Goal: Task Accomplishment & Management: Manage account settings

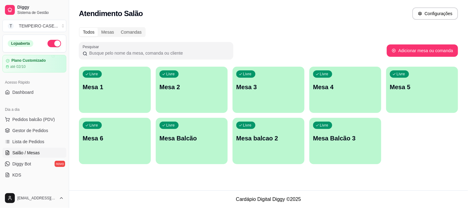
click at [94, 130] on div "Livre Mesa 6" at bounding box center [115, 137] width 72 height 39
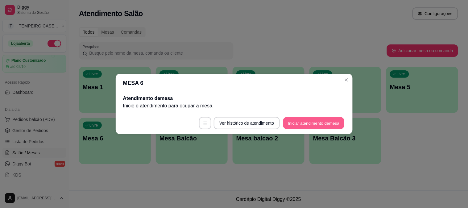
click at [314, 123] on button "Iniciar atendimento de mesa" at bounding box center [313, 123] width 61 height 12
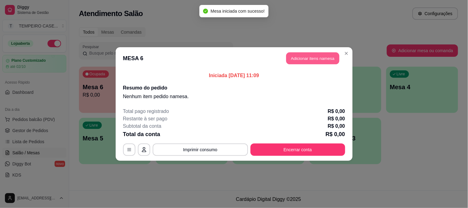
click at [301, 56] on button "Adicionar itens na mesa" at bounding box center [312, 58] width 53 height 12
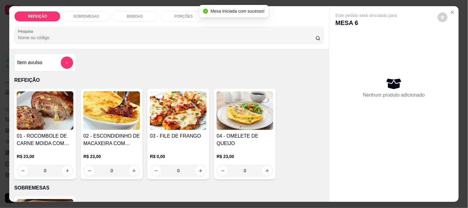
click at [160, 108] on img at bounding box center [178, 110] width 57 height 39
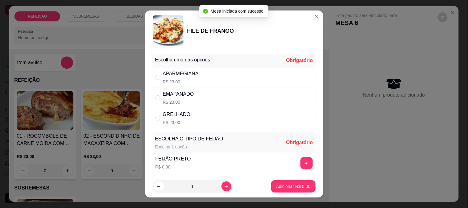
click at [199, 80] on div "APARMEGIANA R$ 23,00" at bounding box center [234, 77] width 163 height 20
radio input "true"
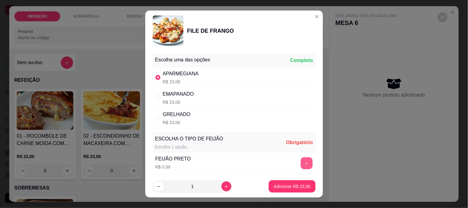
click at [301, 164] on button "+" at bounding box center [307, 163] width 12 height 12
click at [292, 183] on button "Adicionar R$ 23,00" at bounding box center [292, 186] width 47 height 12
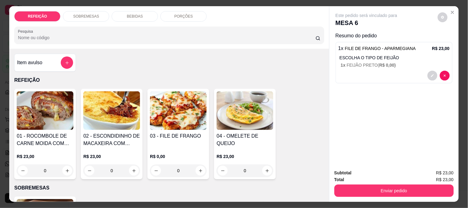
click at [123, 13] on div "BEBIDAS" at bounding box center [135, 16] width 46 height 10
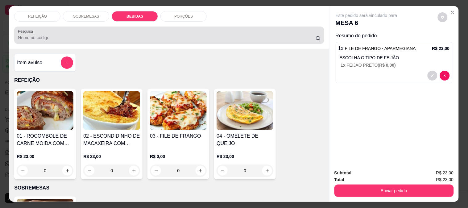
scroll to position [16, 0]
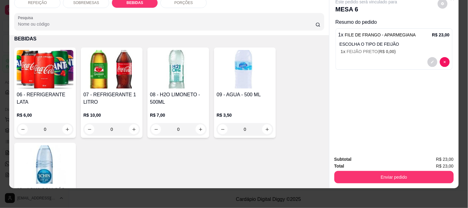
click at [107, 81] on img at bounding box center [111, 69] width 57 height 39
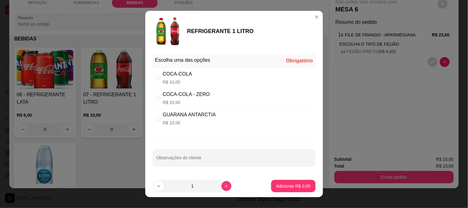
click at [172, 76] on div "COCA-COLA" at bounding box center [177, 73] width 29 height 7
click at [171, 120] on p "R$ 10,00" at bounding box center [189, 123] width 53 height 6
radio input "false"
radio input "true"
click at [286, 181] on button "Adicionar R$ 10,00" at bounding box center [292, 186] width 47 height 12
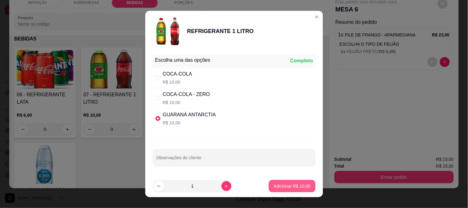
type input "1"
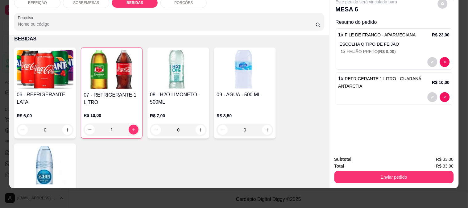
click at [362, 175] on button "Enviar pedido" at bounding box center [394, 177] width 119 height 12
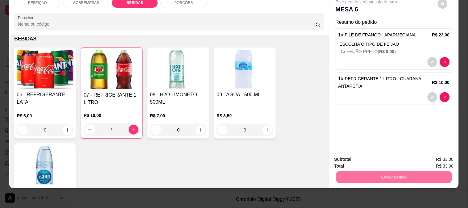
click at [355, 152] on button "Não registrar e enviar pedido" at bounding box center [374, 157] width 64 height 12
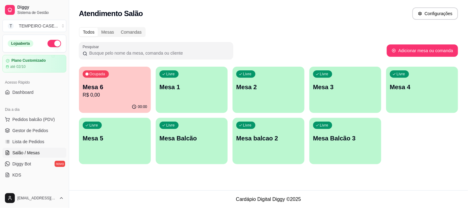
click at [191, 77] on div "Livre Mesa 1" at bounding box center [192, 86] width 72 height 39
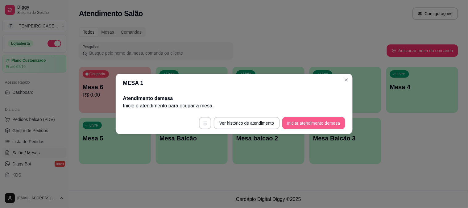
click at [313, 123] on button "Iniciar atendimento de mesa" at bounding box center [313, 123] width 63 height 12
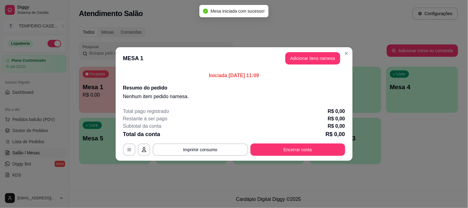
click at [303, 52] on header "MESA 1 Adicionar itens na mesa" at bounding box center [234, 58] width 237 height 22
click at [303, 53] on button "Adicionar itens na mesa" at bounding box center [312, 58] width 55 height 12
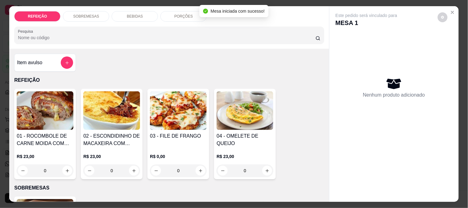
click at [104, 114] on img at bounding box center [111, 110] width 57 height 39
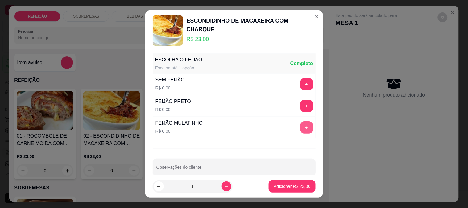
click at [301, 129] on button "+" at bounding box center [307, 127] width 12 height 12
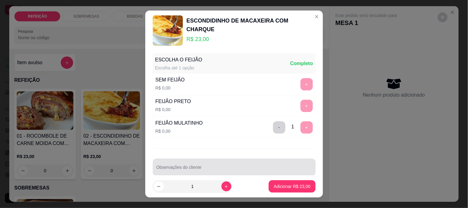
click at [277, 167] on div at bounding box center [234, 167] width 156 height 12
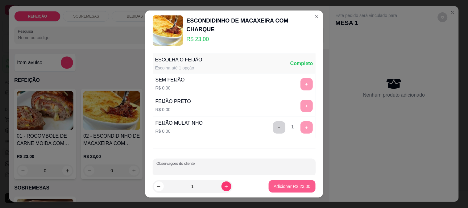
click at [282, 185] on p "Adicionar R$ 23,00" at bounding box center [292, 186] width 37 height 6
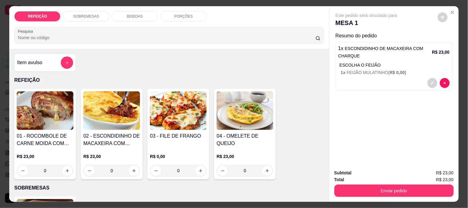
click at [44, 143] on h4 "01 - ROCOMBOLE DE CARNE MOIDA COM PURÊ DE BATATA" at bounding box center [45, 139] width 57 height 15
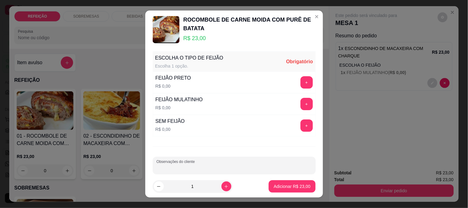
click at [193, 170] on input "Observações do cliente" at bounding box center [234, 168] width 156 height 6
type input "f"
type input "FAROFA SEPARADA"
click at [301, 106] on button "+" at bounding box center [307, 104] width 12 height 12
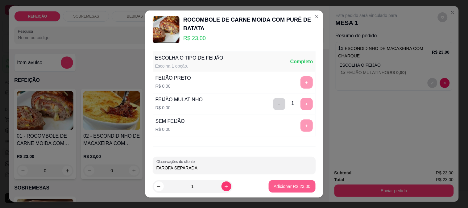
click at [284, 186] on p "Adicionar R$ 23,00" at bounding box center [292, 186] width 37 height 6
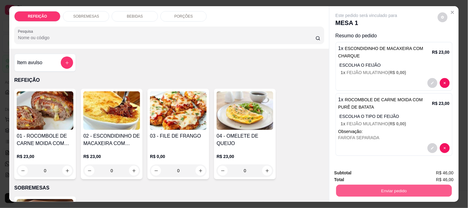
click at [372, 193] on button "Enviar pedido" at bounding box center [394, 191] width 116 height 12
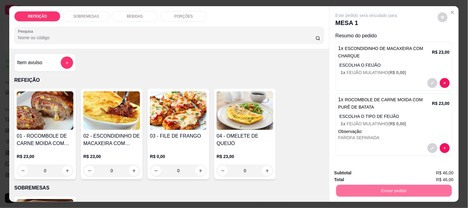
click at [352, 170] on button "Não registrar e enviar pedido" at bounding box center [374, 173] width 64 height 12
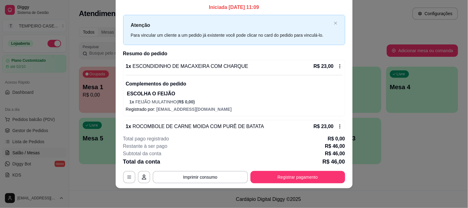
scroll to position [0, 0]
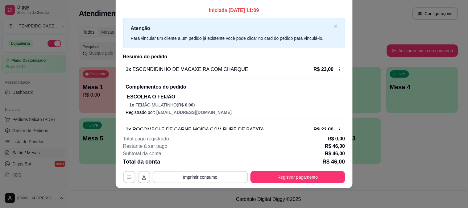
click at [339, 69] on icon at bounding box center [339, 69] width 1 height 4
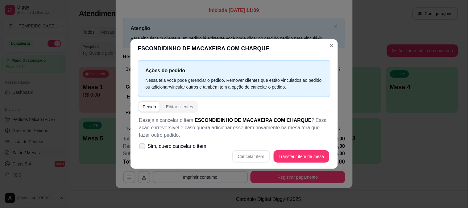
click at [162, 143] on span "Sim, quero cancelar o item." at bounding box center [178, 146] width 60 height 7
click at [143, 148] on input "Sim, quero cancelar o item." at bounding box center [141, 150] width 4 height 4
checkbox input "true"
click at [254, 156] on button "Cancelar item" at bounding box center [251, 156] width 38 height 12
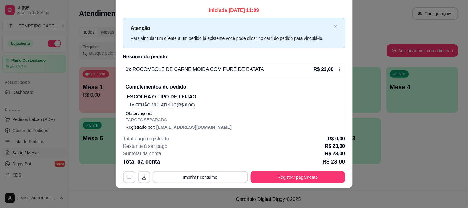
click at [338, 69] on icon at bounding box center [340, 69] width 5 height 5
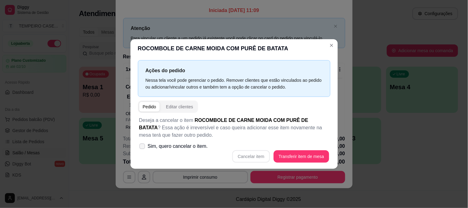
click at [180, 149] on span "Sim, quero cancelar o item." at bounding box center [178, 146] width 60 height 7
click at [143, 149] on input "Sim, quero cancelar o item." at bounding box center [141, 150] width 4 height 4
checkbox input "true"
click at [256, 154] on button "Cancelar item" at bounding box center [251, 157] width 37 height 12
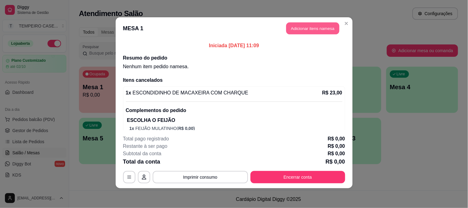
click at [302, 23] on button "Adicionar itens na mesa" at bounding box center [312, 29] width 53 height 12
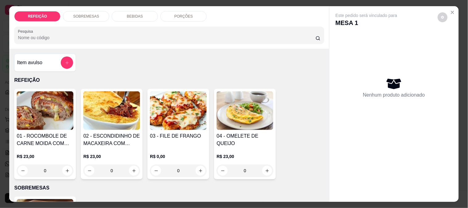
click at [50, 123] on img at bounding box center [45, 110] width 57 height 39
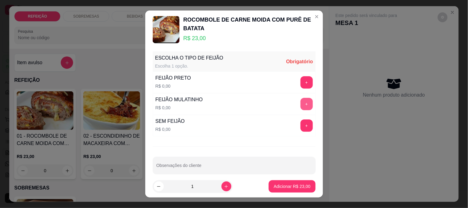
click at [301, 105] on button "+" at bounding box center [307, 104] width 12 height 12
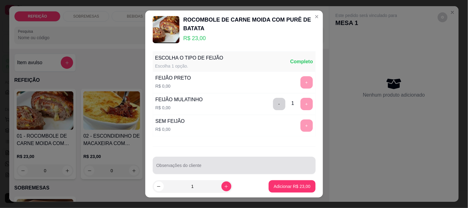
click at [267, 160] on div at bounding box center [234, 165] width 156 height 12
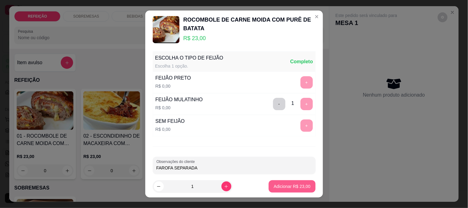
type input "FAROFA SEPARADA"
click at [287, 187] on p "Adicionar R$ 23,00" at bounding box center [292, 186] width 37 height 6
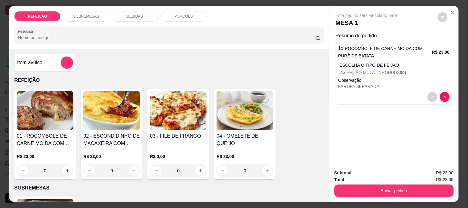
click at [123, 141] on h4 "02 - ESCONDIDINHO DE MACAXEIRA COM CHARQUE" at bounding box center [111, 139] width 57 height 15
click at [428, 94] on button "decrease-product-quantity" at bounding box center [433, 97] width 10 height 10
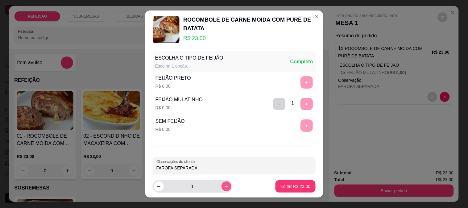
click at [222, 189] on button "increase-product-quantity" at bounding box center [227, 186] width 10 height 10
type input "2"
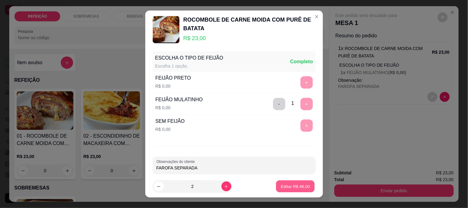
click at [298, 185] on p "Editar R$ 46,00" at bounding box center [295, 187] width 29 height 6
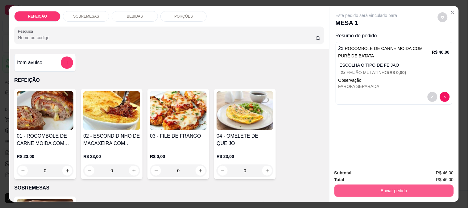
click at [378, 191] on button "Enviar pedido" at bounding box center [394, 191] width 119 height 12
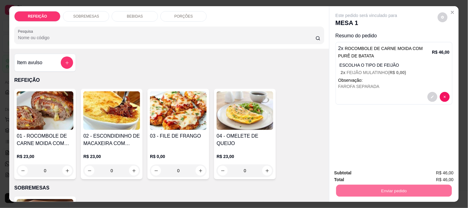
click at [378, 175] on button "Não registrar e enviar pedido" at bounding box center [374, 173] width 64 height 12
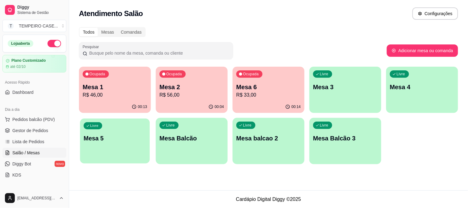
click at [103, 146] on div "Livre Mesa 5" at bounding box center [115, 138] width 70 height 38
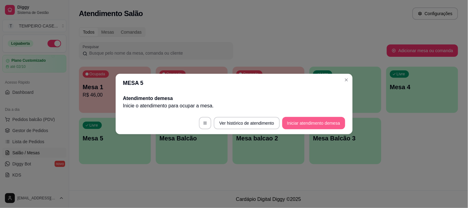
click at [315, 116] on footer "Ver histórico de atendimento Iniciar atendimento de mesa" at bounding box center [234, 123] width 237 height 22
click at [315, 119] on button "Iniciar atendimento de mesa" at bounding box center [313, 123] width 63 height 12
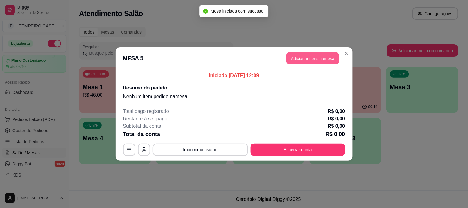
click at [293, 56] on button "Adicionar itens na mesa" at bounding box center [312, 58] width 53 height 12
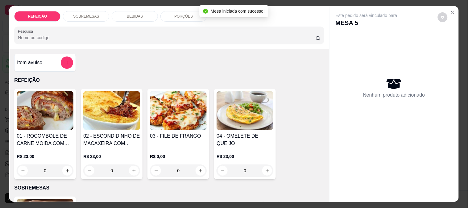
click at [125, 115] on img at bounding box center [111, 110] width 57 height 39
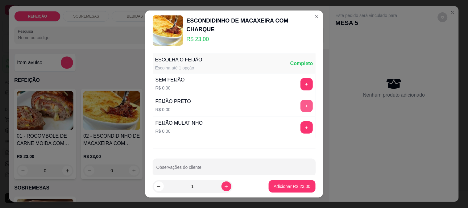
click at [301, 103] on button "+" at bounding box center [307, 106] width 12 height 12
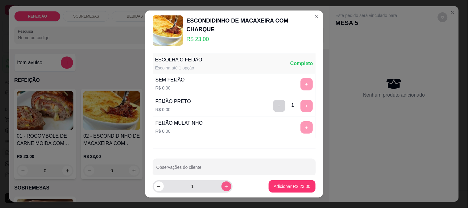
click at [224, 187] on icon "increase-product-quantity" at bounding box center [226, 186] width 5 height 5
type input "2"
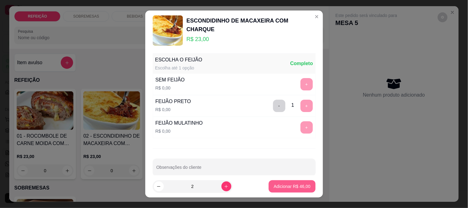
click at [282, 185] on p "Adicionar R$ 46,00" at bounding box center [292, 186] width 37 height 6
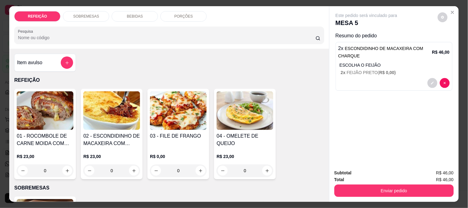
click at [141, 18] on div "BEBIDAS" at bounding box center [135, 16] width 46 height 10
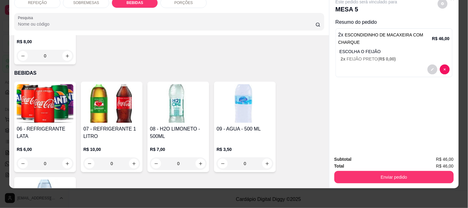
scroll to position [270, 0]
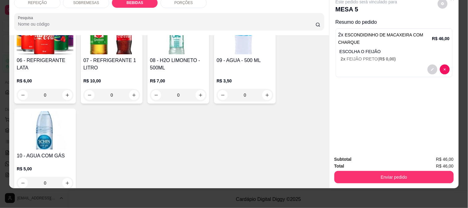
click at [39, 137] on img at bounding box center [45, 130] width 57 height 39
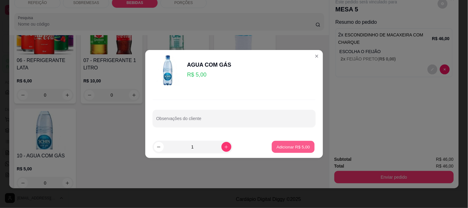
click at [285, 144] on button "Adicionar R$ 5,00" at bounding box center [293, 147] width 43 height 12
type input "1"
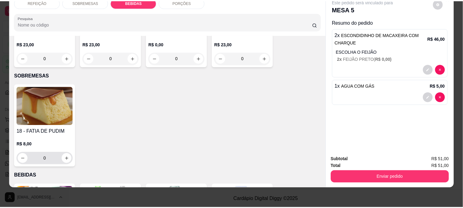
scroll to position [167, 0]
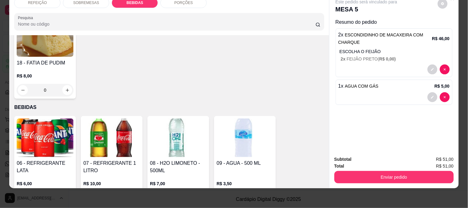
click at [56, 122] on img at bounding box center [45, 138] width 57 height 39
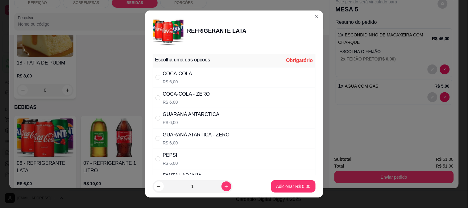
click at [209, 141] on p "R$ 6,00" at bounding box center [196, 143] width 67 height 6
radio input "true"
click at [281, 186] on p "Adicionar R$ 6,00" at bounding box center [293, 186] width 34 height 6
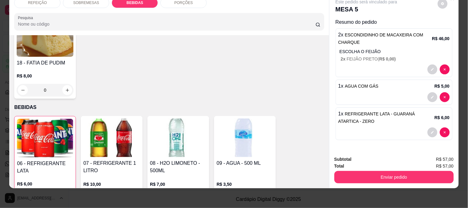
type input "1"
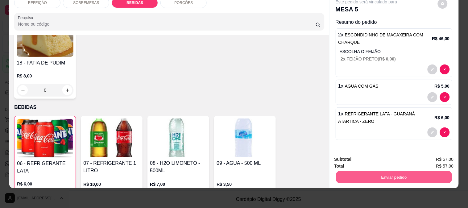
click at [383, 172] on button "Enviar pedido" at bounding box center [394, 177] width 116 height 12
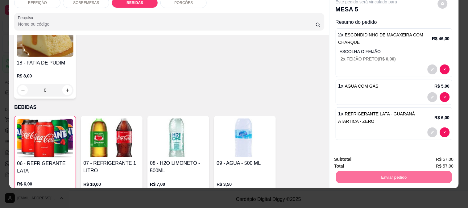
click at [364, 155] on button "Não registrar e enviar pedido" at bounding box center [374, 156] width 62 height 11
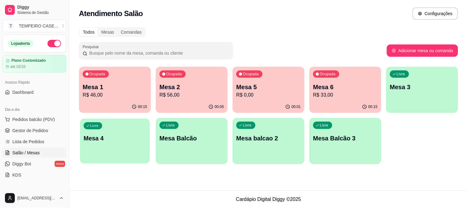
click at [113, 150] on div "Livre Mesa 4" at bounding box center [115, 138] width 70 height 38
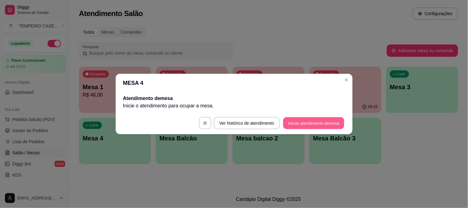
click at [311, 125] on button "Iniciar atendimento de mesa" at bounding box center [313, 123] width 61 height 12
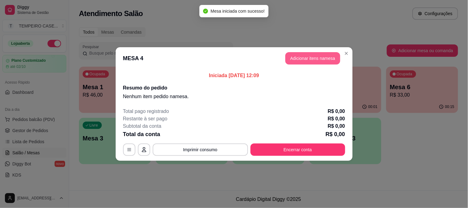
click at [306, 56] on button "Adicionar itens na mesa" at bounding box center [312, 58] width 55 height 12
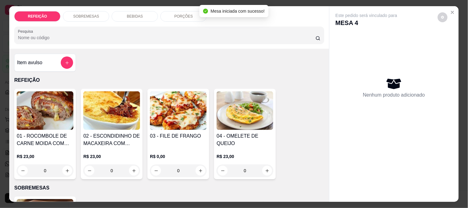
click at [47, 123] on img at bounding box center [45, 110] width 57 height 39
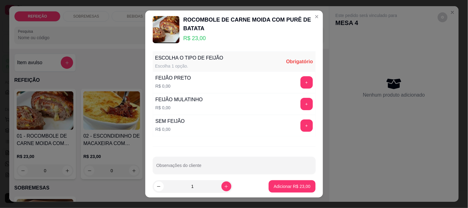
click at [301, 84] on button "+" at bounding box center [307, 82] width 12 height 12
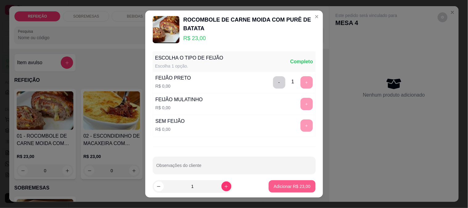
click at [281, 187] on p "Adicionar R$ 23,00" at bounding box center [292, 186] width 37 height 6
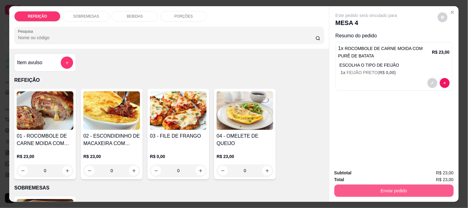
click at [406, 186] on button "Enviar pedido" at bounding box center [394, 191] width 119 height 12
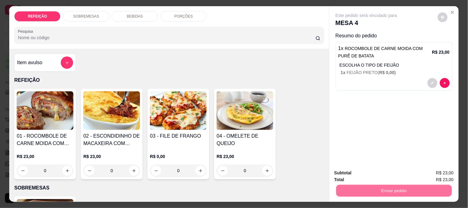
click at [385, 174] on button "Não registrar e enviar pedido" at bounding box center [374, 172] width 62 height 11
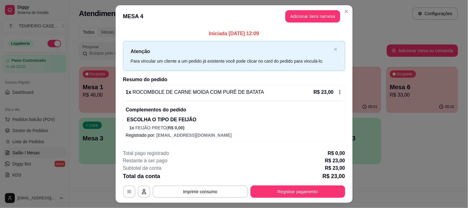
drag, startPoint x: 384, startPoint y: 173, endPoint x: 381, endPoint y: 173, distance: 3.7
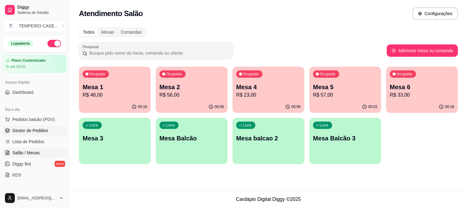
click at [29, 128] on span "Gestor de Pedidos" at bounding box center [30, 130] width 36 height 6
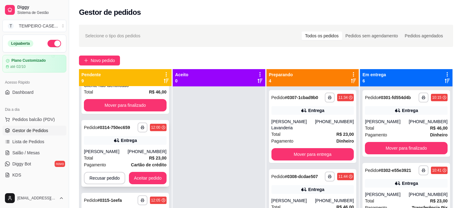
scroll to position [171, 0]
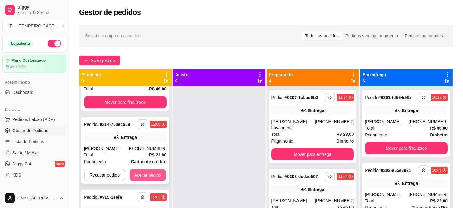
click at [140, 177] on button "Aceitar pedido" at bounding box center [148, 175] width 36 height 12
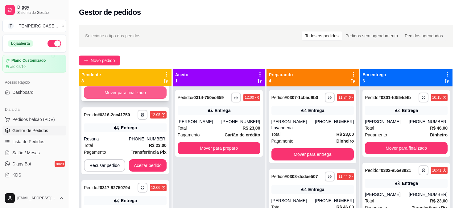
scroll to position [340, 0]
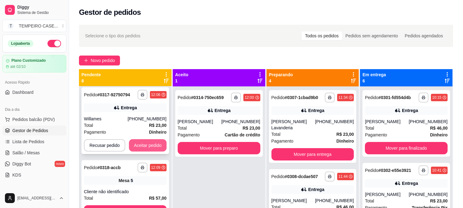
click at [146, 146] on button "Aceitar pedido" at bounding box center [148, 145] width 38 height 12
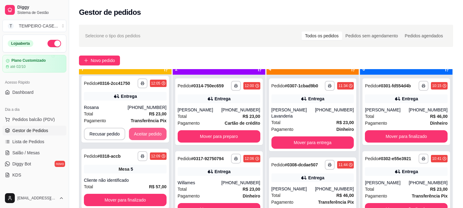
scroll to position [17, 0]
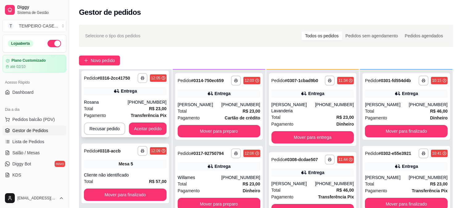
click at [144, 119] on div "**********" at bounding box center [125, 104] width 88 height 67
click at [134, 129] on button "Aceitar pedido" at bounding box center [148, 129] width 38 height 12
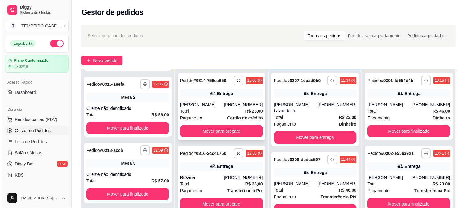
scroll to position [194, 0]
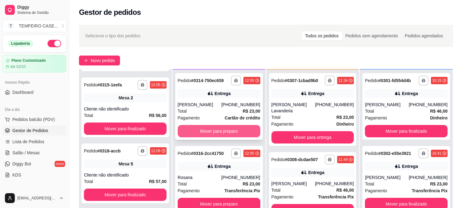
click at [199, 132] on button "Mover para preparo" at bounding box center [219, 131] width 83 height 12
click at [205, 133] on button "Mover para preparo" at bounding box center [219, 131] width 80 height 12
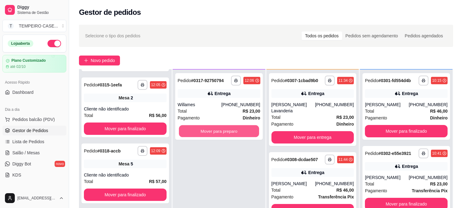
click at [205, 133] on button "Mover para preparo" at bounding box center [219, 131] width 80 height 12
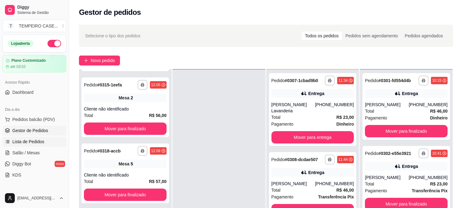
click at [19, 144] on span "Lista de Pedidos" at bounding box center [28, 142] width 32 height 6
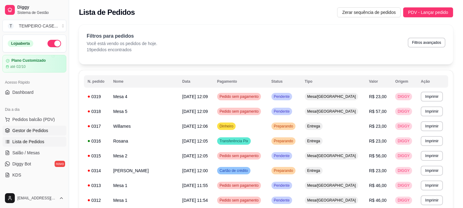
click at [37, 132] on span "Gestor de Pedidos" at bounding box center [30, 130] width 36 height 6
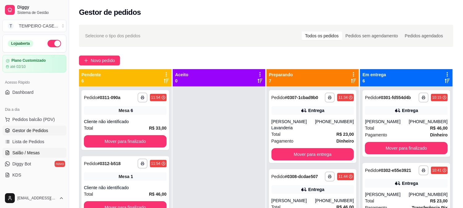
click at [33, 149] on link "Salão / Mesas" at bounding box center [34, 153] width 64 height 10
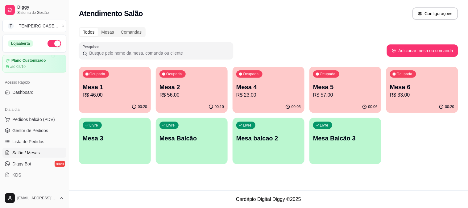
click at [105, 143] on div "Livre Mesa 3" at bounding box center [115, 137] width 72 height 39
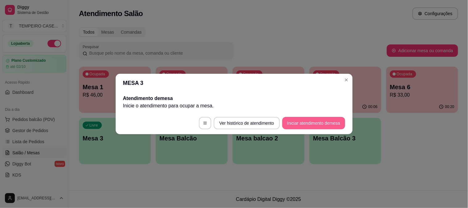
click at [303, 121] on button "Iniciar atendimento de mesa" at bounding box center [313, 123] width 63 height 12
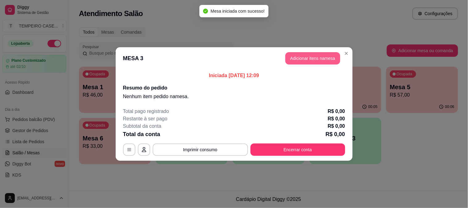
click at [303, 63] on button "Adicionar itens na mesa" at bounding box center [312, 58] width 55 height 12
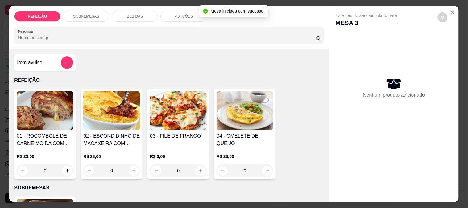
click at [180, 114] on img at bounding box center [178, 110] width 57 height 39
click at [208, 75] on div "APARMEGIANA R$ 23,00" at bounding box center [233, 77] width 163 height 20
radio input "true"
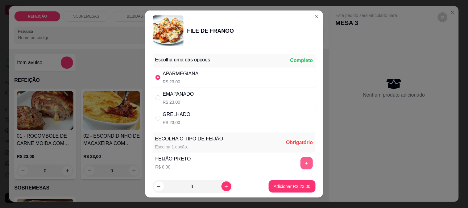
scroll to position [34, 0]
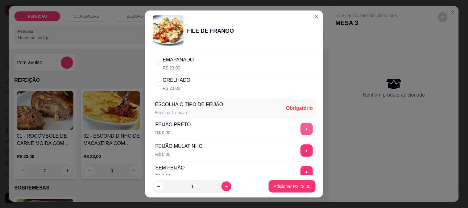
click at [301, 130] on button "+" at bounding box center [307, 129] width 12 height 12
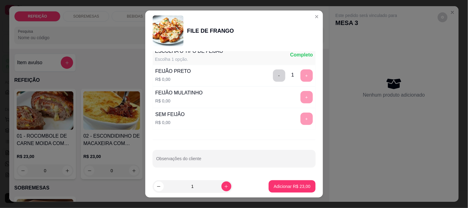
scroll to position [88, 0]
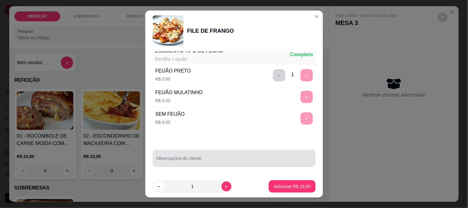
click at [198, 159] on input "Observações do cliente" at bounding box center [234, 161] width 156 height 6
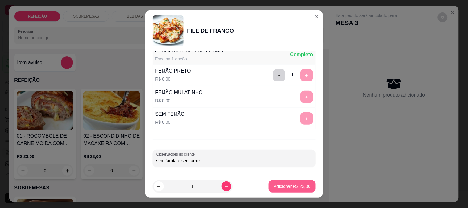
type input "sem farofa e sem arroz"
click at [280, 190] on button "Adicionar R$ 23,00" at bounding box center [292, 186] width 47 height 12
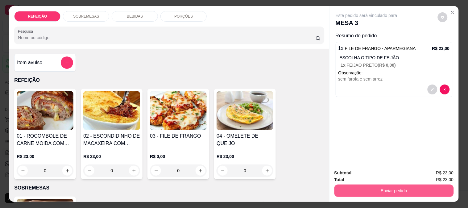
click at [354, 187] on button "Enviar pedido" at bounding box center [394, 191] width 119 height 12
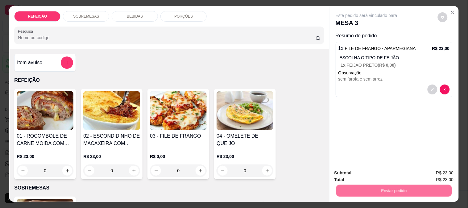
click at [360, 172] on button "Não registrar e enviar pedido" at bounding box center [374, 172] width 62 height 11
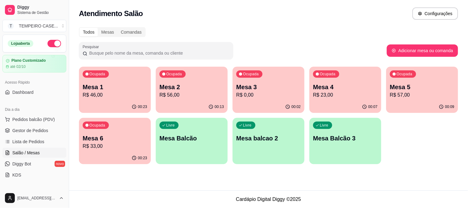
click at [109, 153] on div "00:23" at bounding box center [115, 158] width 72 height 12
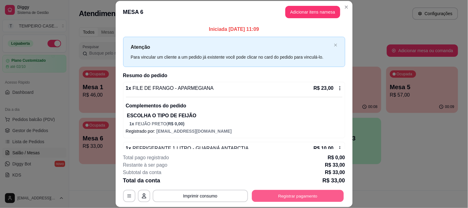
click at [285, 198] on button "Registrar pagamento" at bounding box center [298, 196] width 92 height 12
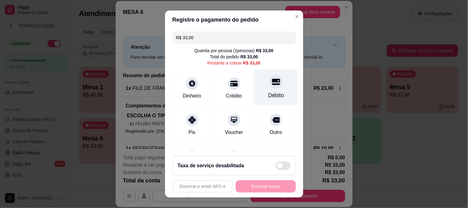
click at [272, 85] on icon at bounding box center [276, 82] width 8 height 8
type input "R$ 0,00"
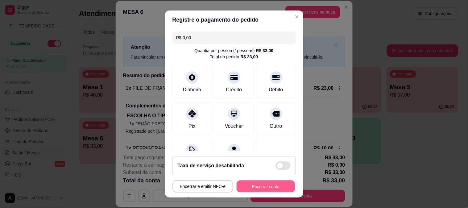
click at [258, 187] on button "Encerrar conta" at bounding box center [266, 187] width 58 height 12
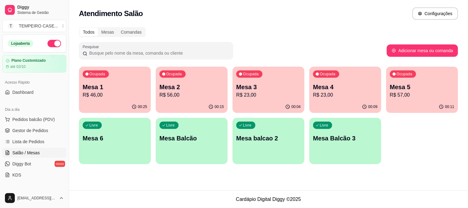
click at [133, 93] on p "R$ 46,00" at bounding box center [115, 94] width 64 height 7
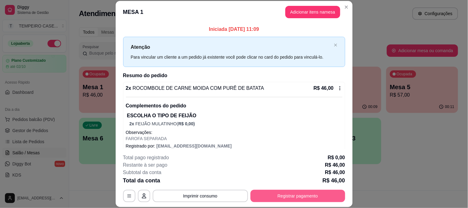
click at [295, 198] on button "Registrar pagamento" at bounding box center [298, 196] width 95 height 12
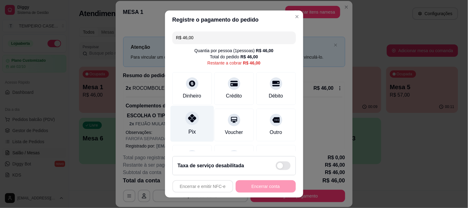
click at [188, 122] on icon at bounding box center [192, 118] width 8 height 8
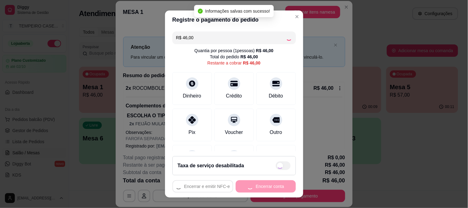
type input "R$ 0,00"
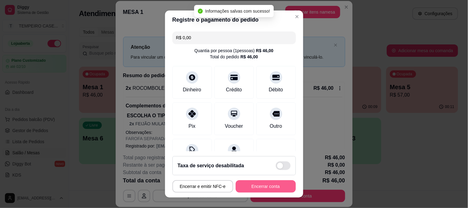
click at [266, 184] on button "Encerrar conta" at bounding box center [266, 186] width 60 height 12
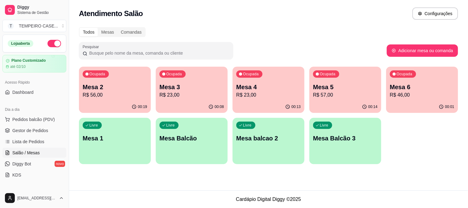
click at [177, 101] on button "Ocupada Mesa 3 R$ 23,00 00:08" at bounding box center [192, 90] width 72 height 46
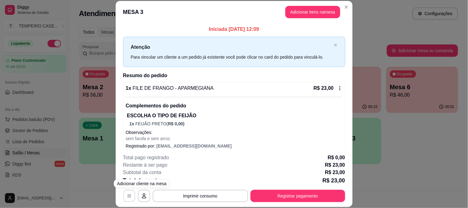
click at [130, 198] on button "button" at bounding box center [129, 196] width 12 height 12
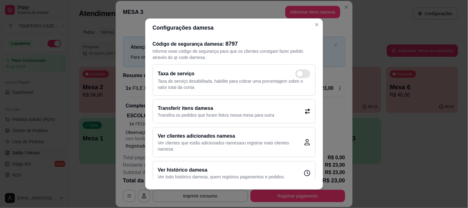
click at [265, 103] on div "Transferir itens da mesa Transfira os pedidos que foram feitos nessa mesa para …" at bounding box center [234, 111] width 163 height 24
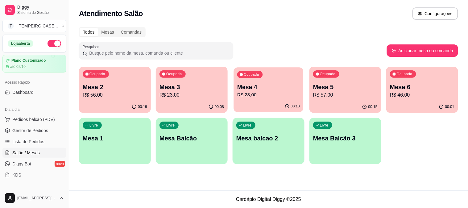
click at [280, 93] on p "R$ 23,00" at bounding box center [268, 94] width 63 height 7
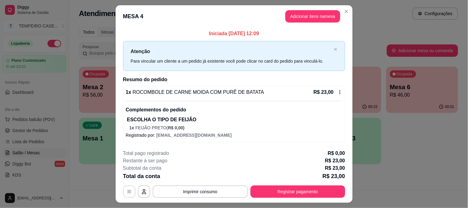
click at [127, 190] on icon "button" at bounding box center [129, 191] width 5 height 5
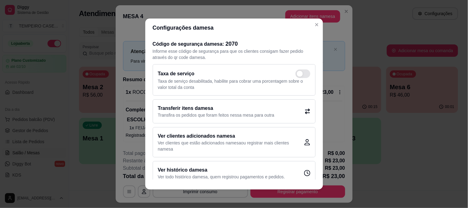
click at [224, 110] on h2 "Transferir itens da mesa" at bounding box center [216, 108] width 117 height 7
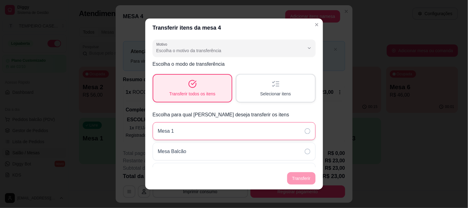
click at [215, 131] on div "Mesa 1" at bounding box center [234, 131] width 163 height 18
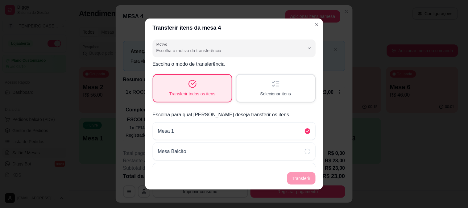
click at [221, 48] on span "Escolha o motivo da transferência" at bounding box center [230, 51] width 148 height 6
click at [187, 75] on span "Mudança de mesa" at bounding box center [226, 75] width 136 height 6
type input "TABLE_TRANSFER"
select select "TABLE_TRANSFER"
click at [307, 185] on footer "Transferir" at bounding box center [234, 178] width 178 height 22
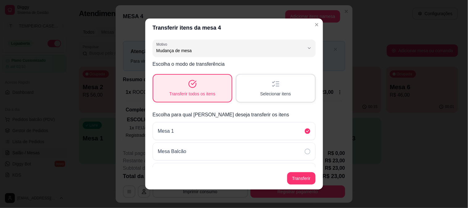
click at [304, 181] on button "Transferir" at bounding box center [301, 178] width 28 height 12
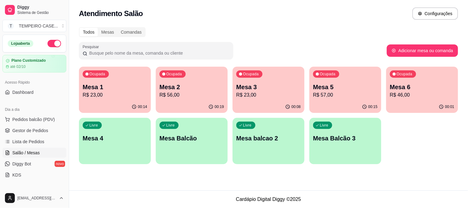
click at [264, 102] on div "00:08" at bounding box center [269, 107] width 72 height 12
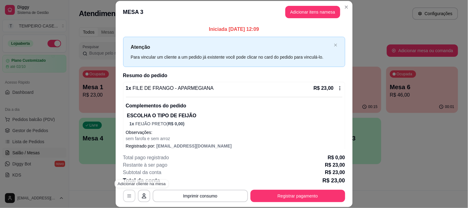
click at [123, 195] on button "button" at bounding box center [129, 196] width 12 height 12
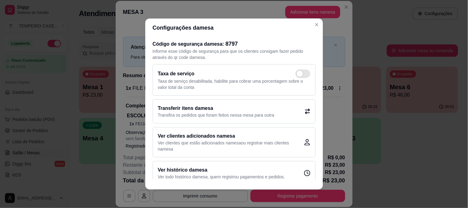
click at [270, 110] on h2 "Transferir itens da mesa" at bounding box center [216, 108] width 117 height 7
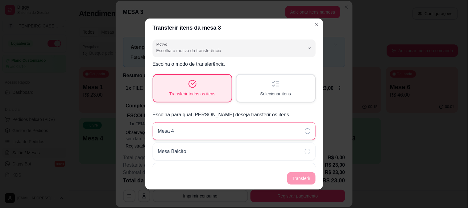
click at [212, 131] on div "Mesa 4" at bounding box center [234, 131] width 163 height 18
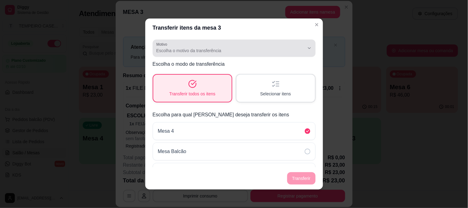
click at [256, 52] on span "Escolha o motivo da transferência" at bounding box center [230, 51] width 148 height 6
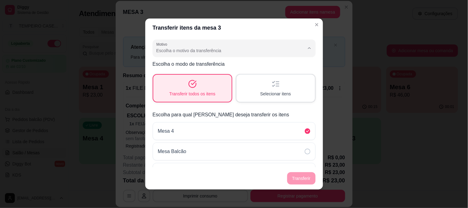
click at [180, 77] on span "Mudança de mesa" at bounding box center [226, 75] width 136 height 6
type input "TABLE_TRANSFER"
select select "TABLE_TRANSFER"
click at [305, 180] on button "Transferir" at bounding box center [301, 178] width 28 height 12
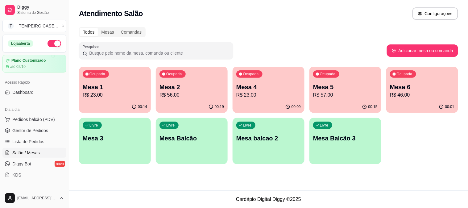
click at [414, 85] on p "Mesa 6" at bounding box center [422, 87] width 64 height 9
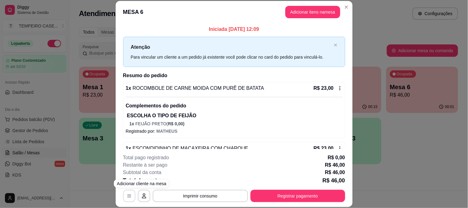
click at [127, 193] on icon "button" at bounding box center [129, 195] width 5 height 5
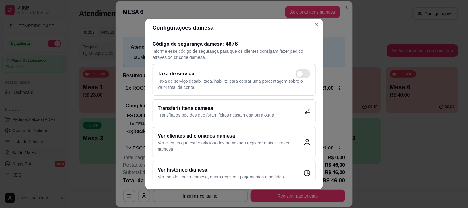
click at [256, 113] on p "Transfira os pedidos que foram feitos nessa mesa para outra" at bounding box center [216, 115] width 117 height 6
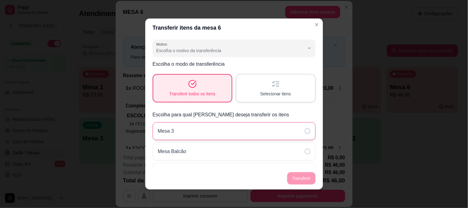
click at [181, 124] on div "Mesa 3" at bounding box center [234, 131] width 163 height 18
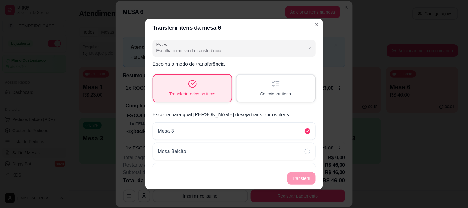
click at [307, 177] on footer "Transferir" at bounding box center [234, 178] width 178 height 22
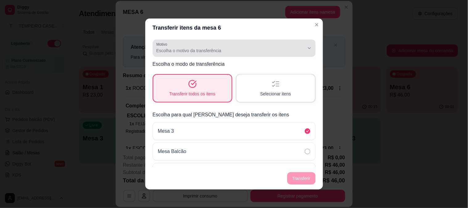
click at [168, 45] on div "Escolha o motivo da transferência" at bounding box center [230, 48] width 148 height 12
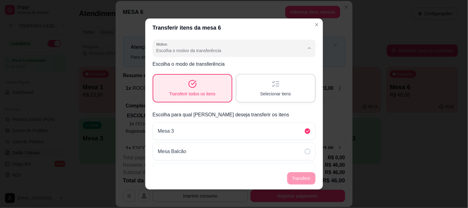
click at [172, 77] on span "Mudança de mesa" at bounding box center [226, 75] width 136 height 6
type input "TABLE_TRANSFER"
select select "TABLE_TRANSFER"
click at [292, 178] on button "Transferir" at bounding box center [301, 178] width 28 height 12
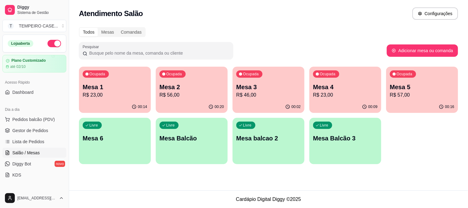
click at [99, 83] on p "Mesa 1" at bounding box center [115, 87] width 64 height 9
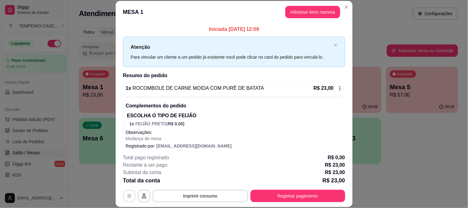
click at [127, 194] on icon "button" at bounding box center [129, 195] width 5 height 5
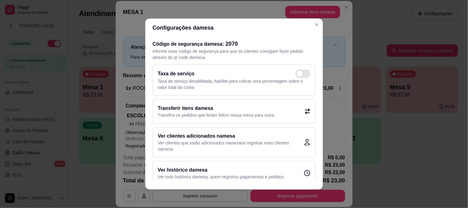
click at [211, 118] on p "Transfira os pedidos que foram feitos nessa mesa para outra" at bounding box center [216, 115] width 117 height 6
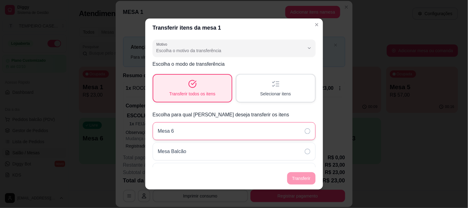
click at [202, 124] on div "Mesa 6" at bounding box center [234, 131] width 163 height 18
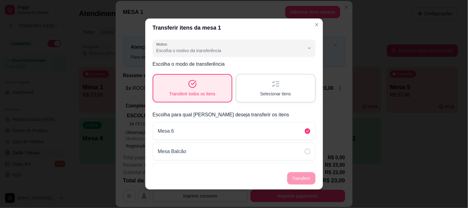
click at [297, 177] on footer "Transferir" at bounding box center [234, 178] width 178 height 22
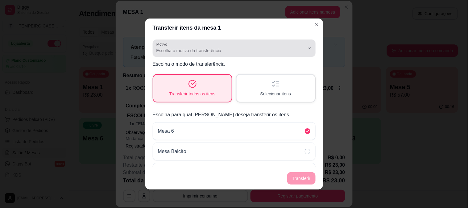
click at [207, 49] on span "Escolha o motivo da transferência" at bounding box center [230, 51] width 148 height 6
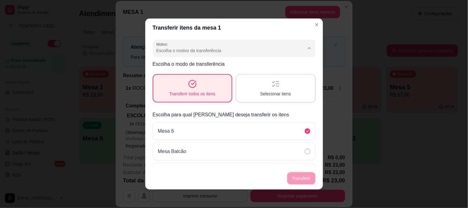
click at [180, 74] on span "Mudança de mesa" at bounding box center [226, 75] width 136 height 6
type input "TABLE_TRANSFER"
select select "TABLE_TRANSFER"
click at [305, 175] on button "Transferir" at bounding box center [301, 179] width 27 height 12
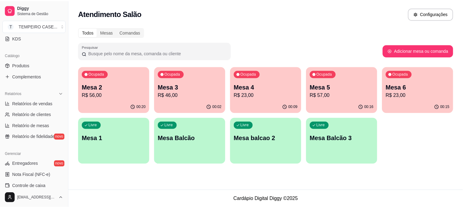
scroll to position [103, 0]
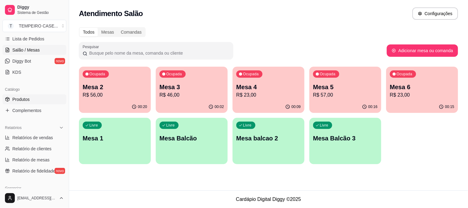
click at [27, 103] on link "Produtos" at bounding box center [34, 99] width 64 height 10
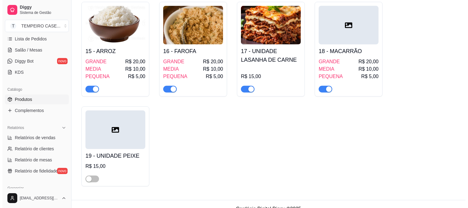
scroll to position [702, 0]
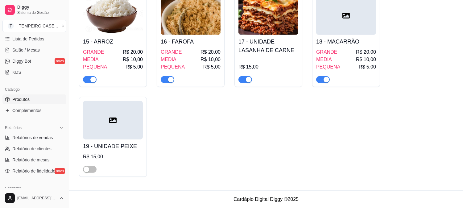
click at [246, 83] on div "17 - UNIDADE LASANHA DE CARNE R$ 15,00" at bounding box center [269, 39] width 68 height 95
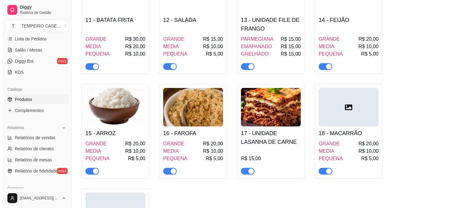
scroll to position [599, 0]
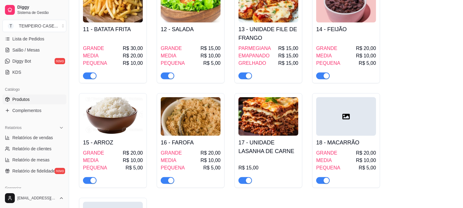
click at [249, 179] on span "button" at bounding box center [246, 180] width 14 height 7
click at [267, 120] on img at bounding box center [269, 116] width 60 height 39
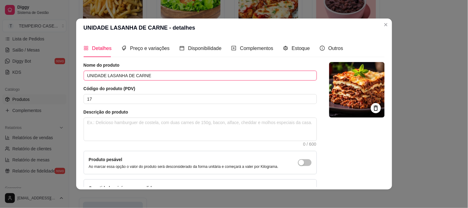
click at [159, 73] on input "UNIDADE LASANHA DE CARNE" at bounding box center [200, 76] width 233 height 10
drag, startPoint x: 159, startPoint y: 73, endPoint x: 105, endPoint y: 74, distance: 54.0
click at [105, 74] on input "UNIDADE LASANHA DE CARNE" at bounding box center [200, 76] width 233 height 10
type input "UNIDADE ESCONDIDINHO DE CHARQUE COM"
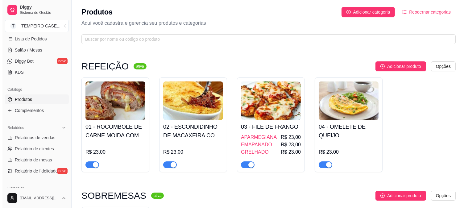
scroll to position [0, 0]
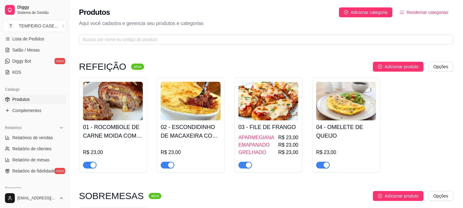
click at [181, 125] on h4 "02 - ESCONDIDINHO DE MACAXEIRA COM CHARQUE" at bounding box center [191, 131] width 60 height 17
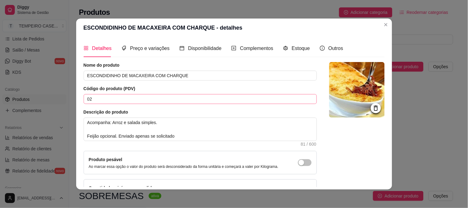
drag, startPoint x: 238, startPoint y: 83, endPoint x: 200, endPoint y: 103, distance: 43.1
drag, startPoint x: 200, startPoint y: 103, endPoint x: 306, endPoint y: 47, distance: 119.7
click at [306, 47] on div "Detalhes Preço e variações Disponibilidade Complementos Estoque Outros" at bounding box center [214, 49] width 260 height 18
click at [301, 50] on span "Estoque" at bounding box center [301, 48] width 18 height 5
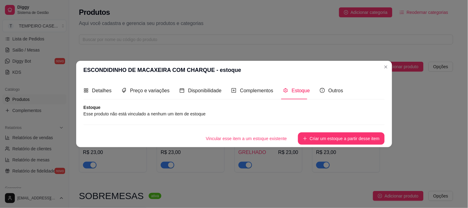
click at [318, 139] on button "Criar um estoque a partir desse item" at bounding box center [341, 138] width 86 height 12
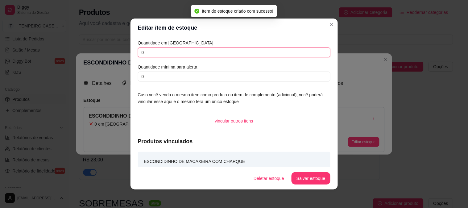
drag, startPoint x: 143, startPoint y: 52, endPoint x: 118, endPoint y: 50, distance: 25.3
click at [118, 50] on div "Editar item de estoque Quantidade em estoque 0 Quantidade mínima para alerta 0 …" at bounding box center [234, 104] width 468 height 208
type input "2"
click at [303, 176] on button "Salvar estoque" at bounding box center [311, 178] width 39 height 12
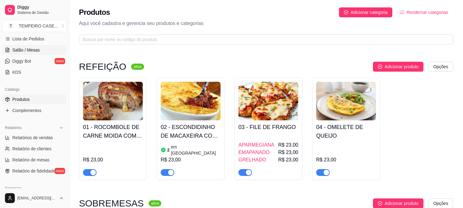
click at [22, 51] on span "Salão / Mesas" at bounding box center [25, 50] width 27 height 6
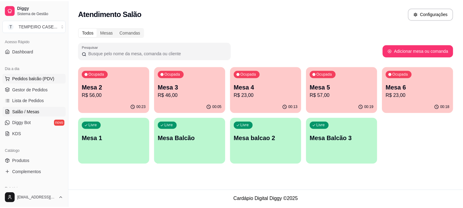
scroll to position [34, 0]
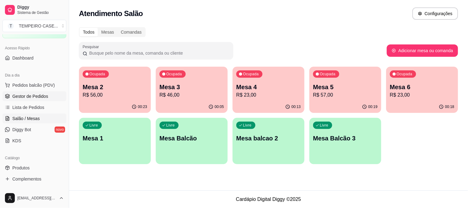
click at [27, 95] on span "Gestor de Pedidos" at bounding box center [30, 96] width 36 height 6
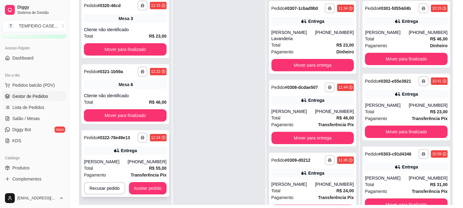
scroll to position [94, 0]
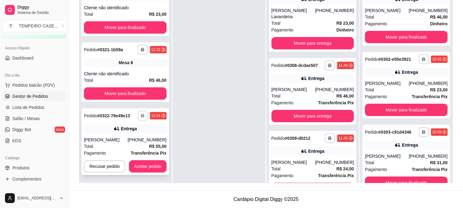
click at [140, 112] on button "button" at bounding box center [143, 116] width 10 height 10
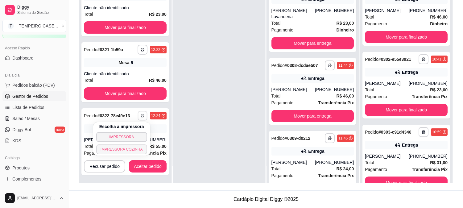
click at [130, 144] on div "Escolha a impressora IMPRESSORA IMPRESSORA COZINHA" at bounding box center [121, 138] width 57 height 33
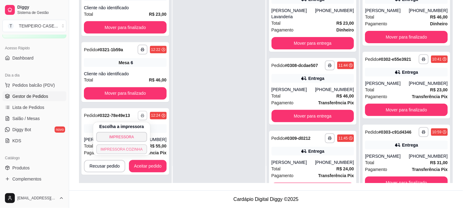
click at [124, 152] on button "IMPRESSORA COZINHA" at bounding box center [121, 149] width 51 height 10
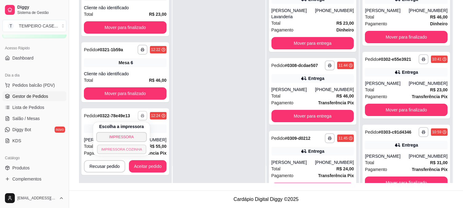
click at [132, 148] on button "IMPRESSORA COZINHA" at bounding box center [121, 149] width 49 height 10
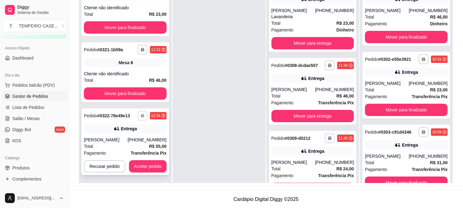
click at [144, 115] on button "button" at bounding box center [143, 116] width 10 height 10
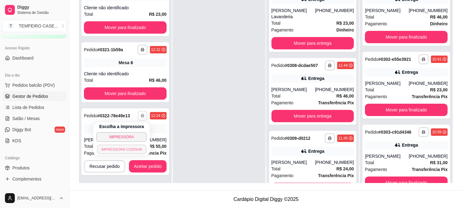
click at [130, 152] on button "IMPRESSORA COZINHA" at bounding box center [121, 149] width 49 height 10
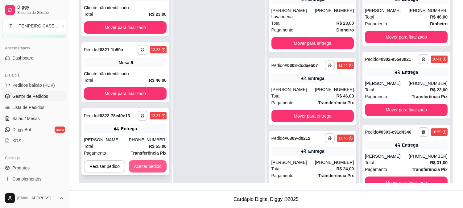
click at [148, 169] on button "Aceitar pedido" at bounding box center [148, 166] width 38 height 12
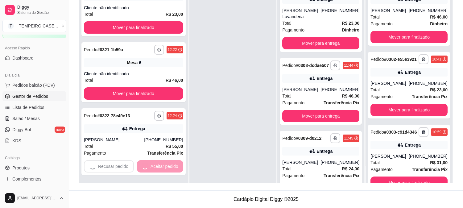
scroll to position [128, 0]
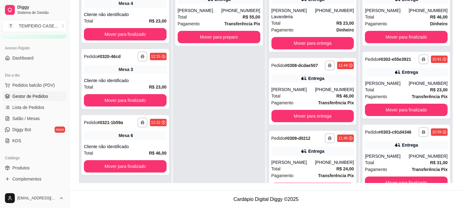
drag, startPoint x: 202, startPoint y: 77, endPoint x: 174, endPoint y: 109, distance: 42.4
click at [181, 41] on button "Mover para preparo" at bounding box center [219, 37] width 80 height 12
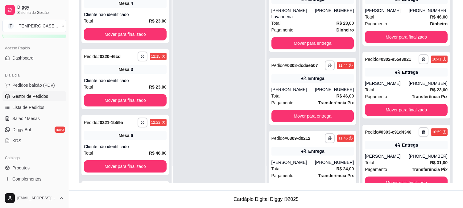
scroll to position [201, 0]
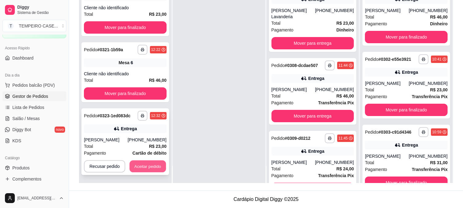
click at [150, 170] on button "Aceitar pedido" at bounding box center [148, 166] width 36 height 12
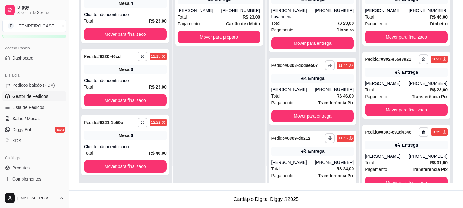
scroll to position [0, 0]
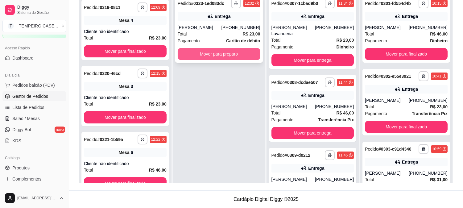
click at [216, 50] on button "Mover para preparo" at bounding box center [219, 54] width 83 height 12
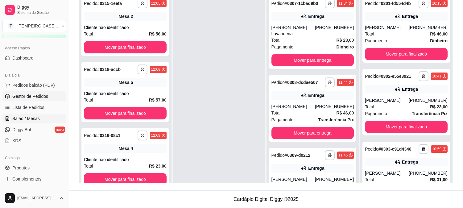
click at [26, 116] on span "Salão / Mesas" at bounding box center [25, 118] width 27 height 6
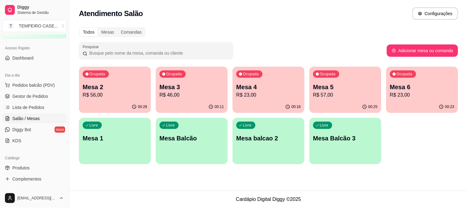
click at [104, 92] on p "R$ 56,00" at bounding box center [115, 94] width 64 height 7
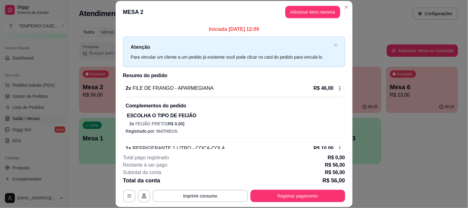
click at [290, 196] on button "Registrar pagamento" at bounding box center [298, 196] width 95 height 12
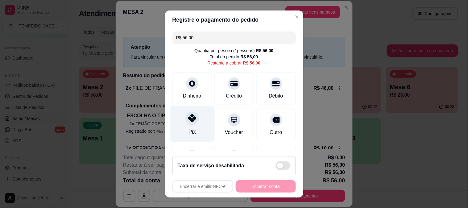
click at [188, 121] on icon at bounding box center [192, 118] width 8 height 8
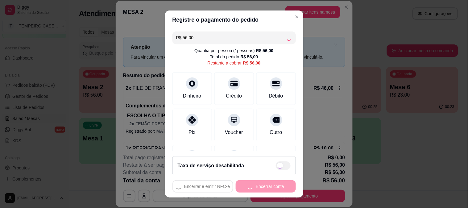
type input "R$ 0,00"
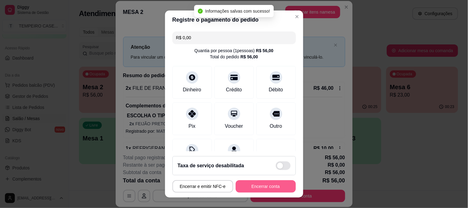
click at [267, 189] on button "Encerrar conta" at bounding box center [266, 186] width 60 height 12
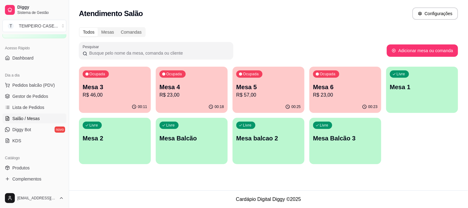
click at [264, 89] on p "Mesa 5" at bounding box center [268, 87] width 64 height 9
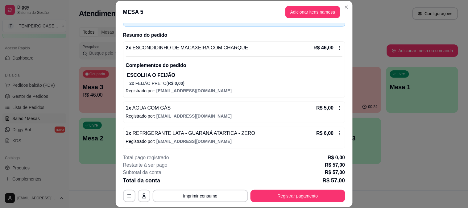
scroll to position [42, 0]
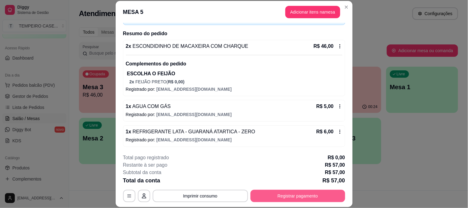
click at [273, 194] on button "Registrar pagamento" at bounding box center [298, 196] width 95 height 12
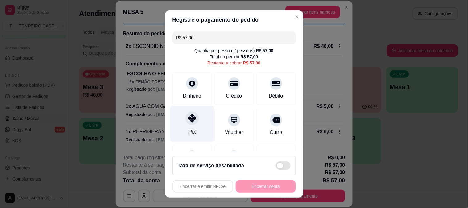
click at [189, 115] on icon at bounding box center [192, 118] width 8 height 8
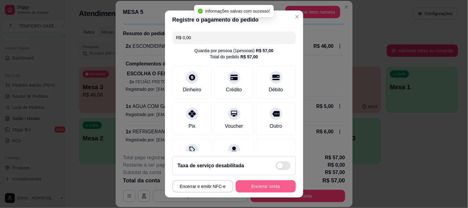
type input "R$ 0,00"
click at [259, 182] on button "Encerrar conta" at bounding box center [266, 186] width 60 height 12
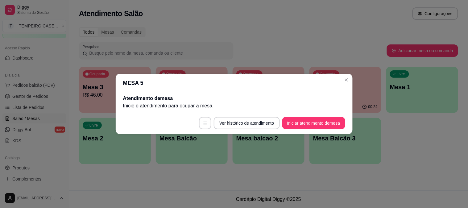
scroll to position [0, 0]
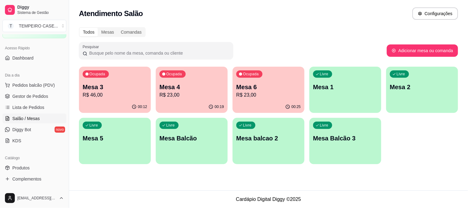
click at [130, 91] on p "R$ 46,00" at bounding box center [115, 94] width 64 height 7
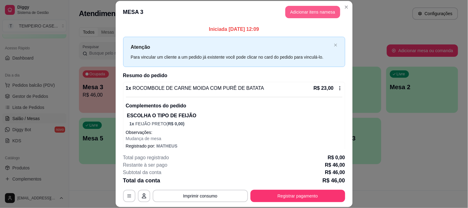
click at [313, 16] on button "Adicionar itens na mesa" at bounding box center [312, 12] width 55 height 12
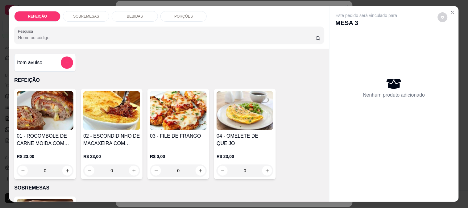
click at [138, 14] on p "BEBIDAS" at bounding box center [135, 16] width 16 height 5
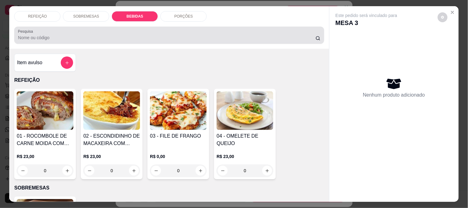
scroll to position [16, 0]
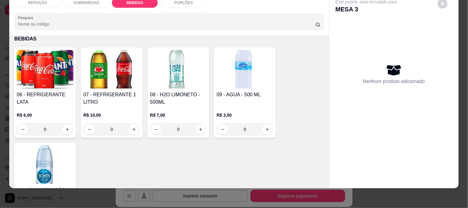
click at [167, 75] on img at bounding box center [178, 69] width 57 height 39
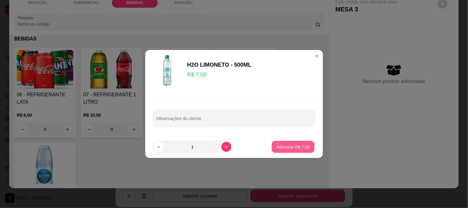
click at [304, 146] on p "Adicionar R$ 7,00" at bounding box center [293, 147] width 33 height 6
type input "1"
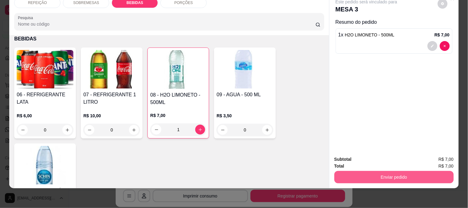
click at [384, 171] on button "Enviar pedido" at bounding box center [394, 177] width 119 height 12
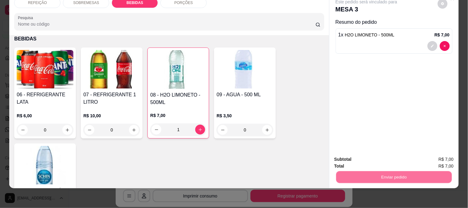
click at [364, 152] on button "Não registrar e enviar pedido" at bounding box center [374, 156] width 62 height 11
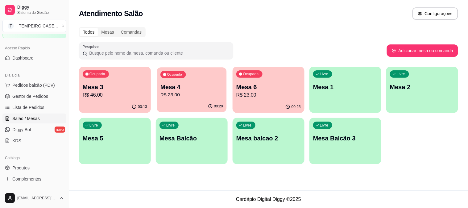
click at [190, 79] on div "Ocupada Mesa 4 R$ 23,00" at bounding box center [192, 83] width 70 height 33
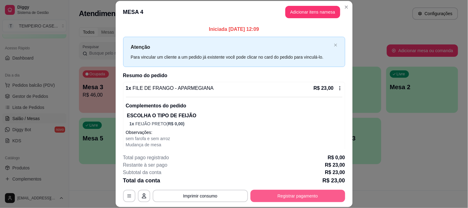
click at [289, 191] on button "Registrar pagamento" at bounding box center [298, 196] width 95 height 12
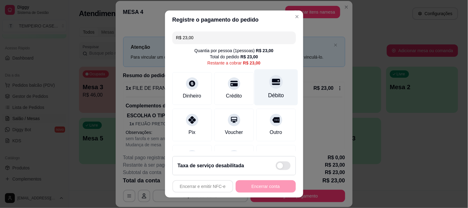
click at [269, 85] on div at bounding box center [276, 82] width 14 height 14
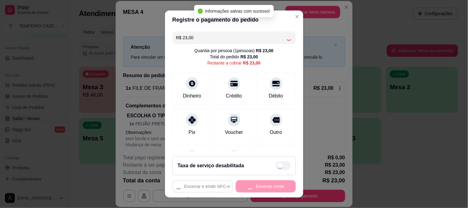
type input "R$ 0,00"
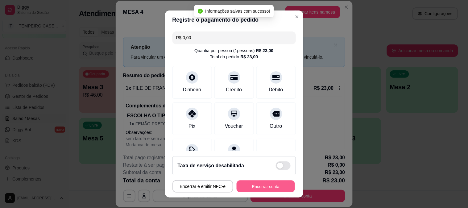
click at [260, 186] on button "Encerrar conta" at bounding box center [266, 187] width 58 height 12
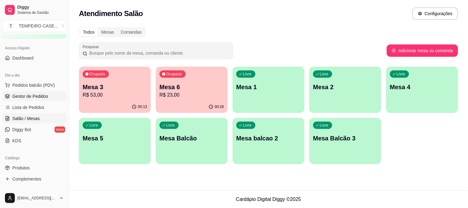
click at [20, 92] on link "Gestor de Pedidos" at bounding box center [34, 96] width 64 height 10
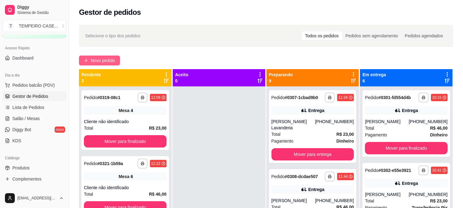
click at [106, 57] on span "Novo pedido" at bounding box center [103, 60] width 24 height 7
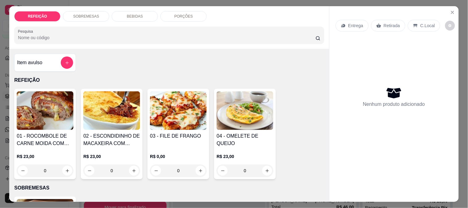
click at [181, 124] on img at bounding box center [178, 110] width 57 height 39
click at [105, 123] on img at bounding box center [111, 110] width 57 height 39
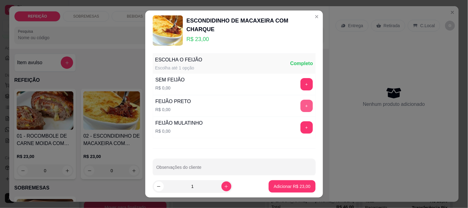
click at [301, 105] on button "+" at bounding box center [307, 106] width 12 height 12
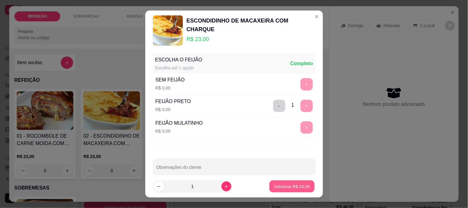
click at [295, 185] on p "Adicionar R$ 23,00" at bounding box center [292, 187] width 36 height 6
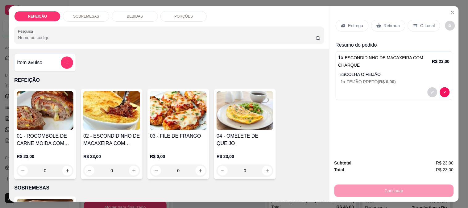
click at [381, 26] on div "Retirada" at bounding box center [388, 26] width 34 height 12
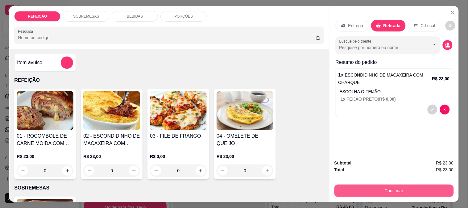
click at [393, 187] on button "Continuar" at bounding box center [394, 191] width 119 height 12
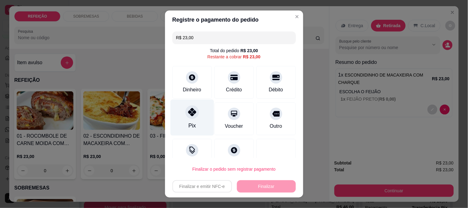
click at [193, 125] on div "Pix" at bounding box center [192, 117] width 44 height 36
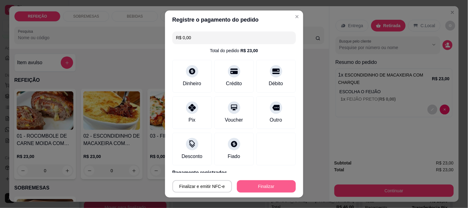
click at [273, 183] on button "Finalizar" at bounding box center [266, 186] width 59 height 12
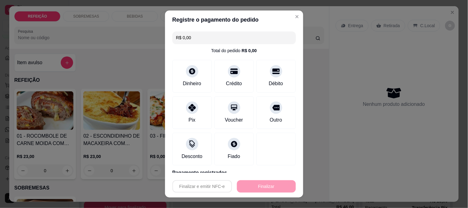
type input "-R$ 23,00"
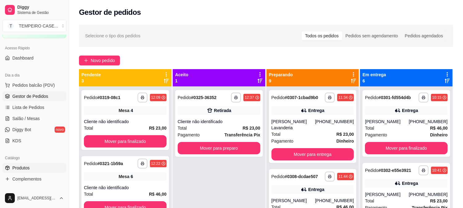
click at [23, 166] on span "Produtos" at bounding box center [20, 168] width 17 height 6
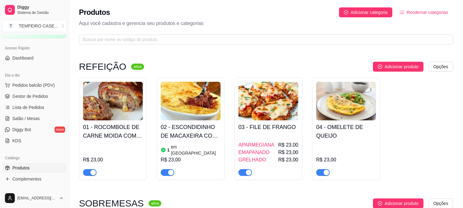
click at [194, 156] on div "R$ 23,00" at bounding box center [191, 159] width 60 height 7
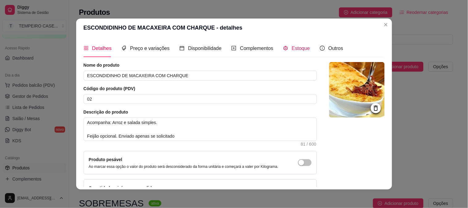
click at [292, 50] on span "Estoque" at bounding box center [301, 48] width 18 height 5
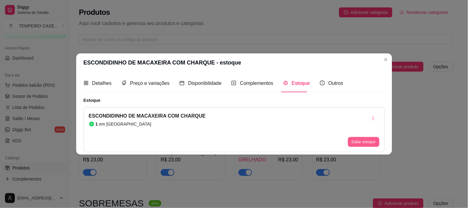
click at [358, 141] on button "Editar estoque" at bounding box center [363, 142] width 31 height 10
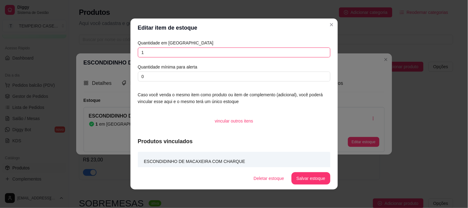
drag, startPoint x: 153, startPoint y: 50, endPoint x: 118, endPoint y: 50, distance: 34.9
click at [118, 50] on div "Editar item de estoque Quantidade em estoque 1 Quantidade mínima para alerta 0 …" at bounding box center [234, 104] width 468 height 208
type input "0"
click at [307, 177] on button "Salvar estoque" at bounding box center [311, 178] width 39 height 12
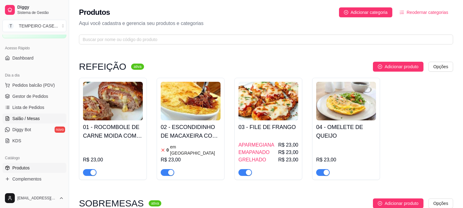
click at [22, 119] on span "Salão / Mesas" at bounding box center [25, 118] width 27 height 6
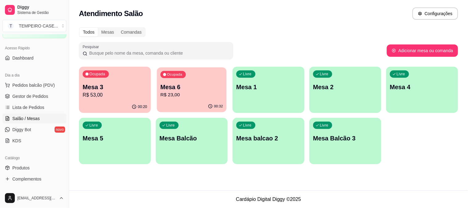
click at [201, 85] on p "Mesa 6" at bounding box center [191, 87] width 63 height 8
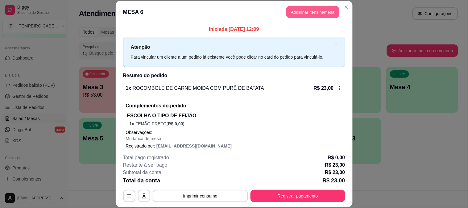
click at [311, 16] on button "Adicionar itens na mesa" at bounding box center [312, 12] width 53 height 12
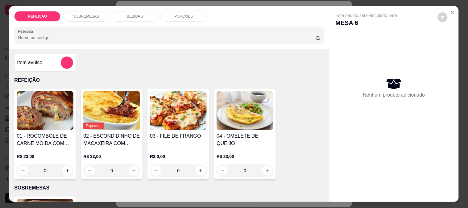
click at [133, 11] on div "BEBIDAS" at bounding box center [135, 16] width 46 height 10
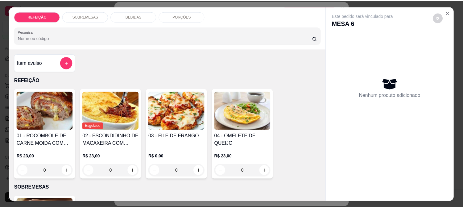
scroll to position [16, 0]
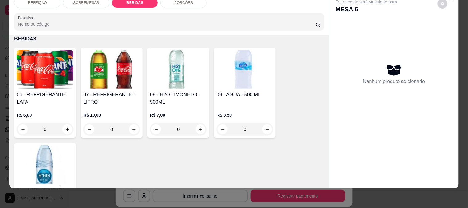
click at [49, 73] on img at bounding box center [45, 69] width 57 height 39
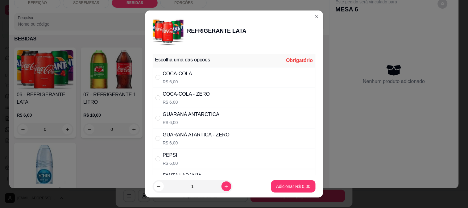
click at [202, 69] on div "COCA-COLA R$ 6,00" at bounding box center [234, 77] width 163 height 20
radio input "true"
click at [285, 185] on p "Adicionar R$ 6,00" at bounding box center [293, 186] width 34 height 6
type input "1"
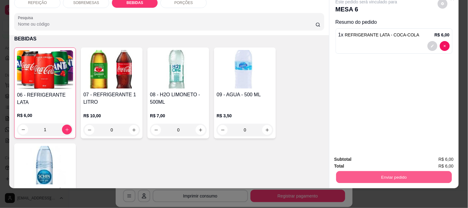
click at [410, 176] on button "Enviar pedido" at bounding box center [394, 177] width 116 height 12
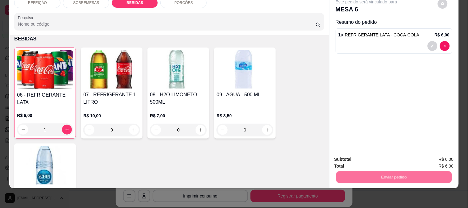
click at [364, 155] on button "Não registrar e enviar pedido" at bounding box center [374, 156] width 62 height 11
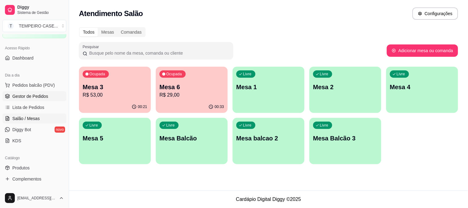
click at [39, 99] on link "Gestor de Pedidos" at bounding box center [34, 96] width 64 height 10
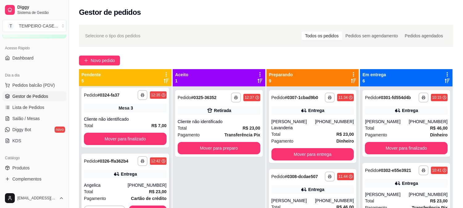
scroll to position [17, 0]
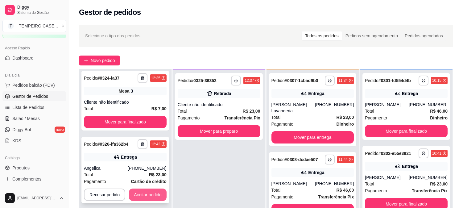
click at [153, 192] on button "Aceitar pedido" at bounding box center [148, 195] width 38 height 12
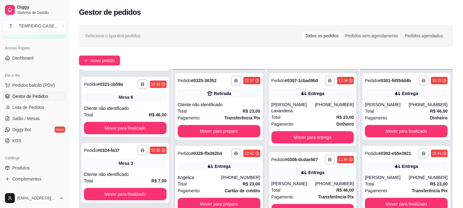
scroll to position [62, 0]
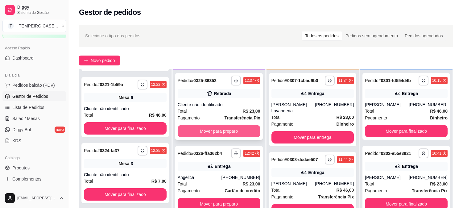
click at [242, 128] on button "Mover para preparo" at bounding box center [219, 131] width 83 height 12
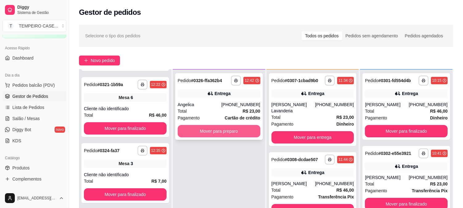
click at [239, 127] on button "Mover para preparo" at bounding box center [219, 131] width 83 height 12
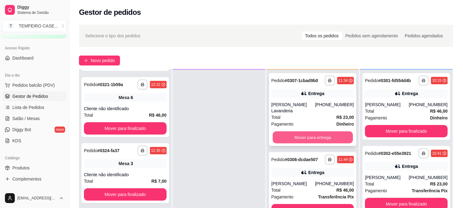
click at [325, 135] on button "Mover para entrega" at bounding box center [313, 137] width 80 height 12
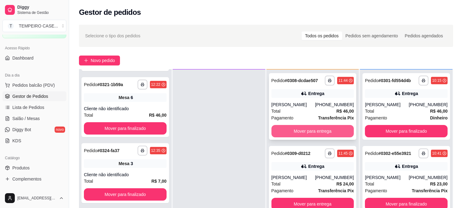
click at [319, 134] on button "Mover para entrega" at bounding box center [313, 131] width 83 height 12
click at [320, 132] on button "Mover para entrega" at bounding box center [313, 131] width 83 height 12
click at [313, 130] on button "Mover para entrega" at bounding box center [313, 131] width 83 height 12
click at [313, 130] on button "Mover para entrega" at bounding box center [313, 131] width 80 height 12
click at [313, 130] on button "Mover para entrega" at bounding box center [313, 131] width 83 height 12
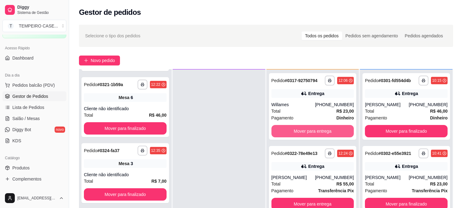
click at [313, 130] on button "Mover para entrega" at bounding box center [313, 131] width 83 height 12
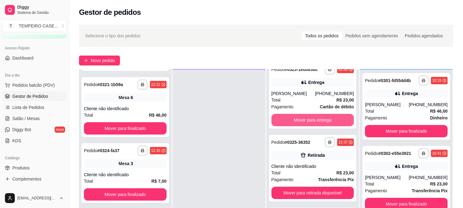
scroll to position [16, 0]
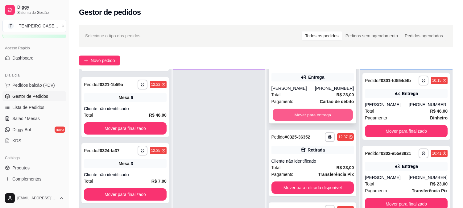
click at [289, 111] on button "Mover para entrega" at bounding box center [313, 115] width 80 height 12
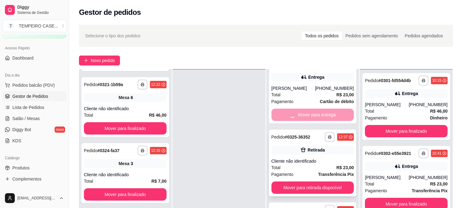
scroll to position [0, 0]
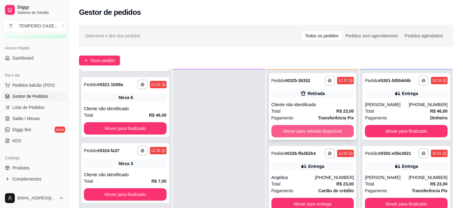
click at [304, 134] on button "Mover para retirada disponível" at bounding box center [313, 131] width 83 height 12
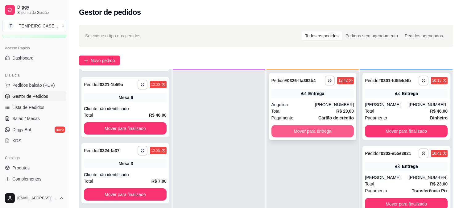
click at [309, 132] on button "Mover para entrega" at bounding box center [313, 131] width 83 height 12
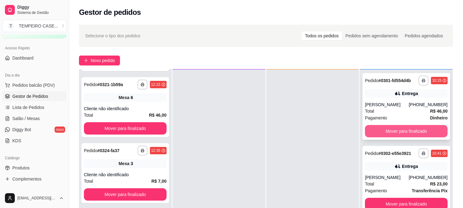
click at [384, 133] on button "Mover para finalizado" at bounding box center [406, 131] width 83 height 12
click at [385, 132] on button "Mover para finalizado" at bounding box center [406, 131] width 80 height 12
click at [385, 132] on button "Mover para finalizado" at bounding box center [406, 131] width 83 height 12
click at [385, 132] on button "Mover para finalizado" at bounding box center [406, 131] width 80 height 12
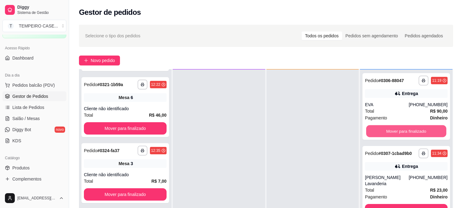
click at [385, 132] on button "Mover para finalizado" at bounding box center [406, 131] width 80 height 12
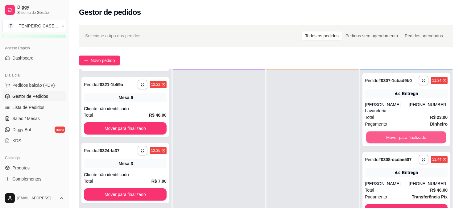
click at [385, 132] on button "Mover para finalizado" at bounding box center [406, 137] width 80 height 12
click at [385, 204] on button "Mover para finalizado" at bounding box center [406, 210] width 83 height 12
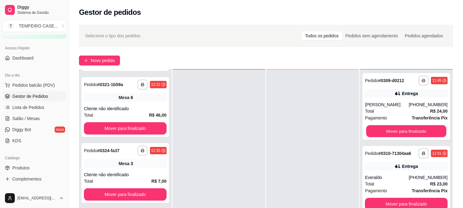
click at [385, 132] on button "Mover para finalizado" at bounding box center [406, 131] width 80 height 12
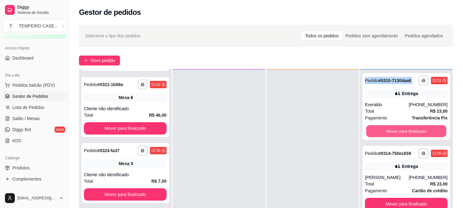
click at [385, 132] on button "Mover para finalizado" at bounding box center [406, 131] width 80 height 12
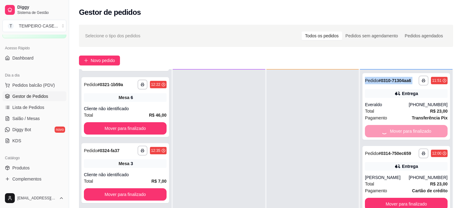
click at [385, 198] on button "Mover para finalizado" at bounding box center [406, 204] width 83 height 12
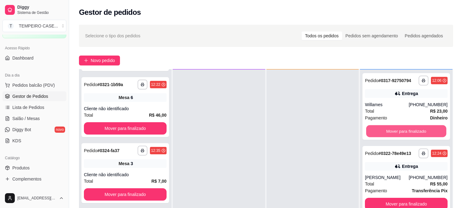
click at [385, 132] on button "Mover para finalizado" at bounding box center [406, 131] width 80 height 12
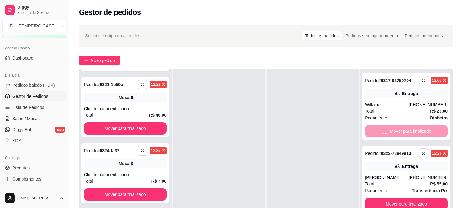
click at [385, 198] on button "Mover para finalizado" at bounding box center [406, 204] width 83 height 12
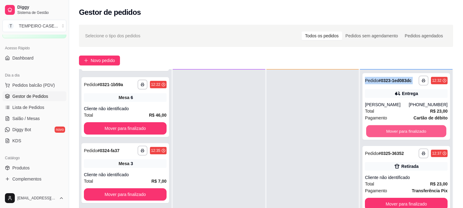
click at [385, 132] on button "Mover para finalizado" at bounding box center [406, 131] width 80 height 12
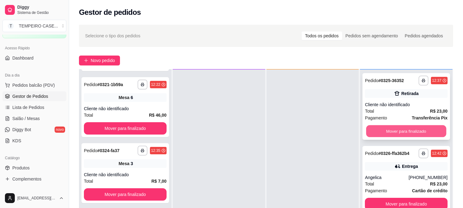
click at [397, 126] on button "Mover para finalizado" at bounding box center [406, 131] width 80 height 12
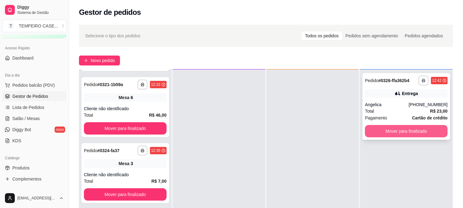
click at [399, 127] on button "Mover para finalizado" at bounding box center [406, 131] width 83 height 12
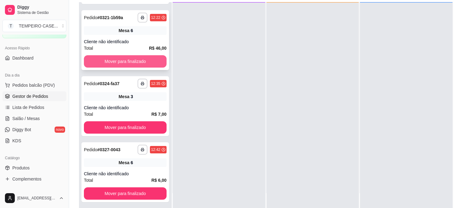
scroll to position [69, 0]
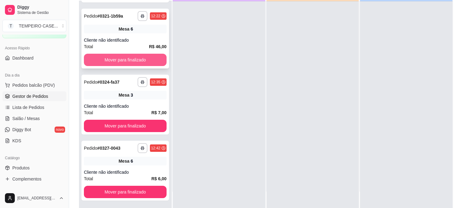
click at [132, 63] on button "Mover para finalizado" at bounding box center [125, 60] width 83 height 12
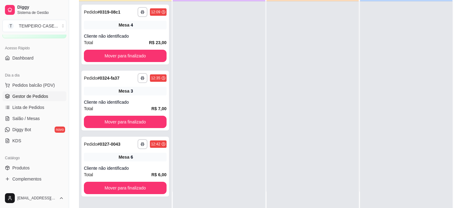
scroll to position [0, 0]
click at [132, 63] on div "**********" at bounding box center [125, 35] width 88 height 60
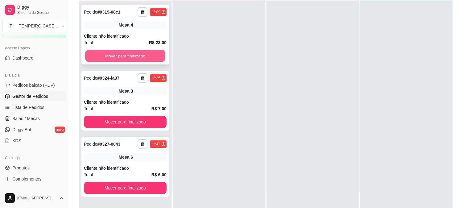
click at [123, 57] on button "Mover para finalizado" at bounding box center [125, 56] width 80 height 12
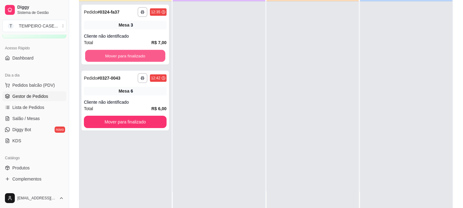
click at [123, 53] on button "Mover para finalizado" at bounding box center [125, 56] width 80 height 12
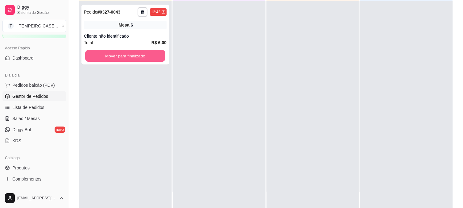
click at [123, 53] on button "Mover para finalizado" at bounding box center [125, 56] width 80 height 12
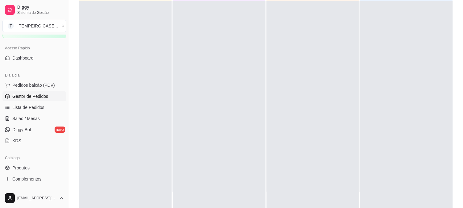
click at [123, 54] on div at bounding box center [125, 105] width 93 height 208
click at [22, 122] on link "Salão / Mesas" at bounding box center [34, 119] width 64 height 10
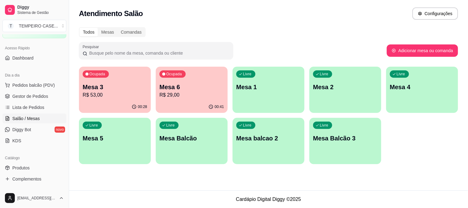
click at [198, 91] on p "R$ 29,00" at bounding box center [192, 94] width 64 height 7
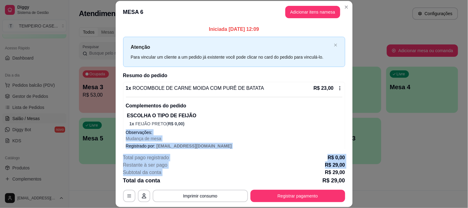
drag, startPoint x: 282, startPoint y: 124, endPoint x: 277, endPoint y: 193, distance: 69.0
click at [282, 178] on section "**********" at bounding box center [234, 104] width 237 height 206
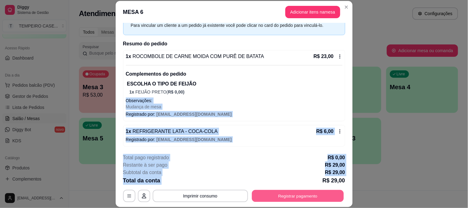
click at [277, 193] on button "Registrar pagamento" at bounding box center [298, 196] width 92 height 12
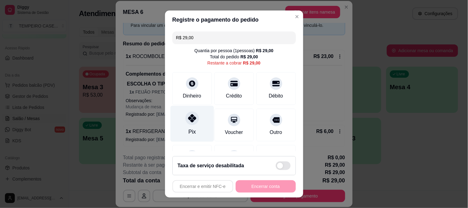
click at [191, 119] on icon at bounding box center [192, 118] width 8 height 8
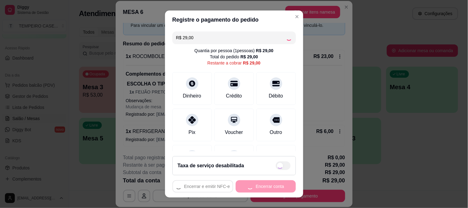
type input "R$ 0,00"
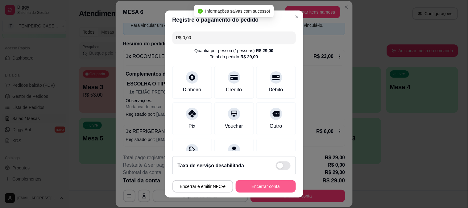
click at [266, 185] on button "Encerrar conta" at bounding box center [266, 186] width 60 height 12
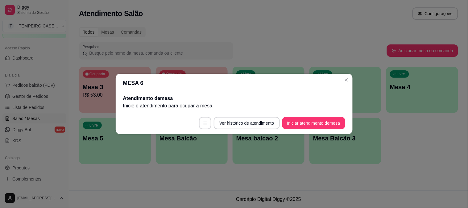
scroll to position [0, 0]
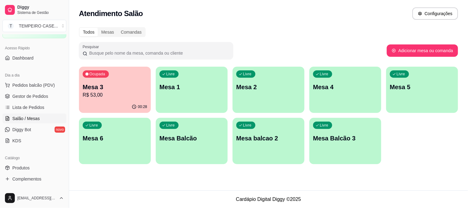
click at [254, 83] on p "Mesa 2" at bounding box center [268, 87] width 64 height 9
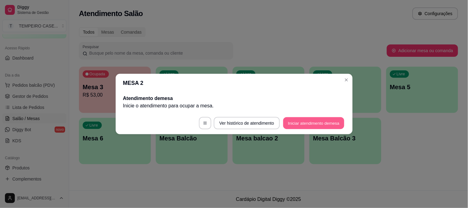
click at [310, 123] on button "Iniciar atendimento de mesa" at bounding box center [313, 123] width 61 height 12
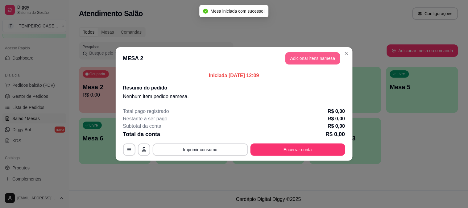
click at [291, 59] on button "Adicionar itens na mesa" at bounding box center [312, 58] width 55 height 12
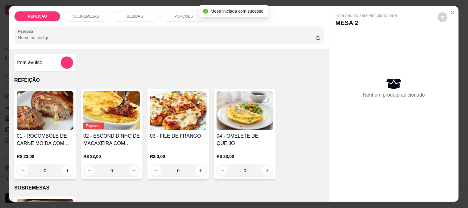
click at [193, 110] on img at bounding box center [178, 110] width 57 height 39
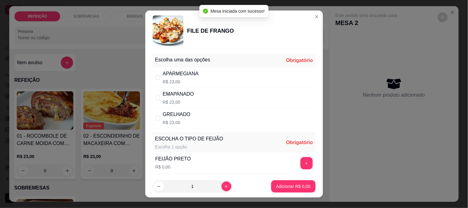
click at [215, 77] on div "APARMEGIANA R$ 23,00" at bounding box center [234, 77] width 163 height 20
radio input "true"
click at [301, 157] on button "+" at bounding box center [307, 163] width 12 height 12
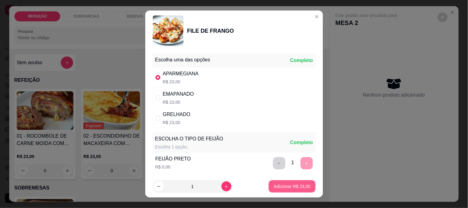
click at [293, 183] on button "Adicionar R$ 23,00" at bounding box center [292, 186] width 47 height 12
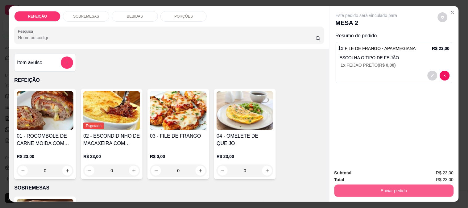
click at [387, 201] on div "REFEIÇÃO SOBREMESAS BEBIDAS PORÇÕES Pesquisa Item avulso REFEIÇÃO 01 - ROCOMBOL…" at bounding box center [234, 104] width 468 height 208
click at [386, 190] on button "Enviar pedido" at bounding box center [394, 191] width 116 height 12
click at [393, 187] on button "Enviar pedido" at bounding box center [394, 191] width 116 height 12
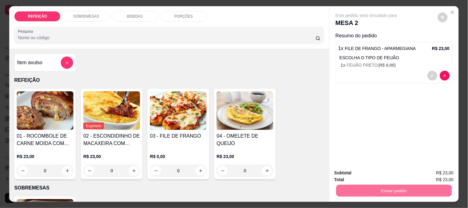
click at [361, 172] on button "Não registrar e enviar pedido" at bounding box center [374, 172] width 62 height 11
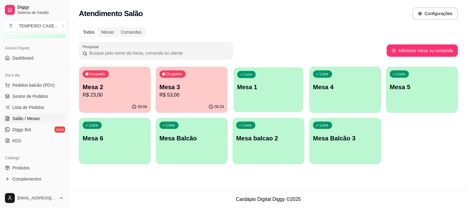
click at [261, 83] on p "Mesa 1" at bounding box center [268, 87] width 63 height 8
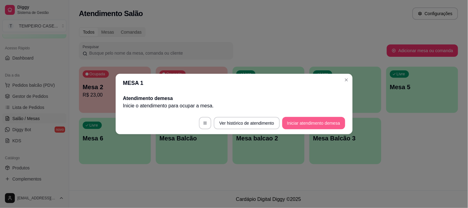
click at [325, 122] on button "Iniciar atendimento de mesa" at bounding box center [313, 123] width 63 height 12
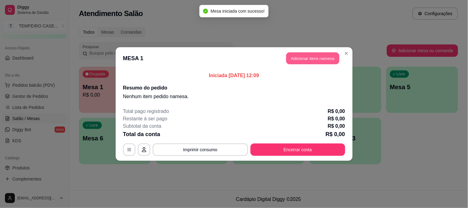
click at [312, 56] on button "Adicionar itens na mesa" at bounding box center [312, 58] width 53 height 12
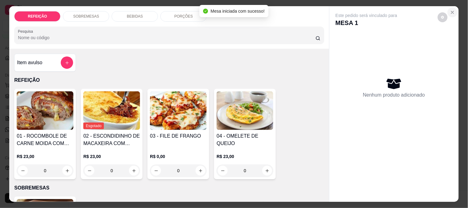
click at [451, 11] on icon "Close" at bounding box center [452, 12] width 2 height 2
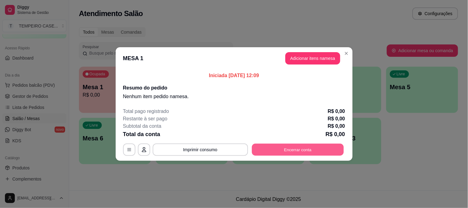
click at [293, 150] on button "Encerrar conta" at bounding box center [298, 150] width 92 height 12
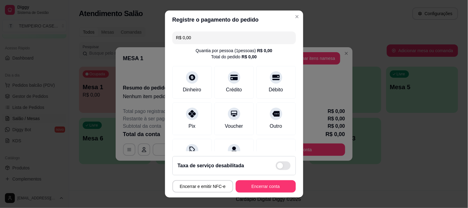
click at [258, 185] on button "Encerrar conta" at bounding box center [266, 186] width 60 height 12
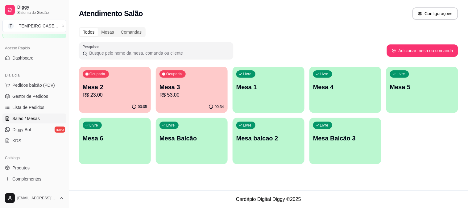
click at [122, 137] on p "Mesa 6" at bounding box center [115, 138] width 64 height 9
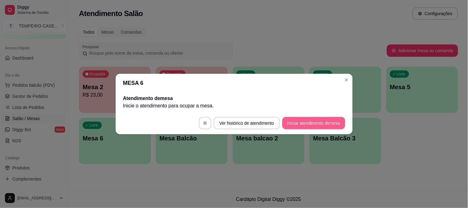
click at [302, 119] on button "Iniciar atendimento de mesa" at bounding box center [313, 123] width 63 height 12
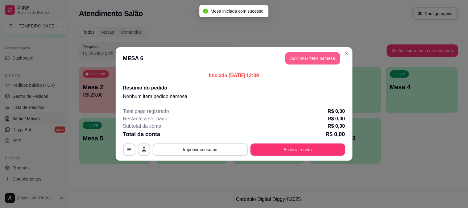
click at [306, 54] on button "Adicionar itens na mesa" at bounding box center [312, 58] width 55 height 12
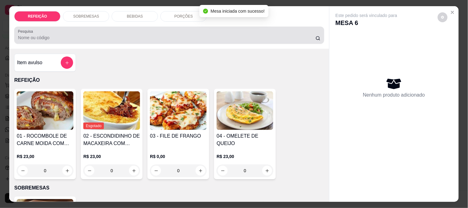
click at [177, 121] on img at bounding box center [178, 110] width 57 height 39
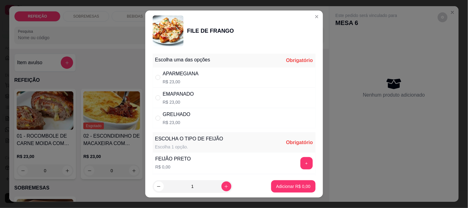
click at [184, 70] on div "APARMEGIANA" at bounding box center [181, 73] width 36 height 7
radio input "true"
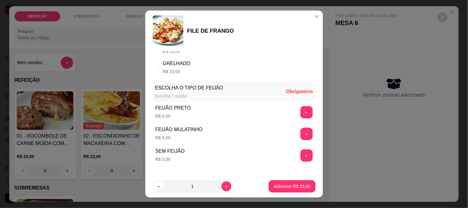
scroll to position [88, 0]
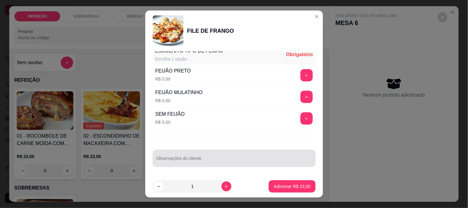
click at [199, 155] on div at bounding box center [234, 158] width 156 height 12
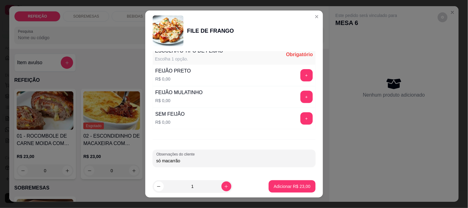
type input "só macarrão"
click at [250, 170] on div "Escolha uma das opções Completo APARMEGIANA R$ 23,00 EMAPANADO R$ 23,00 GRELHAD…" at bounding box center [234, 113] width 178 height 124
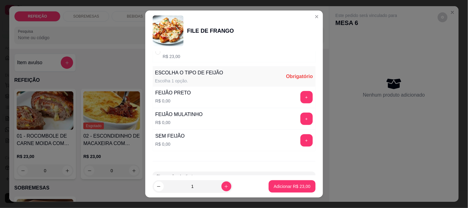
scroll to position [54, 0]
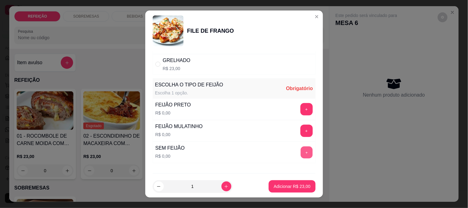
click at [301, 154] on button "+" at bounding box center [307, 152] width 12 height 12
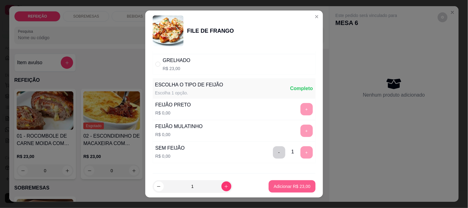
click at [286, 186] on p "Adicionar R$ 23,00" at bounding box center [292, 186] width 37 height 6
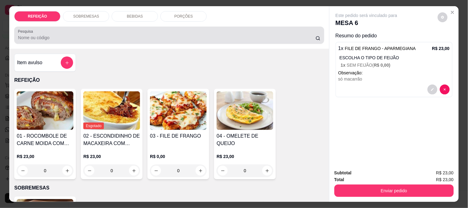
click at [133, 16] on div "BEBIDAS" at bounding box center [135, 16] width 46 height 10
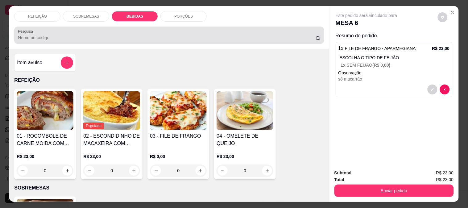
scroll to position [16, 0]
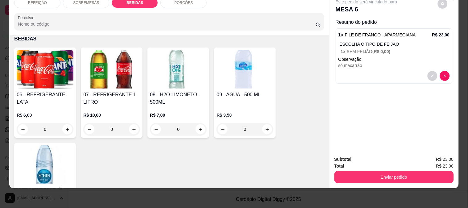
click at [60, 106] on div "R$ 6,00 0" at bounding box center [45, 121] width 57 height 30
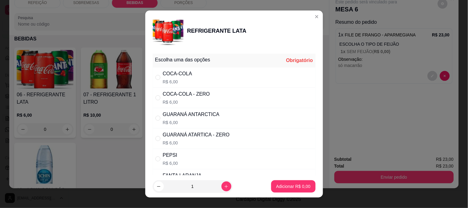
click at [216, 133] on div "GUARANÁ ATARTICA - ZERO" at bounding box center [196, 134] width 67 height 7
radio input "true"
click at [276, 184] on p "Adicionar R$ 6,00" at bounding box center [293, 186] width 34 height 6
type input "1"
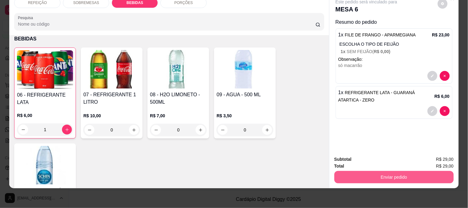
click at [385, 174] on button "Enviar pedido" at bounding box center [394, 177] width 119 height 12
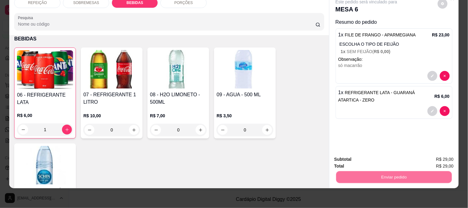
click at [371, 159] on button "Não registrar e enviar pedido" at bounding box center [374, 157] width 64 height 12
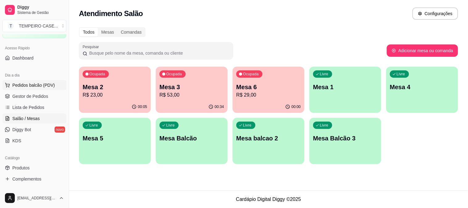
click at [28, 87] on span "Pedidos balcão (PDV)" at bounding box center [33, 85] width 43 height 6
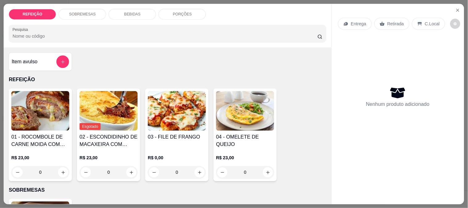
click at [26, 94] on img at bounding box center [40, 111] width 58 height 40
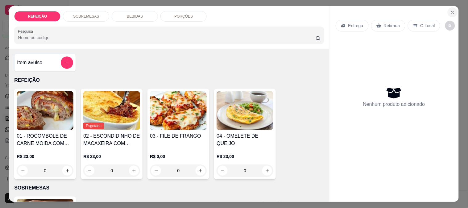
click at [448, 9] on button "Close" at bounding box center [453, 12] width 10 height 10
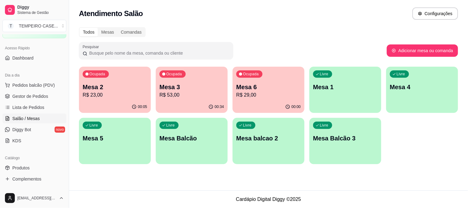
click at [181, 93] on p "R$ 53,00" at bounding box center [192, 94] width 64 height 7
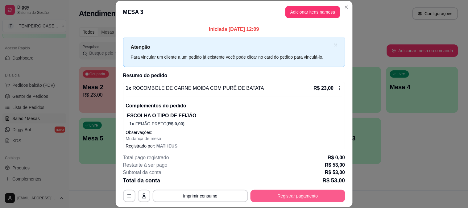
click at [289, 193] on button "Registrar pagamento" at bounding box center [298, 196] width 95 height 12
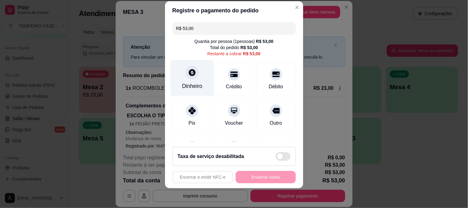
click at [200, 74] on div "Dinheiro" at bounding box center [192, 78] width 44 height 36
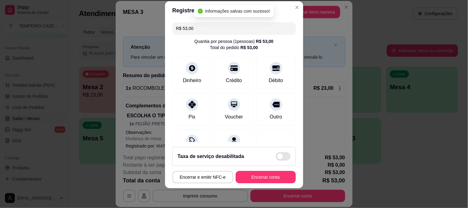
type input "R$ 0,00"
click at [261, 179] on button "Encerrar conta" at bounding box center [266, 177] width 60 height 12
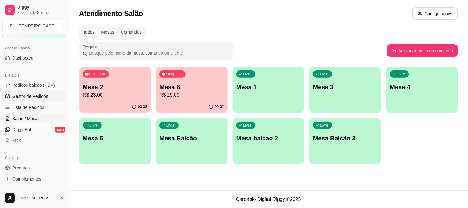
click at [27, 95] on span "Gestor de Pedidos" at bounding box center [30, 96] width 36 height 6
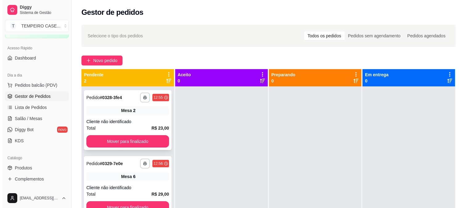
scroll to position [17, 0]
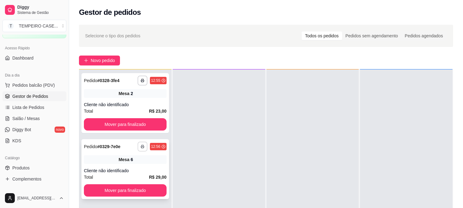
click at [142, 152] on div "**********" at bounding box center [125, 169] width 88 height 60
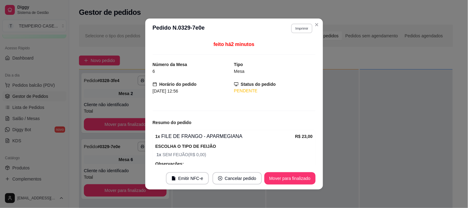
click at [294, 25] on button "Imprimir" at bounding box center [301, 28] width 21 height 10
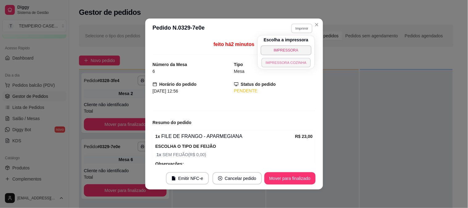
click at [279, 65] on button "IMPRESSORA COZINHA" at bounding box center [285, 63] width 49 height 10
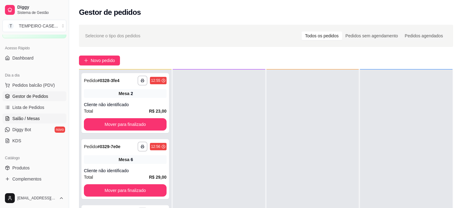
click at [20, 118] on span "Salão / Mesas" at bounding box center [25, 118] width 27 height 6
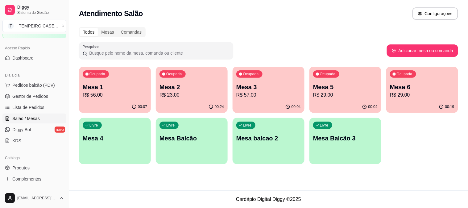
click at [106, 144] on div "Livre Mesa 4" at bounding box center [115, 137] width 72 height 39
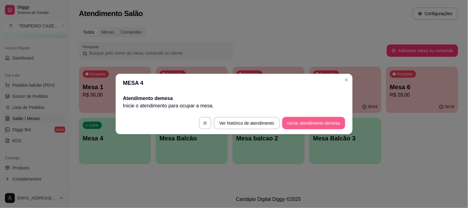
click at [310, 123] on button "Iniciar atendimento de mesa" at bounding box center [313, 123] width 63 height 12
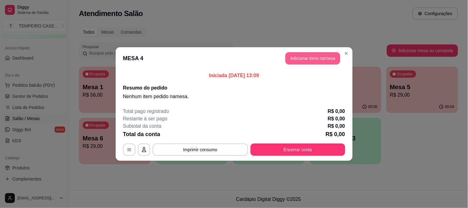
click at [308, 56] on button "Adicionar itens na mesa" at bounding box center [312, 58] width 55 height 12
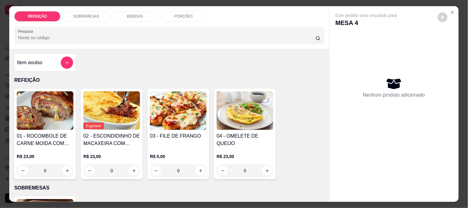
click at [167, 108] on img at bounding box center [178, 110] width 57 height 39
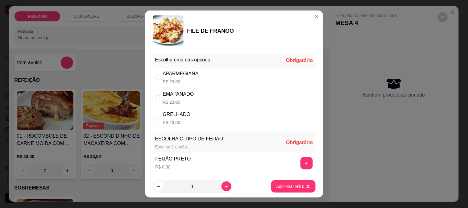
click at [175, 76] on div "APARMEGIANA" at bounding box center [181, 73] width 36 height 7
radio input "true"
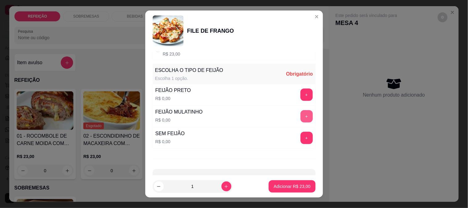
click at [301, 115] on button "+" at bounding box center [307, 116] width 12 height 12
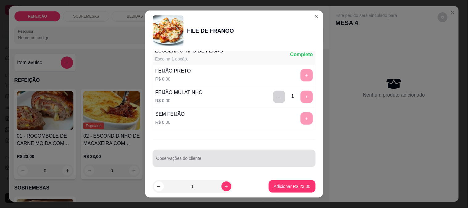
click at [214, 156] on div at bounding box center [234, 158] width 156 height 12
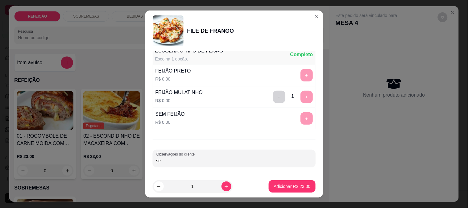
type input "s"
type input "SEM MACARRÃO"
click at [274, 187] on p "Adicionar R$ 23,00" at bounding box center [292, 187] width 36 height 6
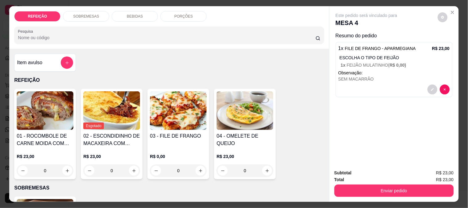
click at [183, 136] on h4 "03 - FILE DE FRANGO" at bounding box center [178, 135] width 57 height 7
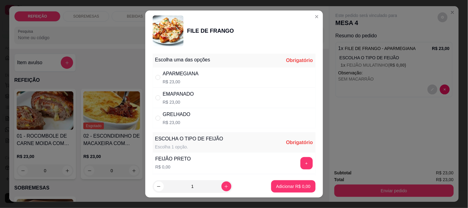
click at [174, 69] on div "APARMEGIANA R$ 23,00" at bounding box center [234, 77] width 163 height 20
radio input "true"
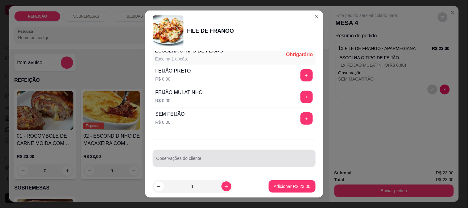
click at [187, 156] on div at bounding box center [234, 158] width 156 height 12
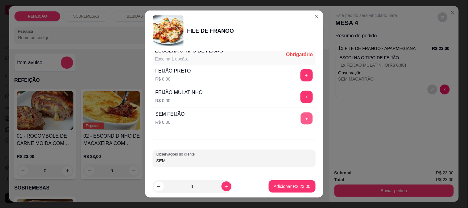
click at [301, 117] on button "+" at bounding box center [307, 118] width 12 height 12
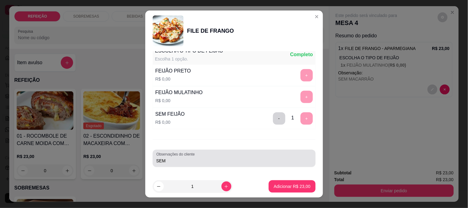
drag, startPoint x: 232, startPoint y: 156, endPoint x: 136, endPoint y: 156, distance: 96.0
click at [136, 156] on div "FILE DE FRANGO Escolha uma das opções Completo APARMEGIANA R$ 23,00 EMAPANADO R…" at bounding box center [234, 104] width 468 height 208
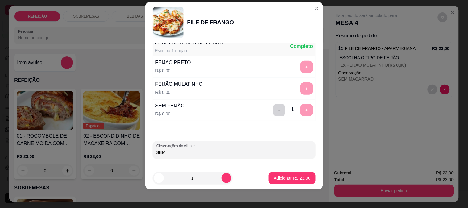
scroll to position [9, 0]
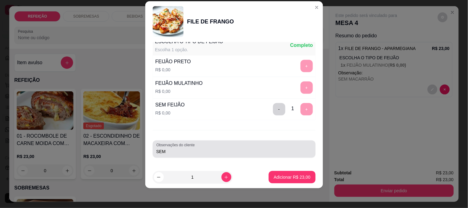
click at [164, 152] on input "SEM" at bounding box center [234, 151] width 156 height 6
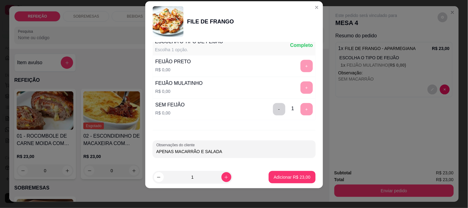
type input "APENAS MACARRÃO E SALADA"
click at [288, 180] on p "Adicionar R$ 23,00" at bounding box center [292, 177] width 37 height 6
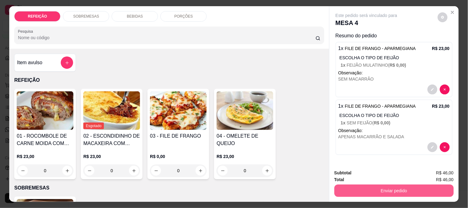
click at [362, 186] on button "Enviar pedido" at bounding box center [394, 191] width 119 height 12
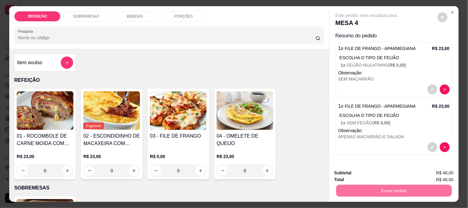
click at [361, 175] on button "Não registrar e enviar pedido" at bounding box center [374, 173] width 64 height 12
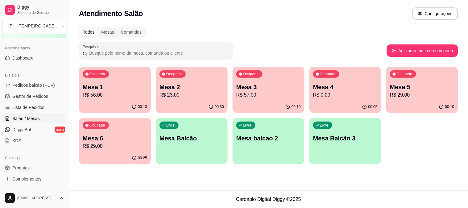
click at [93, 151] on div "Ocupada Mesa 6 R$ 29,00" at bounding box center [115, 135] width 72 height 34
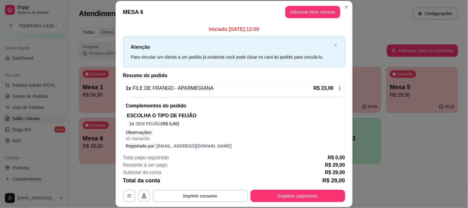
click at [279, 198] on button "Registrar pagamento" at bounding box center [298, 196] width 95 height 12
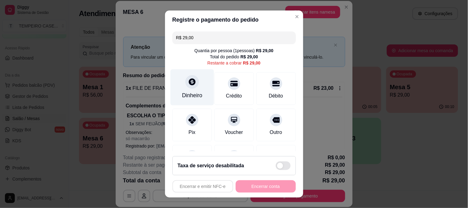
click at [189, 82] on icon at bounding box center [192, 81] width 7 height 7
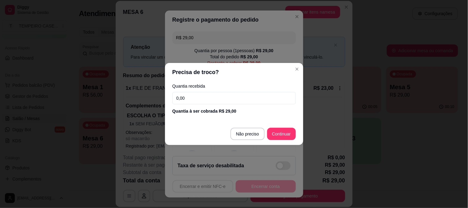
drag, startPoint x: 213, startPoint y: 97, endPoint x: 158, endPoint y: 85, distance: 56.4
click at [158, 85] on div "Precisa de troco? Quantia recebida 0,00 Quantia à ser cobrada R$ 29,00 Não prec…" at bounding box center [234, 104] width 468 height 208
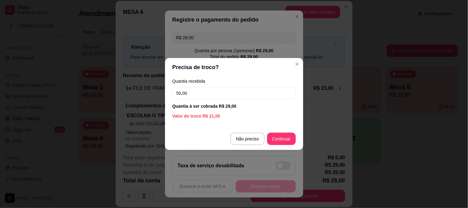
type input "50,00"
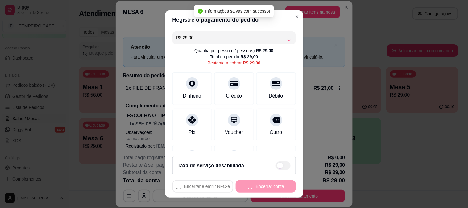
type input "R$ 0,00"
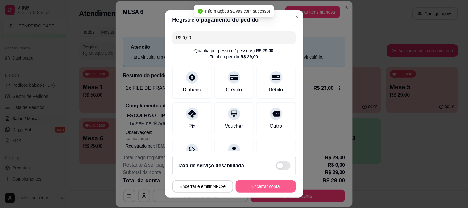
click at [257, 185] on button "Encerrar conta" at bounding box center [266, 186] width 60 height 12
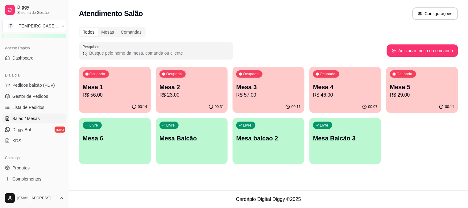
click at [362, 95] on p "R$ 46,00" at bounding box center [345, 94] width 64 height 7
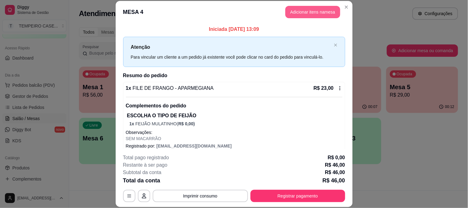
click at [304, 10] on button "Adicionar itens na mesa" at bounding box center [312, 12] width 55 height 12
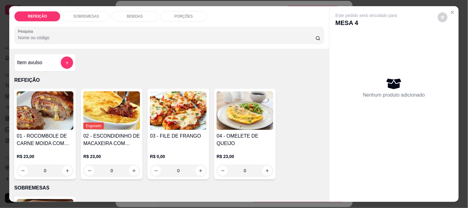
click at [125, 17] on div "BEBIDAS" at bounding box center [135, 16] width 46 height 10
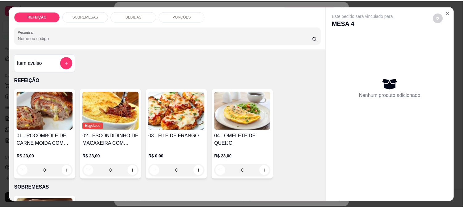
scroll to position [16, 0]
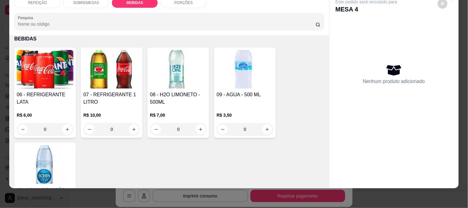
click at [122, 76] on img at bounding box center [111, 69] width 57 height 39
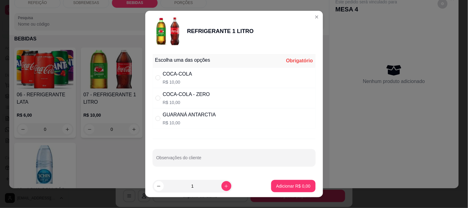
click at [193, 99] on div "COCA-COLA - ZERO R$ 10,00" at bounding box center [186, 98] width 47 height 15
radio input "true"
click at [292, 184] on p "Adicionar R$ 10,00" at bounding box center [292, 186] width 37 height 6
type input "1"
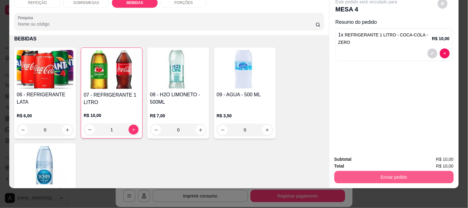
click at [396, 172] on button "Enviar pedido" at bounding box center [394, 177] width 119 height 12
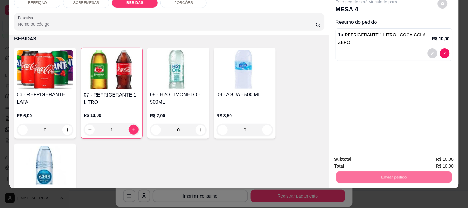
click at [354, 155] on button "Não registrar e enviar pedido" at bounding box center [374, 157] width 64 height 12
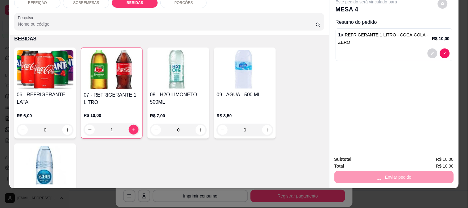
click at [372, 194] on div "REFEIÇÃO SOBREMESAS BEBIDAS PORÇÕES Pesquisa Item avulso REFEIÇÃO 01 - ROCOMBOL…" at bounding box center [234, 104] width 468 height 208
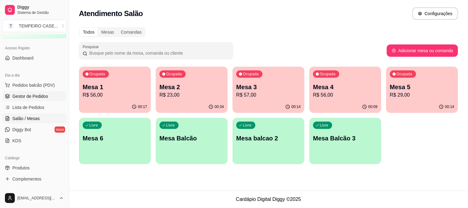
click at [31, 97] on span "Gestor de Pedidos" at bounding box center [30, 96] width 36 height 6
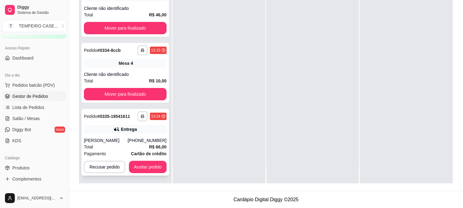
scroll to position [94, 0]
click at [142, 165] on button "Aceitar pedido" at bounding box center [148, 166] width 38 height 12
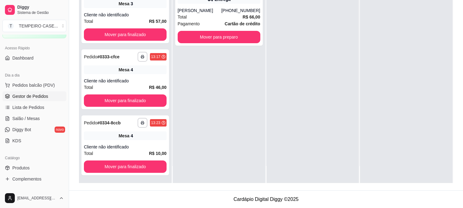
scroll to position [0, 0]
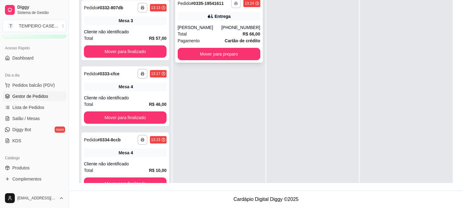
click at [233, 6] on button "button" at bounding box center [236, 3] width 10 height 10
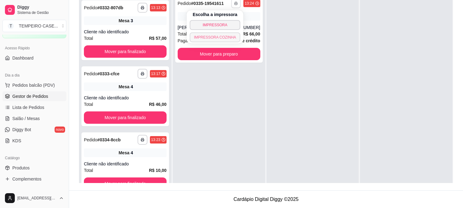
click at [217, 40] on button "IMPRESSORA COZINHA" at bounding box center [215, 37] width 51 height 10
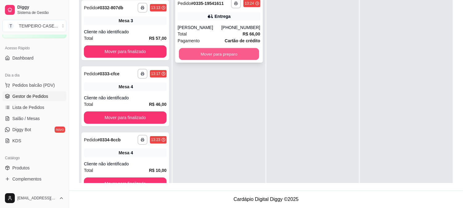
click at [223, 54] on button "Mover para preparo" at bounding box center [219, 54] width 80 height 12
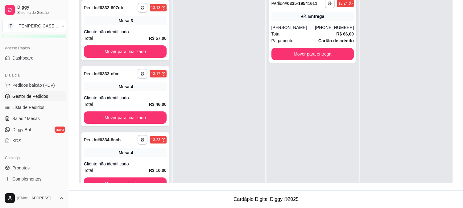
click at [242, 111] on div at bounding box center [219, 96] width 93 height 208
click at [35, 121] on span "Salão / Mesas" at bounding box center [25, 118] width 27 height 6
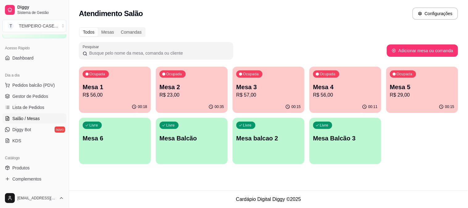
click at [182, 83] on p "Mesa 2" at bounding box center [192, 87] width 64 height 9
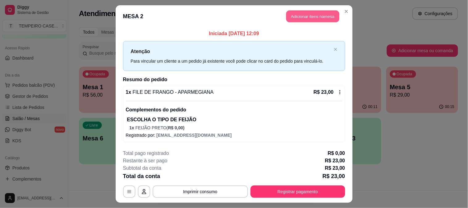
click at [311, 15] on button "Adicionar itens na mesa" at bounding box center [312, 16] width 53 height 12
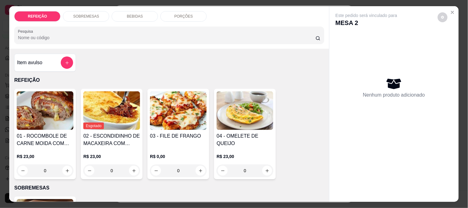
click at [132, 11] on div "BEBIDAS" at bounding box center [135, 16] width 46 height 10
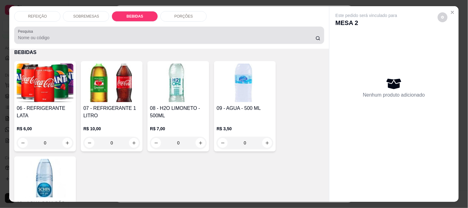
scroll to position [16, 0]
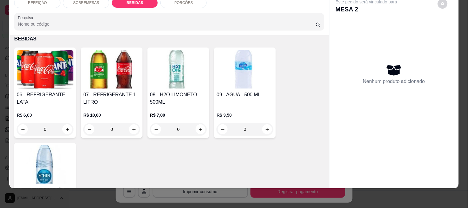
click at [44, 81] on img at bounding box center [45, 69] width 57 height 39
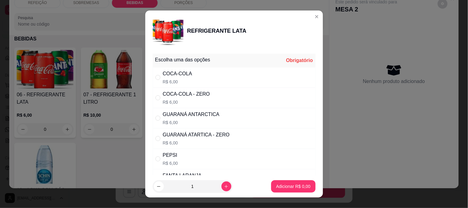
click at [185, 69] on div "COCA-COLA R$ 6,00" at bounding box center [234, 77] width 163 height 20
radio input "true"
click at [288, 181] on button "Adicionar R$ 6,00" at bounding box center [293, 187] width 43 height 12
type input "1"
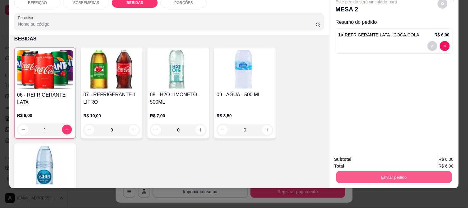
click at [368, 173] on button "Enviar pedido" at bounding box center [394, 177] width 116 height 12
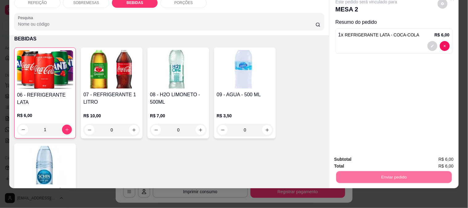
click at [364, 154] on button "Não registrar e enviar pedido" at bounding box center [374, 157] width 64 height 12
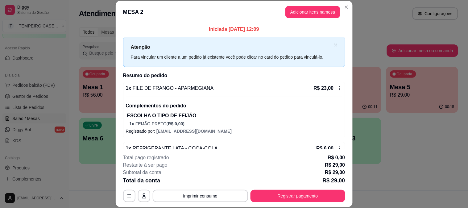
click at [290, 193] on button "Registrar pagamento" at bounding box center [298, 196] width 95 height 12
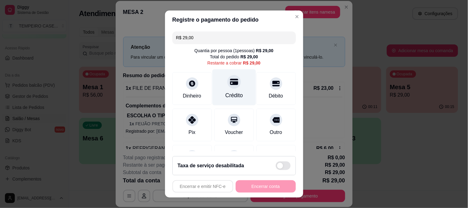
click at [230, 79] on icon at bounding box center [234, 82] width 8 height 6
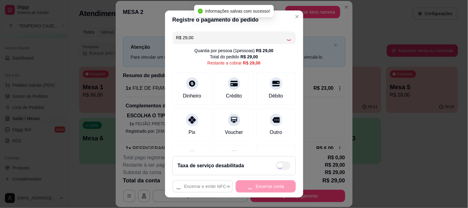
type input "R$ 0,00"
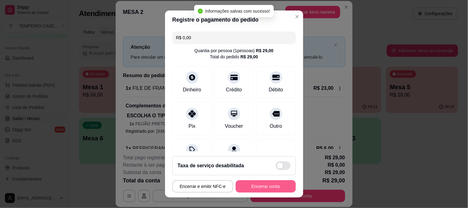
click at [264, 187] on button "Encerrar conta" at bounding box center [266, 186] width 60 height 12
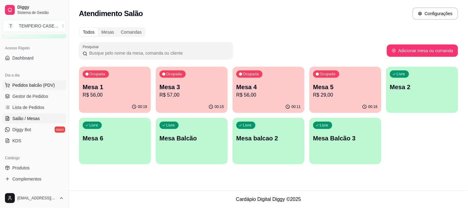
click at [19, 87] on span "Pedidos balcão (PDV)" at bounding box center [33, 85] width 43 height 6
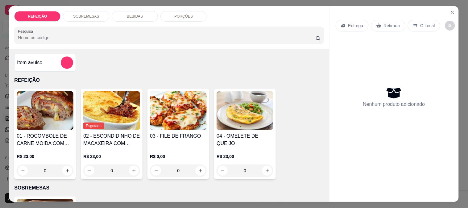
click at [173, 106] on img at bounding box center [178, 110] width 57 height 39
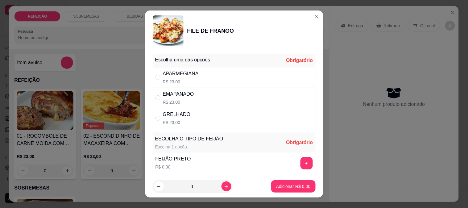
click at [175, 77] on div "APARMEGIANA" at bounding box center [181, 73] width 36 height 7
radio input "true"
click at [293, 156] on div "FEIJÃO PRETO R$ 0,00 +" at bounding box center [234, 163] width 163 height 22
click at [301, 164] on button "+" at bounding box center [307, 163] width 12 height 12
click at [286, 191] on button "Adicionar R$ 23,00" at bounding box center [292, 186] width 47 height 12
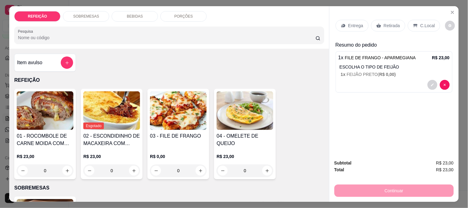
click at [41, 56] on div "Item avulso" at bounding box center [45, 62] width 56 height 12
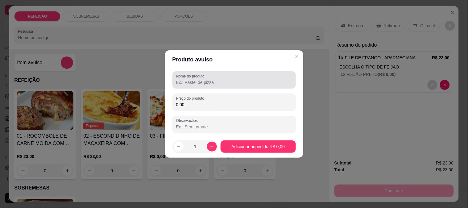
click at [173, 84] on div "Nome do produto" at bounding box center [234, 79] width 123 height 17
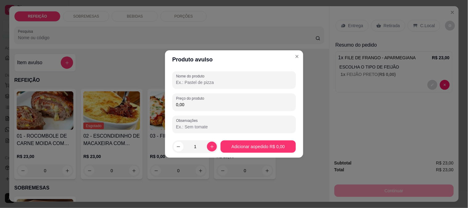
type input "e"
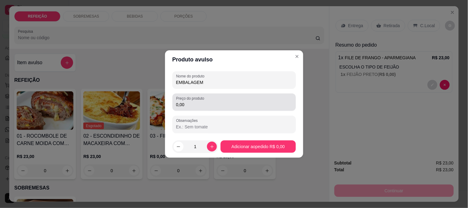
type input "EMBALAGEM"
click at [245, 99] on div "0,00" at bounding box center [234, 102] width 116 height 12
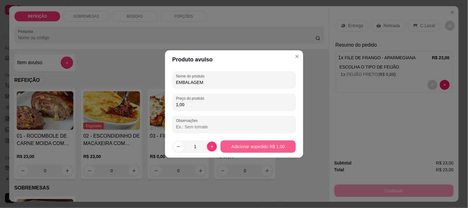
type input "1,00"
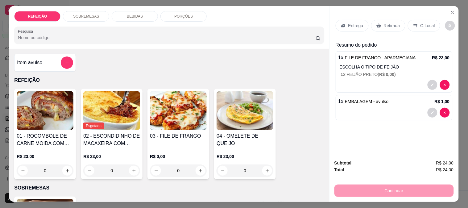
click at [431, 83] on icon "decrease-product-quantity" at bounding box center [433, 85] width 4 height 4
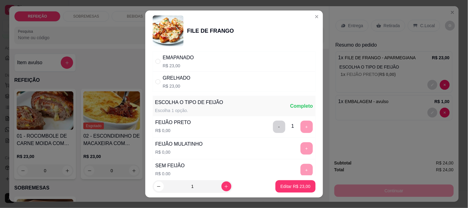
scroll to position [88, 0]
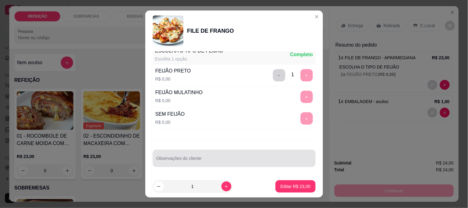
click at [195, 153] on div at bounding box center [234, 158] width 156 height 12
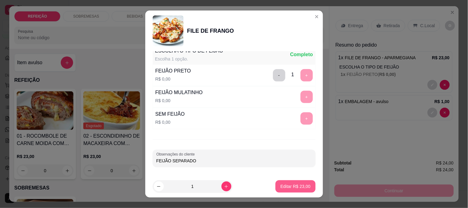
type input "FEIJÃO SEPARADO"
click at [287, 184] on p "Editar R$ 23,00" at bounding box center [295, 187] width 29 height 6
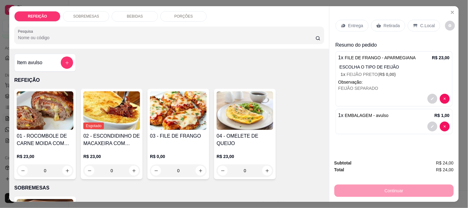
click at [354, 20] on div "Entrega" at bounding box center [352, 26] width 33 height 12
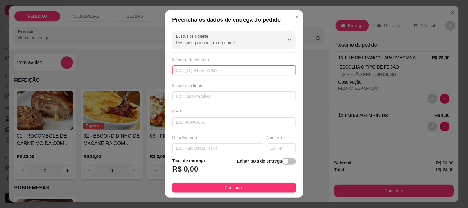
click at [194, 69] on input "text" at bounding box center [234, 70] width 123 height 10
paste input "78317-6611"
drag, startPoint x: 226, startPoint y: 69, endPoint x: 53, endPoint y: 69, distance: 172.8
click at [56, 69] on div "Preencha os dados de entrega do pedido Busque pelo cliente Número de contato 78…" at bounding box center [234, 104] width 468 height 208
paste input "(41)"
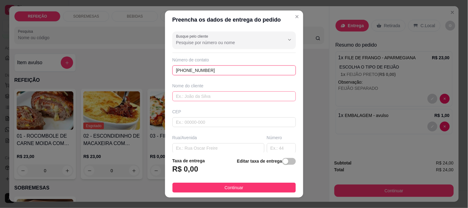
type input "[PHONE_NUMBER]"
click at [189, 94] on input "text" at bounding box center [234, 96] width 123 height 10
paste input "~r"
type input "~r"
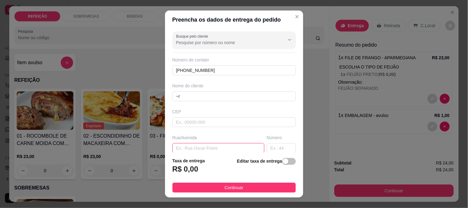
click at [193, 150] on input "text" at bounding box center [219, 148] width 92 height 10
paste input "rua [GEOGRAPHIC_DATA][PERSON_NAME] da frente de [PERSON_NAME], [GEOGRAPHIC_DATA]"
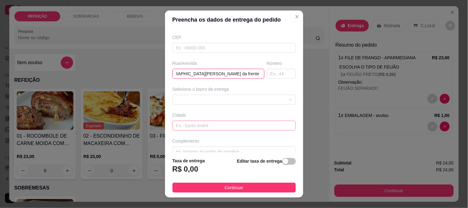
scroll to position [85, 0]
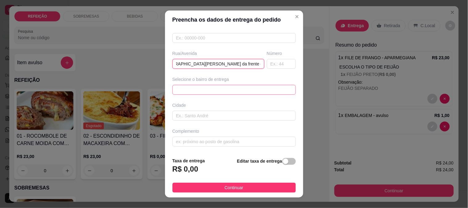
click at [214, 94] on div "6884ebf38fcb1afd617874ac 6884ec0e8fcb1afd617874af MARACAIPE - [GEOGRAPHIC_DATA]…" at bounding box center [234, 90] width 123 height 10
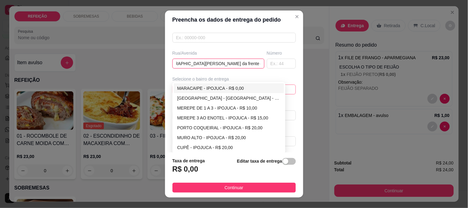
type input "rua [GEOGRAPHIC_DATA][PERSON_NAME] da frente de [PERSON_NAME], [GEOGRAPHIC_DATA]"
click at [211, 90] on div "MARACAIPE - IPOJUCA - R$ 0,00" at bounding box center [228, 88] width 103 height 7
type input "IPOJUCA"
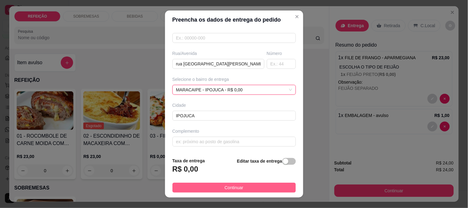
click at [214, 187] on button "Continuar" at bounding box center [234, 188] width 123 height 10
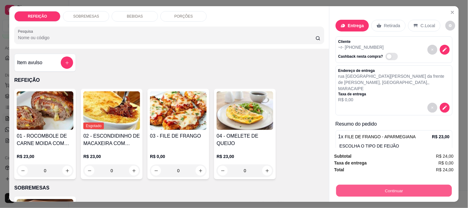
click at [385, 190] on button "Continuar" at bounding box center [394, 191] width 116 height 12
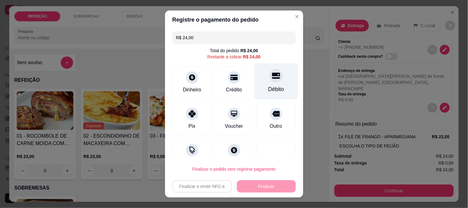
click at [269, 80] on div at bounding box center [276, 76] width 14 height 14
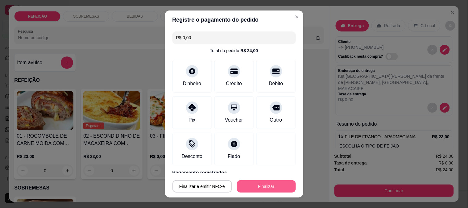
click at [247, 184] on button "Finalizar" at bounding box center [266, 186] width 59 height 12
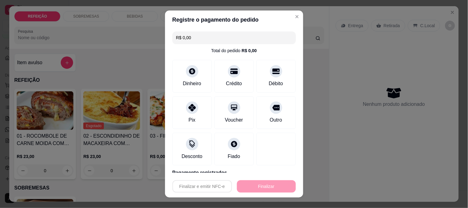
type input "-R$ 24,00"
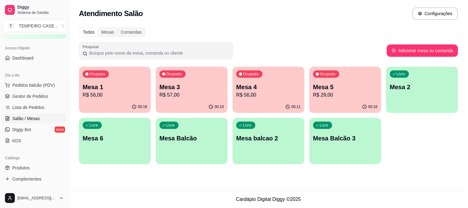
click at [99, 84] on p "Mesa 1" at bounding box center [115, 87] width 64 height 9
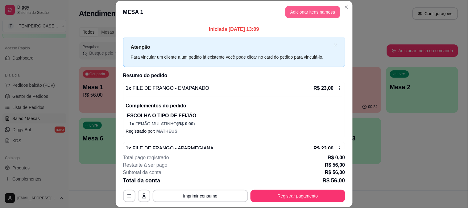
click at [307, 14] on button "Adicionar itens na mesa" at bounding box center [312, 12] width 55 height 12
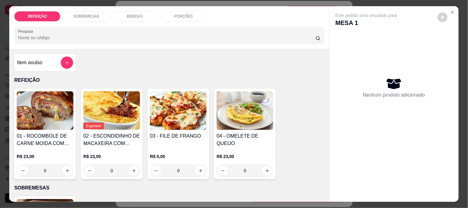
click at [180, 14] on p "PORÇÕES" at bounding box center [183, 16] width 19 height 5
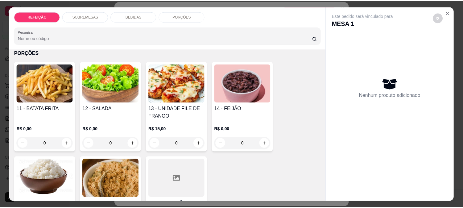
scroll to position [16, 0]
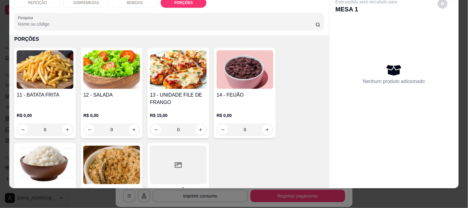
click at [56, 152] on img at bounding box center [45, 165] width 57 height 39
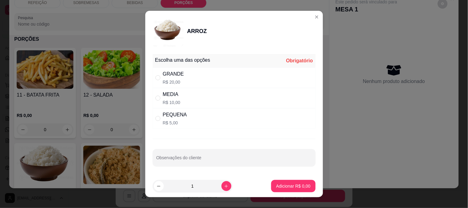
click at [232, 118] on div "PEQUENA R$ 5,00" at bounding box center [234, 118] width 163 height 20
radio input "true"
click at [304, 192] on button "Adicionar R$ 5,00" at bounding box center [293, 186] width 44 height 12
type input "1"
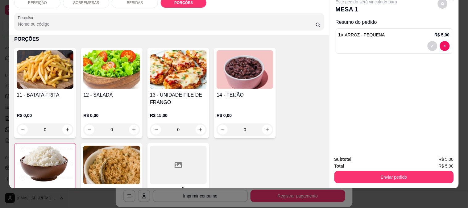
click at [384, 177] on button "Enviar pedido" at bounding box center [394, 177] width 119 height 12
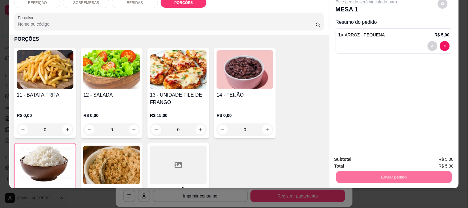
click at [360, 154] on button "Não registrar e enviar pedido" at bounding box center [374, 156] width 62 height 11
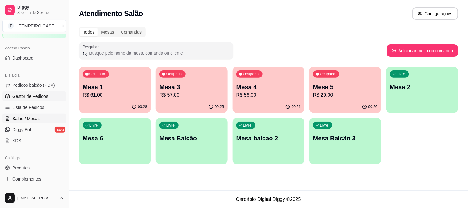
click at [41, 96] on span "Gestor de Pedidos" at bounding box center [30, 96] width 36 height 6
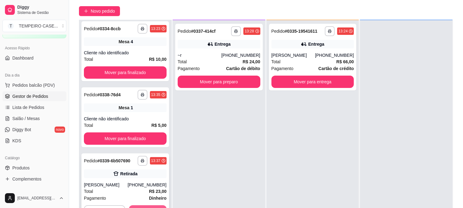
scroll to position [94, 0]
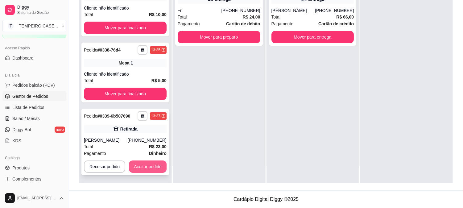
click at [152, 167] on button "Aceitar pedido" at bounding box center [148, 166] width 38 height 12
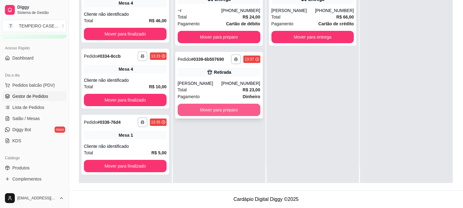
scroll to position [194, 0]
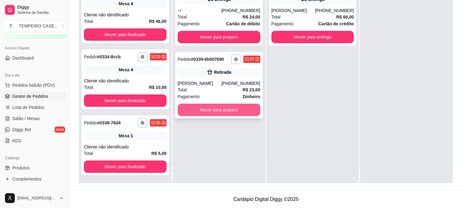
click at [218, 110] on button "Mover para preparo" at bounding box center [219, 110] width 83 height 12
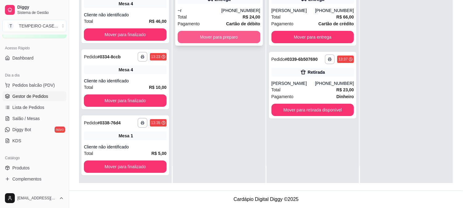
click at [234, 38] on button "Mover para preparo" at bounding box center [219, 37] width 83 height 12
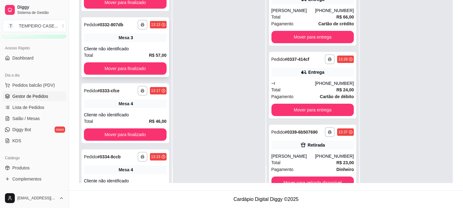
scroll to position [0, 0]
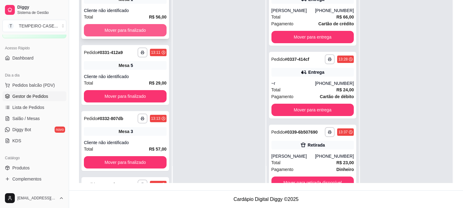
click at [134, 29] on button "Mover para finalizado" at bounding box center [125, 30] width 83 height 12
click at [134, 29] on button "Mover para finalizado" at bounding box center [125, 30] width 80 height 12
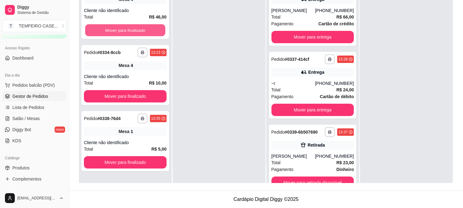
click at [134, 29] on button "Mover para finalizado" at bounding box center [125, 30] width 80 height 12
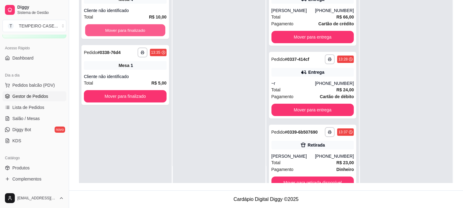
click at [134, 29] on button "Mover para finalizado" at bounding box center [125, 30] width 80 height 12
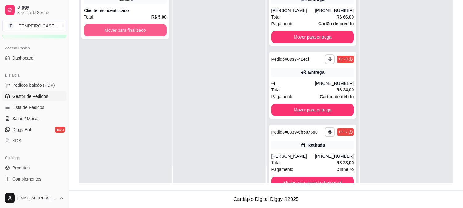
click at [134, 29] on button "Mover para finalizado" at bounding box center [125, 30] width 83 height 12
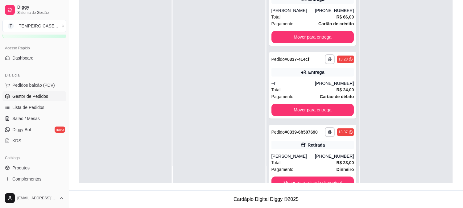
click at [134, 29] on div at bounding box center [125, 79] width 93 height 208
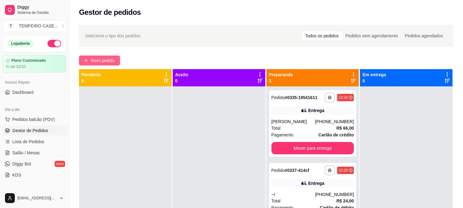
click at [110, 57] on span "Novo pedido" at bounding box center [103, 60] width 24 height 7
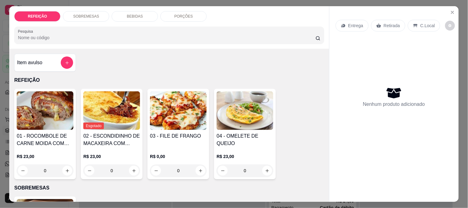
click at [19, 128] on div "01 - ROCOMBOLE DE CARNE MOIDA COM PURÊ DE BATATA R$ 23,00 0" at bounding box center [45, 134] width 62 height 90
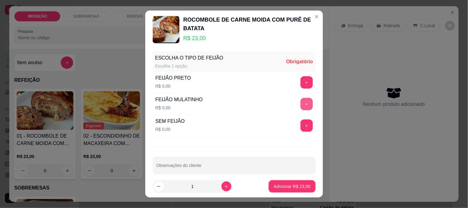
click at [301, 107] on button "+" at bounding box center [307, 104] width 12 height 12
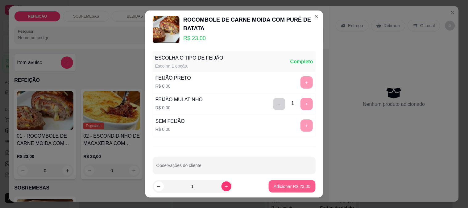
click at [293, 189] on p "Adicionar R$ 23,00" at bounding box center [292, 186] width 37 height 6
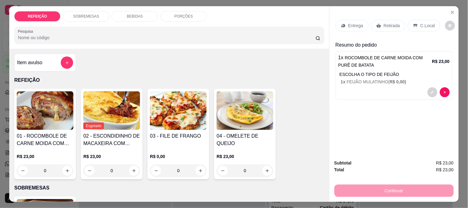
click at [385, 28] on div "Retirada" at bounding box center [388, 26] width 34 height 12
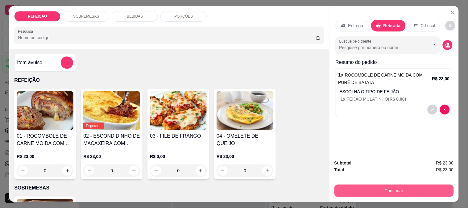
click at [356, 192] on button "Continuar" at bounding box center [394, 191] width 119 height 12
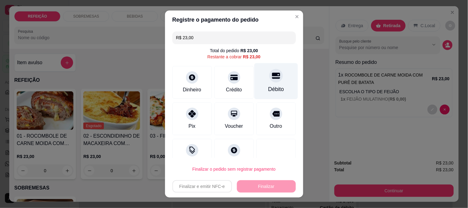
click at [258, 79] on div "Débito" at bounding box center [276, 81] width 44 height 36
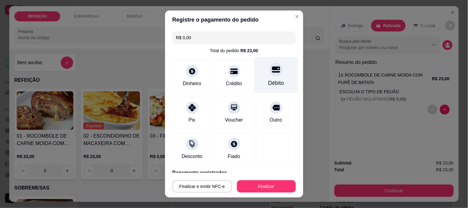
click at [270, 73] on div at bounding box center [276, 70] width 14 height 14
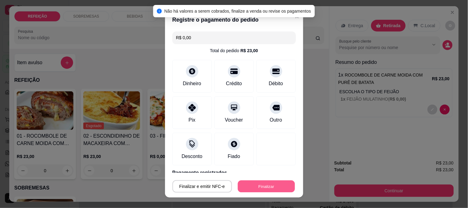
click at [245, 187] on button "Finalizar" at bounding box center [266, 187] width 57 height 12
type input "-R$ 23,00"
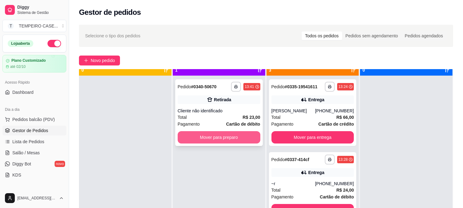
scroll to position [17, 0]
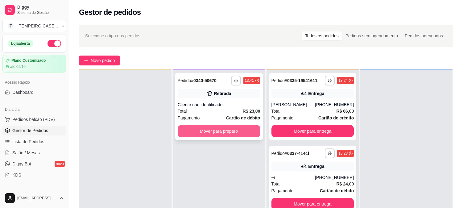
click at [223, 130] on button "Mover para preparo" at bounding box center [219, 131] width 83 height 12
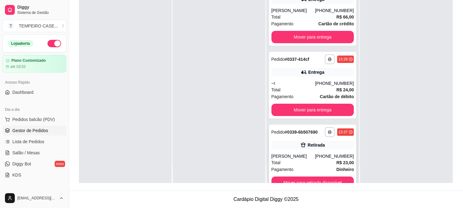
scroll to position [34, 0]
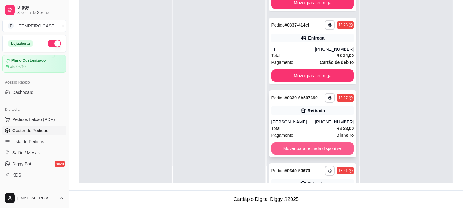
click at [304, 150] on button "Mover para retirada disponível" at bounding box center [313, 148] width 83 height 12
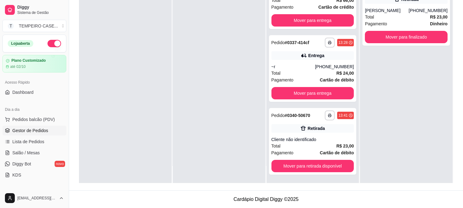
scroll to position [16, 0]
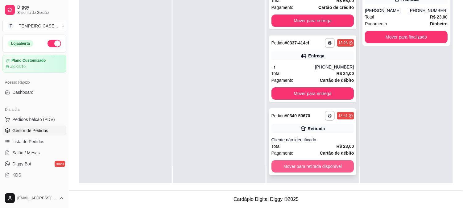
click at [285, 167] on button "Mover para retirada disponível" at bounding box center [313, 166] width 83 height 12
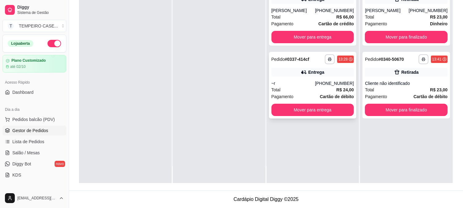
scroll to position [0, 0]
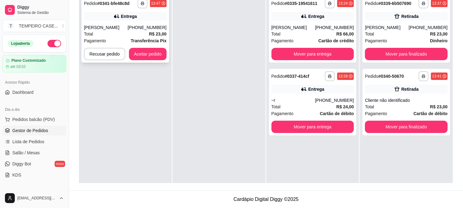
click at [154, 56] on button "Aceitar pedido" at bounding box center [148, 54] width 38 height 12
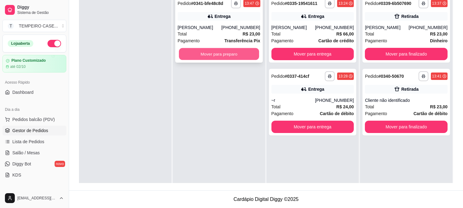
click at [231, 55] on button "Mover para preparo" at bounding box center [219, 54] width 80 height 12
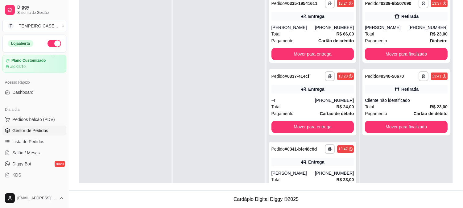
scroll to position [69, 0]
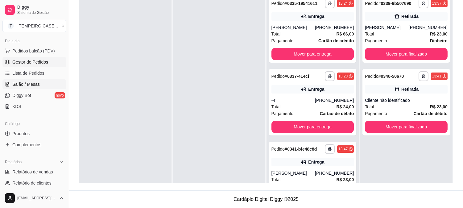
click at [42, 86] on link "Salão / Mesas" at bounding box center [34, 84] width 64 height 10
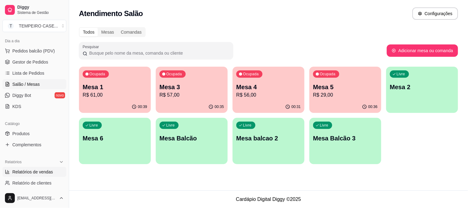
click at [40, 173] on span "Relatórios de vendas" at bounding box center [32, 172] width 41 height 6
select select "ALL"
select select "0"
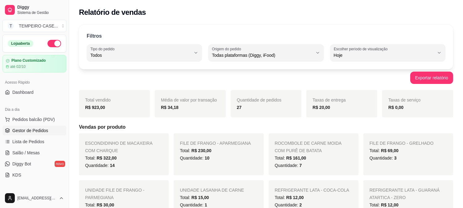
click at [26, 131] on span "Gestor de Pedidos" at bounding box center [30, 130] width 36 height 6
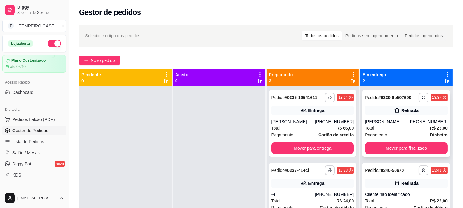
click at [412, 123] on div "[PHONE_NUMBER]" at bounding box center [428, 122] width 39 height 6
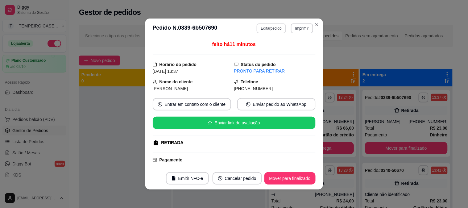
click at [279, 31] on button "Editar pedido" at bounding box center [271, 28] width 29 height 10
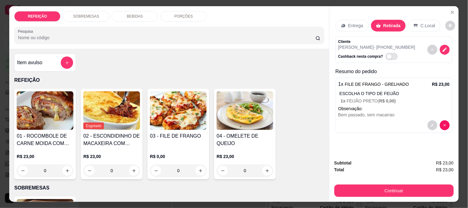
click at [124, 11] on div "BEBIDAS" at bounding box center [135, 16] width 46 height 10
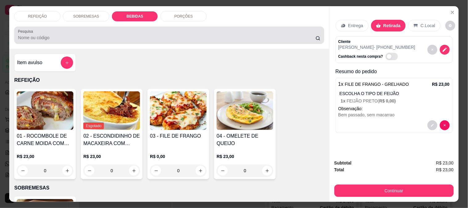
scroll to position [16, 0]
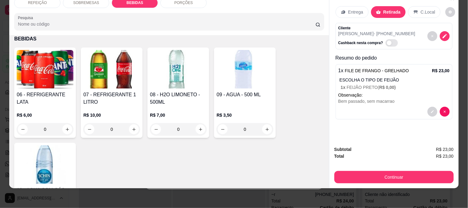
click at [61, 92] on h4 "06 - REFRIGERANTE LATA" at bounding box center [45, 98] width 57 height 15
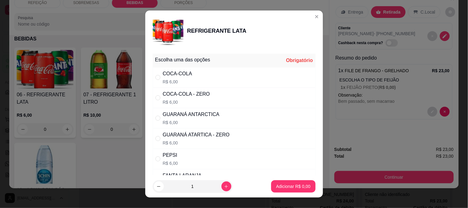
click at [213, 80] on div "COCA-COLA R$ 6,00" at bounding box center [234, 77] width 163 height 20
radio input "true"
click at [283, 186] on p "Adicionar R$ 6,00" at bounding box center [293, 186] width 34 height 6
type input "1"
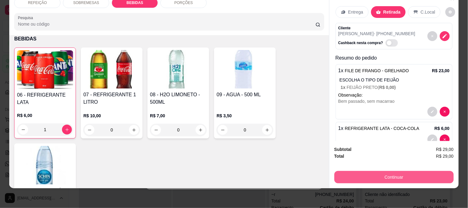
click at [343, 171] on button "Continuar" at bounding box center [394, 177] width 119 height 12
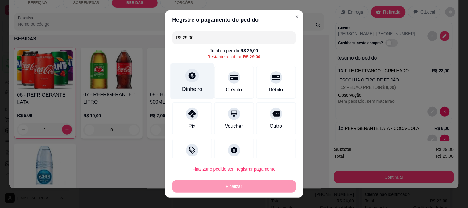
click at [192, 81] on div "Dinheiro" at bounding box center [192, 81] width 44 height 36
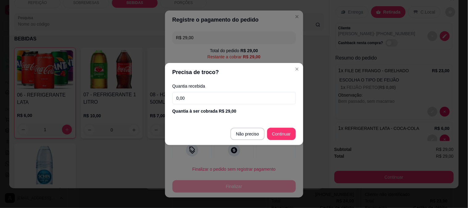
drag, startPoint x: 204, startPoint y: 98, endPoint x: 104, endPoint y: 95, distance: 100.3
click at [107, 95] on div "Precisa de troco? Quantia recebida 0,00 Quantia à ser cobrada R$ 29,00 Não prec…" at bounding box center [234, 104] width 468 height 208
drag, startPoint x: 49, startPoint y: 123, endPoint x: 189, endPoint y: 101, distance: 142.4
click at [189, 101] on input "0,00" at bounding box center [234, 98] width 123 height 12
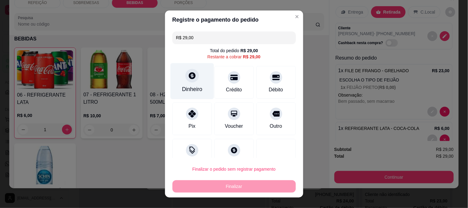
click at [196, 89] on div "Dinheiro" at bounding box center [192, 89] width 20 height 8
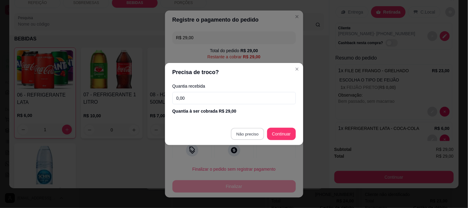
type input "R$ 0,00"
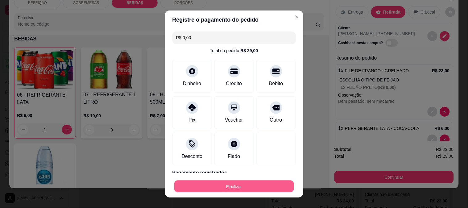
click at [231, 188] on button "Finalizar" at bounding box center [234, 187] width 120 height 12
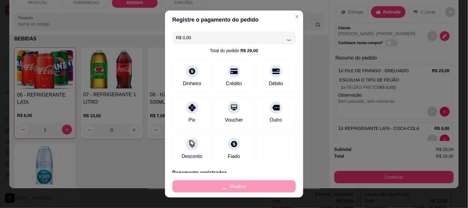
type input "0"
type input "-R$ 29,00"
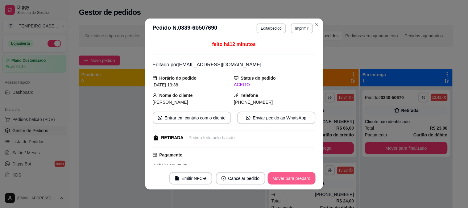
click at [282, 179] on button "Mover para preparo" at bounding box center [292, 178] width 48 height 12
click at [293, 177] on button "Mover para retirada disponível" at bounding box center [281, 178] width 68 height 12
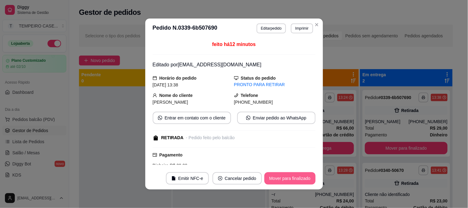
click at [281, 177] on button "Mover para finalizado" at bounding box center [289, 178] width 51 height 12
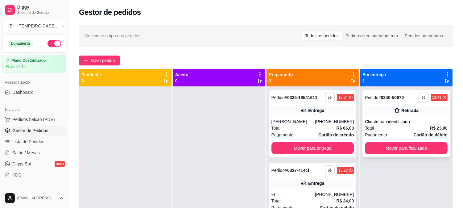
click at [391, 154] on div "**********" at bounding box center [407, 123] width 88 height 67
click at [15, 150] on span "Salão / Mesas" at bounding box center [25, 153] width 27 height 6
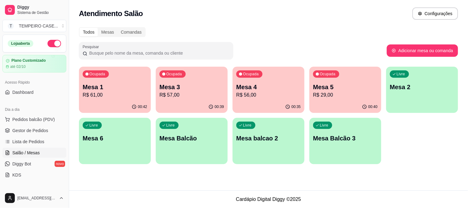
click at [354, 83] on p "Mesa 5" at bounding box center [345, 87] width 64 height 9
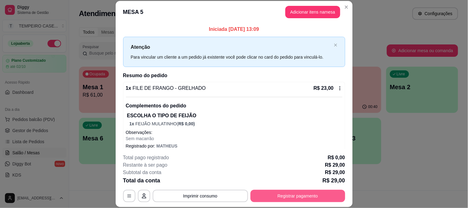
click at [284, 198] on button "Registrar pagamento" at bounding box center [298, 196] width 95 height 12
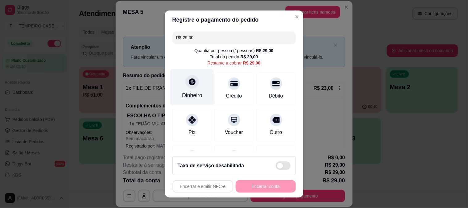
click at [185, 93] on div "Dinheiro" at bounding box center [192, 95] width 20 height 8
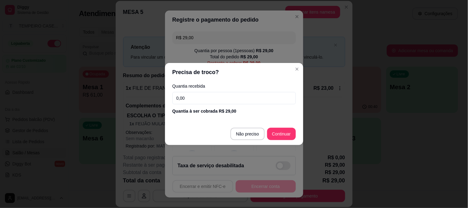
drag, startPoint x: 184, startPoint y: 97, endPoint x: 126, endPoint y: 92, distance: 58.3
click at [127, 92] on div "Precisa de troco? Quantia recebida 0,00 Quantia à ser cobrada R$ 29,00 Não prec…" at bounding box center [234, 104] width 468 height 208
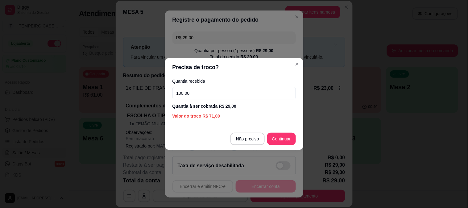
type input "100,00"
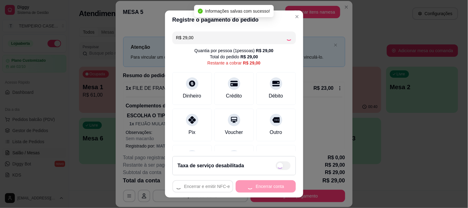
type input "R$ 0,00"
click at [261, 186] on button "Encerrar conta" at bounding box center [266, 186] width 60 height 12
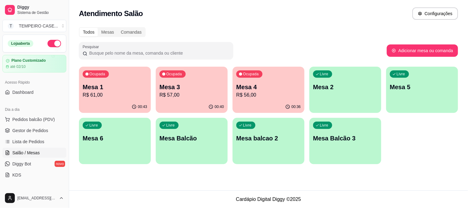
click at [185, 93] on p "R$ 57,00" at bounding box center [192, 94] width 64 height 7
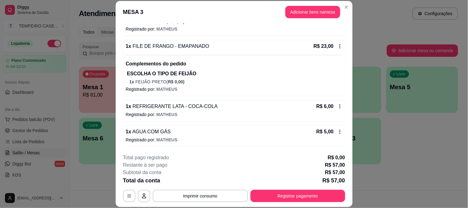
scroll to position [102, 0]
click at [283, 198] on button "Registrar pagamento" at bounding box center [298, 196] width 92 height 12
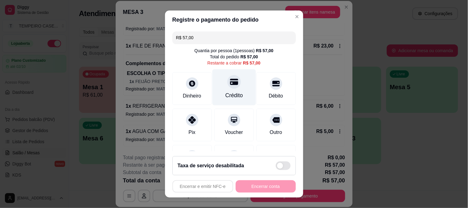
click at [230, 85] on icon at bounding box center [234, 82] width 8 height 8
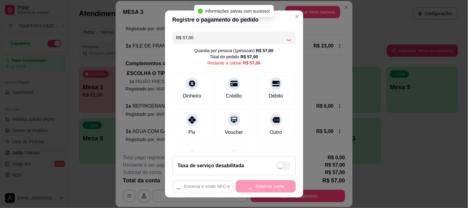
type input "R$ 0,00"
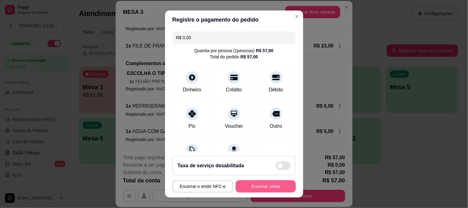
click at [246, 182] on button "Encerrar conta" at bounding box center [266, 186] width 60 height 12
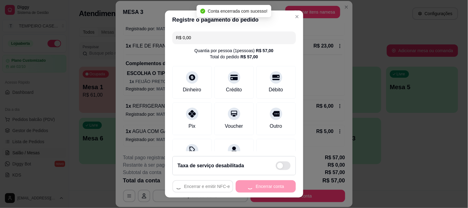
scroll to position [0, 0]
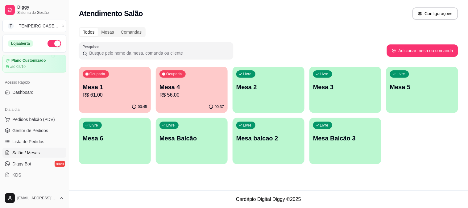
drag, startPoint x: 100, startPoint y: 101, endPoint x: 306, endPoint y: 184, distance: 221.5
click at [306, 184] on div "Atendimento Salão Configurações Todos Mesas Comandas Pesquisar Adicionar mesa o…" at bounding box center [268, 95] width 399 height 190
click at [177, 88] on p "Mesa 4" at bounding box center [192, 87] width 64 height 9
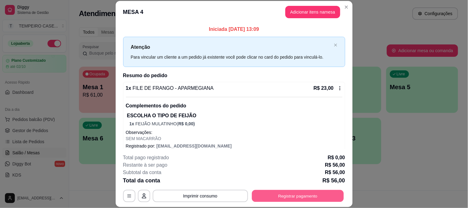
click at [278, 190] on button "Registrar pagamento" at bounding box center [298, 196] width 92 height 12
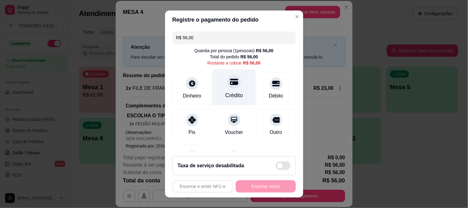
click at [233, 85] on div "Crédito" at bounding box center [234, 87] width 44 height 36
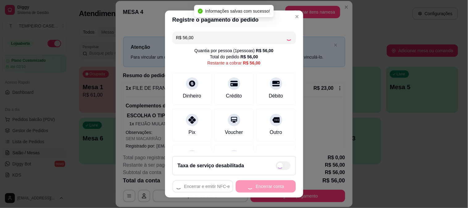
type input "R$ 0,00"
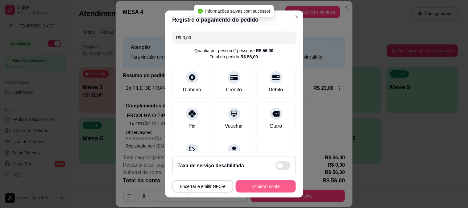
click at [258, 187] on button "Encerrar conta" at bounding box center [266, 186] width 60 height 12
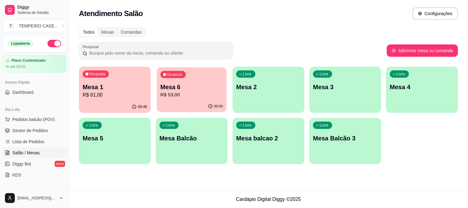
click at [214, 106] on div "00:00" at bounding box center [215, 106] width 15 height 5
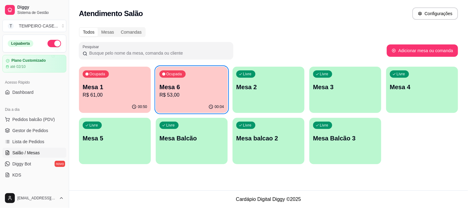
click at [334, 84] on p "Mesa 3" at bounding box center [345, 87] width 64 height 9
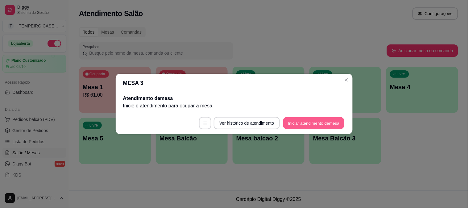
click at [315, 124] on button "Iniciar atendimento de mesa" at bounding box center [313, 123] width 61 height 12
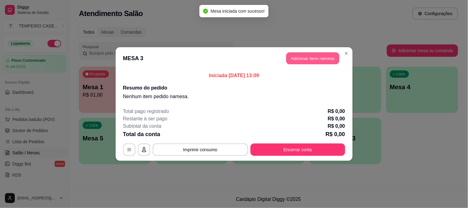
click at [308, 57] on button "Adicionar itens na mesa" at bounding box center [312, 58] width 53 height 12
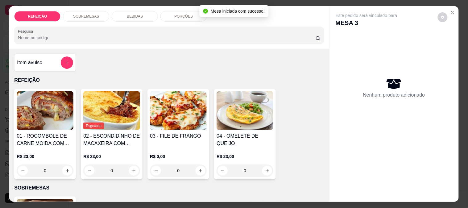
click at [160, 122] on img at bounding box center [178, 110] width 57 height 39
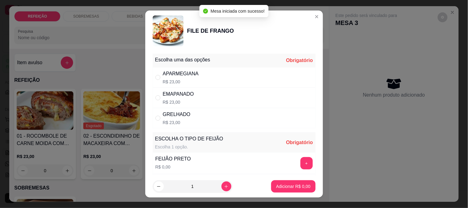
click at [209, 73] on div "APARMEGIANA R$ 23,00" at bounding box center [234, 77] width 163 height 20
radio input "true"
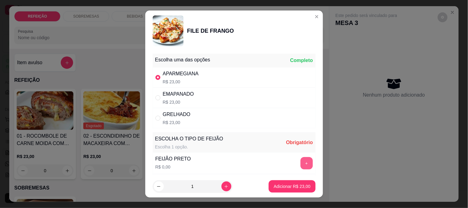
scroll to position [34, 0]
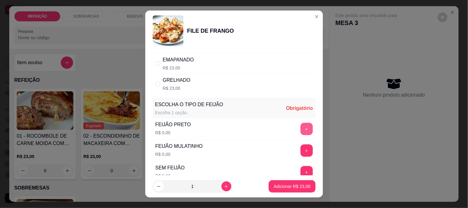
click at [298, 121] on div "FEIJÃO PRETO R$ 0,00 +" at bounding box center [234, 129] width 163 height 22
click at [301, 128] on button "+" at bounding box center [307, 129] width 12 height 12
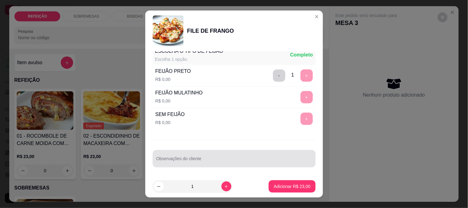
scroll to position [88, 0]
click at [190, 159] on input "Observações do cliente" at bounding box center [234, 161] width 156 height 6
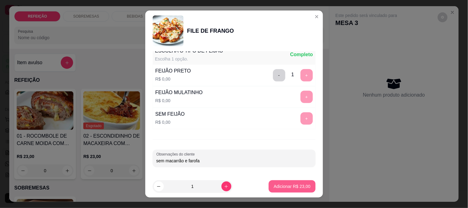
type input "sem macarrão e farofa"
click at [279, 181] on button "Adicionar R$ 23,00" at bounding box center [292, 186] width 47 height 12
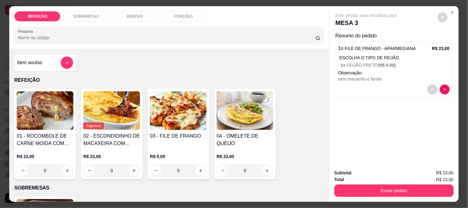
click at [351, 185] on button "Enviar pedido" at bounding box center [394, 191] width 119 height 12
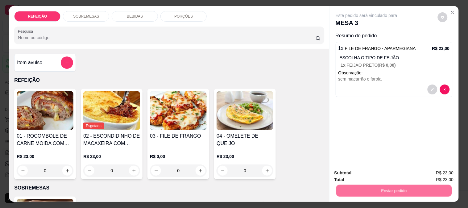
click at [350, 174] on button "Não registrar e enviar pedido" at bounding box center [374, 173] width 64 height 12
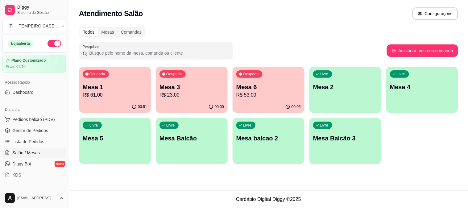
click at [27, 113] on div "Dia a dia" at bounding box center [34, 110] width 64 height 10
click at [27, 116] on span "Pedidos balcão (PDV)" at bounding box center [33, 119] width 43 height 6
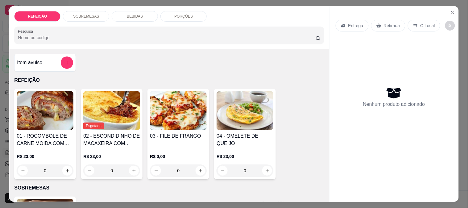
click at [181, 124] on img at bounding box center [178, 110] width 57 height 39
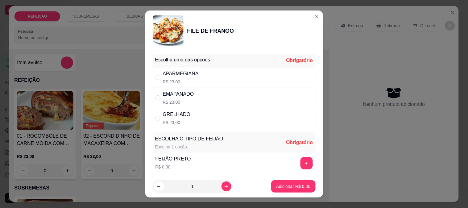
click at [203, 84] on div "APARMEGIANA R$ 23,00" at bounding box center [234, 77] width 163 height 20
radio input "true"
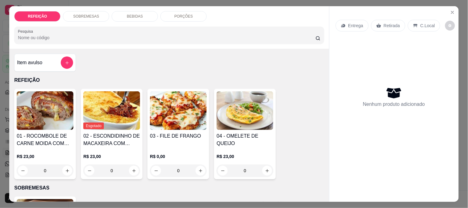
click at [136, 15] on p "BEBIDAS" at bounding box center [135, 16] width 16 height 5
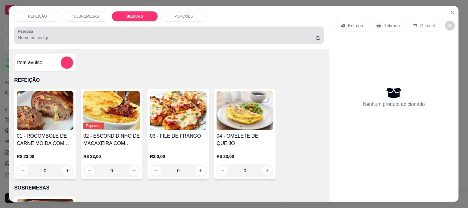
scroll to position [16, 0]
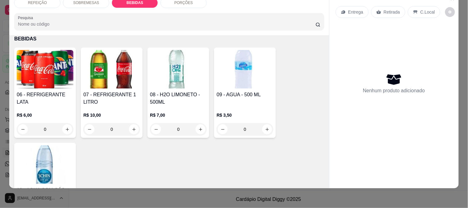
click at [110, 68] on img at bounding box center [111, 69] width 57 height 39
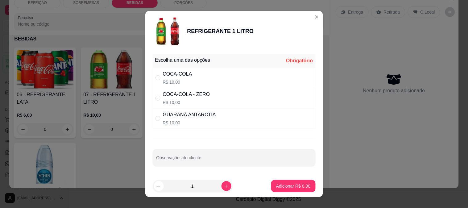
click at [175, 72] on div "COCA-COLA" at bounding box center [177, 73] width 29 height 7
radio input "true"
click at [275, 181] on button "Adicionar R$ 10,00" at bounding box center [292, 186] width 47 height 12
type input "1"
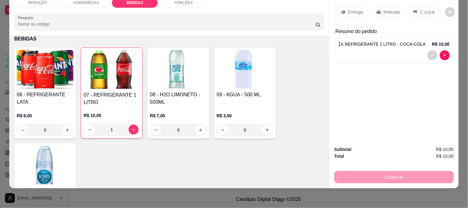
click at [356, 9] on p "Entrega" at bounding box center [355, 12] width 15 height 6
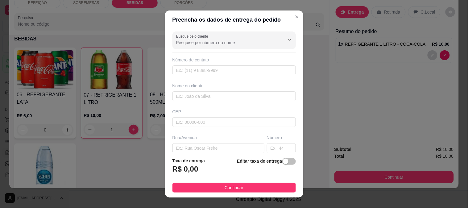
click at [210, 47] on div "Busque pelo cliente" at bounding box center [234, 39] width 123 height 17
paste input "~r"
type input "~r"
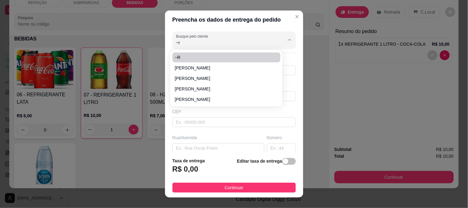
click at [190, 56] on span "~r" at bounding box center [223, 57] width 97 height 6
type input "41783176611"
type input "~r"
type input "rua [GEOGRAPHIC_DATA][PERSON_NAME] da frente de [PERSON_NAME], [GEOGRAPHIC_DATA]"
type input "IPOJUCA"
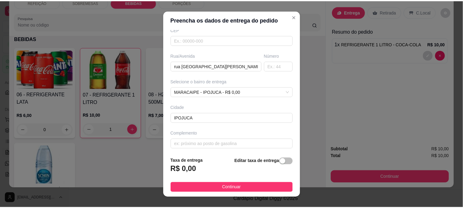
scroll to position [85, 0]
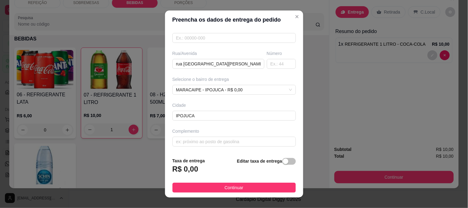
type input "~r"
click at [246, 182] on footer "Taxa de entrega R$ 0,00 Editar taxa de entrega Continuar" at bounding box center [234, 174] width 138 height 45
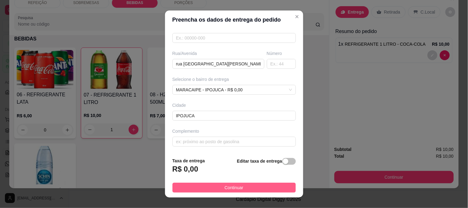
click at [248, 187] on button "Continuar" at bounding box center [234, 188] width 123 height 10
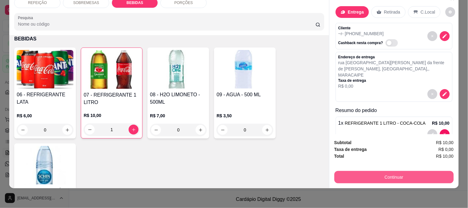
click at [371, 172] on button "Continuar" at bounding box center [394, 177] width 119 height 12
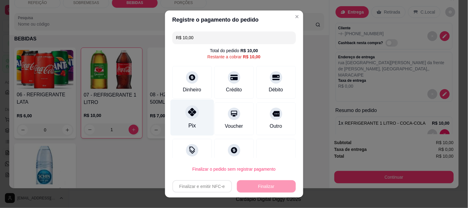
click at [189, 120] on div "Pix" at bounding box center [192, 117] width 44 height 36
type input "R$ 0,00"
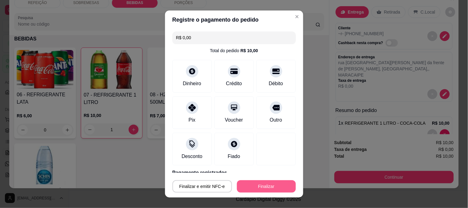
click at [255, 185] on button "Finalizar" at bounding box center [266, 186] width 59 height 12
type input "0"
type input "-R$ 10,00"
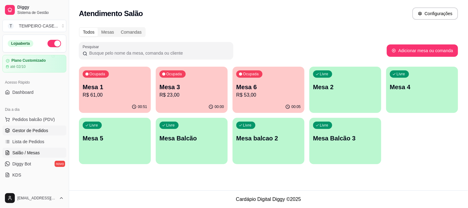
click at [23, 135] on link "Gestor de Pedidos" at bounding box center [34, 131] width 64 height 10
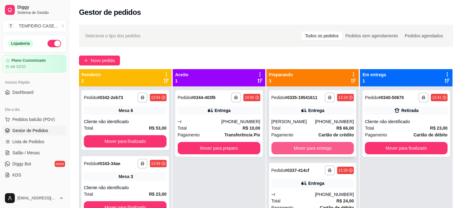
click at [304, 149] on button "Mover para entrega" at bounding box center [313, 148] width 83 height 12
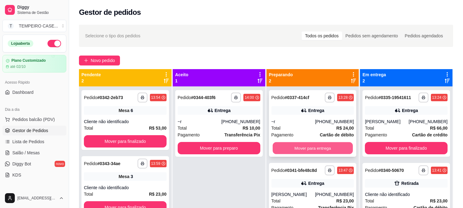
click at [309, 149] on button "Mover para entrega" at bounding box center [313, 148] width 80 height 12
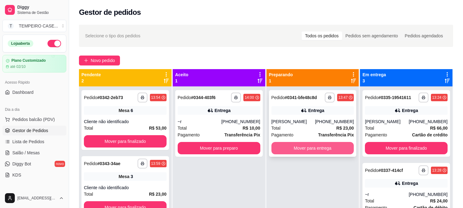
click at [316, 150] on button "Mover para entrega" at bounding box center [313, 148] width 83 height 12
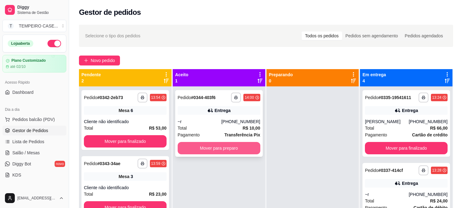
click at [227, 151] on button "Mover para preparo" at bounding box center [219, 148] width 83 height 12
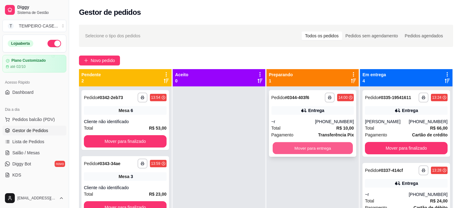
click at [289, 152] on button "Mover para entrega" at bounding box center [313, 148] width 80 height 12
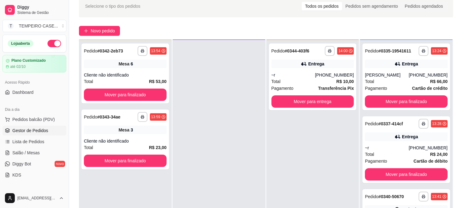
scroll to position [69, 0]
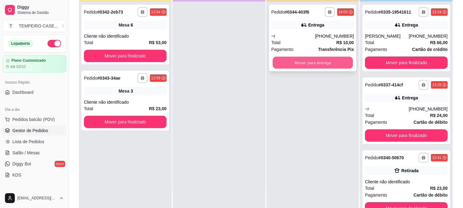
click at [297, 65] on button "Mover para entrega" at bounding box center [313, 63] width 80 height 12
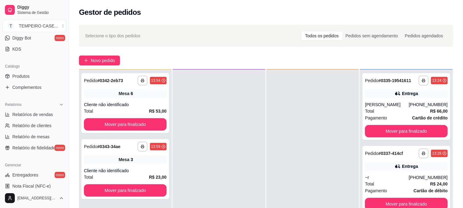
scroll to position [137, 0]
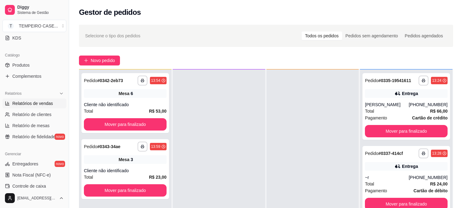
click at [45, 100] on span "Relatórios de vendas" at bounding box center [32, 103] width 41 height 6
select select "ALL"
select select "0"
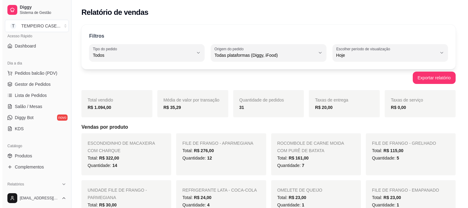
scroll to position [34, 0]
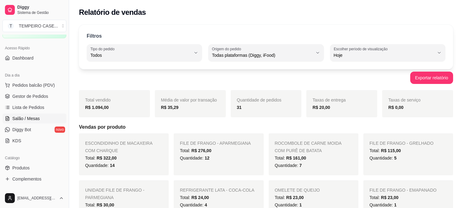
click at [27, 118] on span "Salão / Mesas" at bounding box center [25, 118] width 27 height 6
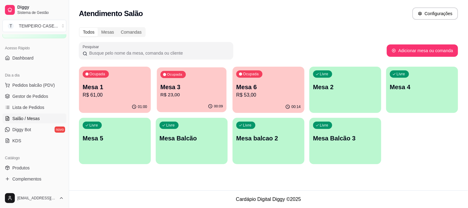
click at [169, 85] on p "Mesa 3" at bounding box center [191, 87] width 63 height 8
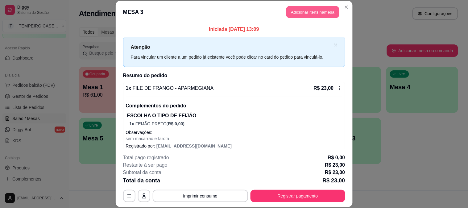
click at [313, 14] on button "Adicionar itens na mesa" at bounding box center [312, 12] width 53 height 12
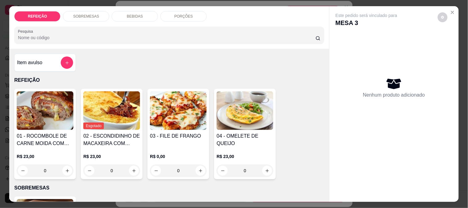
click at [124, 17] on div "BEBIDAS" at bounding box center [135, 16] width 46 height 10
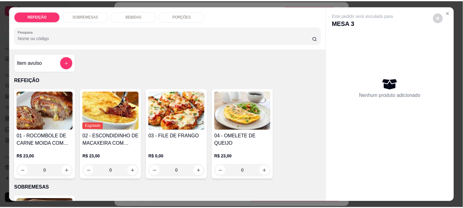
scroll to position [16, 0]
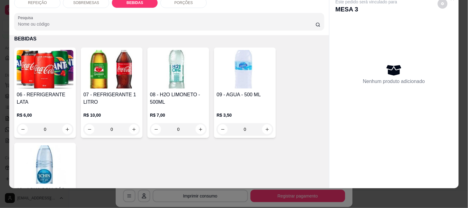
click at [51, 61] on img at bounding box center [45, 69] width 57 height 39
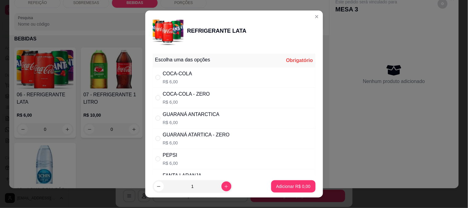
click at [174, 115] on div "GUARANÁ ANTARCTICA" at bounding box center [191, 114] width 57 height 7
radio input "true"
click at [286, 187] on p "Adicionar R$ 6,00" at bounding box center [293, 186] width 34 height 6
type input "1"
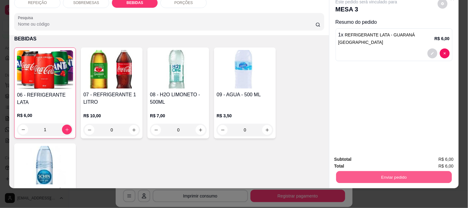
click at [387, 174] on button "Enviar pedido" at bounding box center [394, 177] width 116 height 12
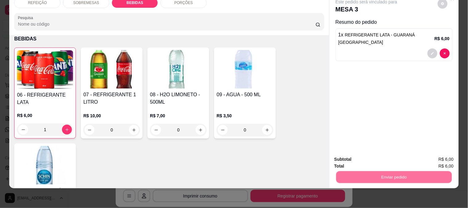
click at [365, 155] on button "Não registrar e enviar pedido" at bounding box center [374, 156] width 62 height 11
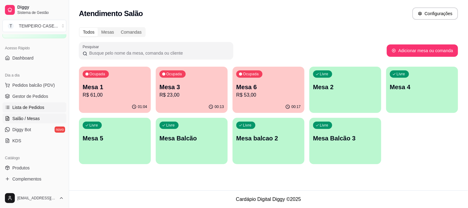
click at [28, 106] on span "Lista de Pedidos" at bounding box center [28, 107] width 32 height 6
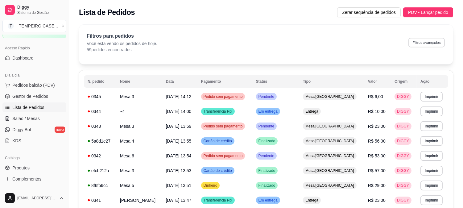
click at [424, 39] on button "Filtros avançados" at bounding box center [427, 43] width 36 height 10
select select "0"
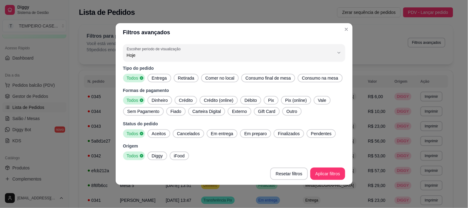
click at [162, 76] on span "Entrega" at bounding box center [159, 78] width 20 height 6
click at [159, 136] on span "Aceitos" at bounding box center [158, 134] width 19 height 6
click at [209, 135] on span "Em entrega" at bounding box center [222, 134] width 27 height 6
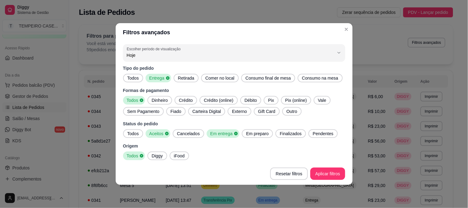
click at [252, 133] on span "Em preparo" at bounding box center [257, 134] width 27 height 6
drag, startPoint x: 282, startPoint y: 138, endPoint x: 294, endPoint y: 136, distance: 12.1
click at [285, 137] on div "Finalizados" at bounding box center [292, 133] width 31 height 9
click at [318, 133] on span "Pendentes" at bounding box center [327, 134] width 26 height 6
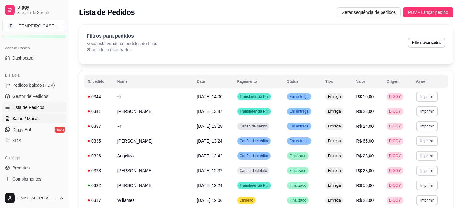
click at [38, 119] on span "Salão / Mesas" at bounding box center [25, 118] width 27 height 6
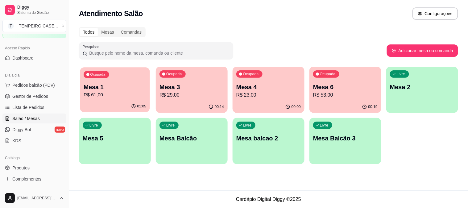
click at [101, 95] on p "R$ 61,00" at bounding box center [115, 94] width 63 height 7
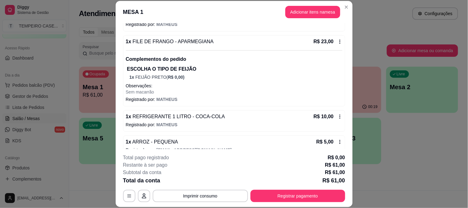
scroll to position [117, 0]
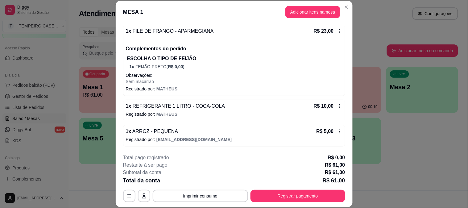
click at [219, 73] on p "Observações:" at bounding box center [234, 75] width 217 height 6
click at [304, 193] on button "Registrar pagamento" at bounding box center [298, 196] width 95 height 12
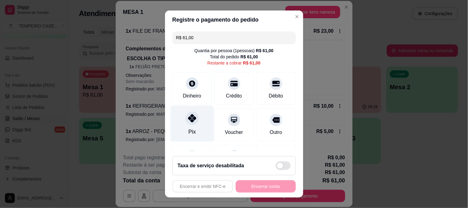
click at [202, 125] on div "Pix" at bounding box center [192, 124] width 44 height 36
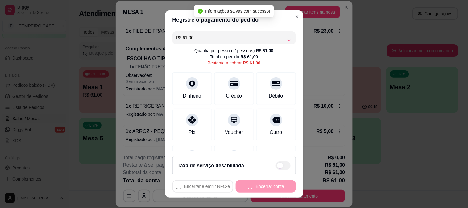
type input "R$ 0,00"
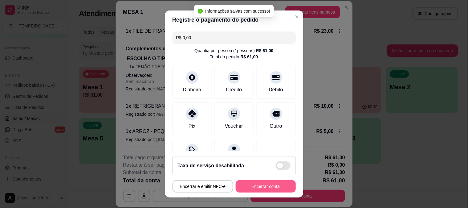
click at [256, 186] on button "Encerrar conta" at bounding box center [266, 186] width 60 height 12
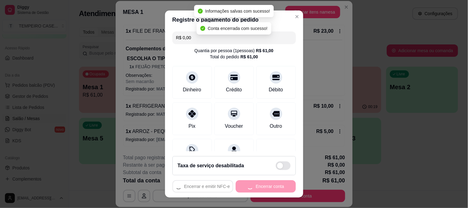
scroll to position [0, 0]
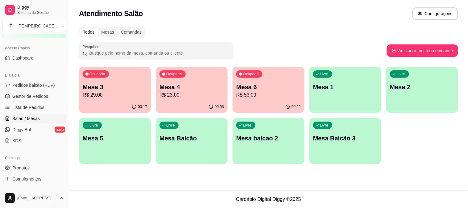
click at [429, 89] on p "Mesa 2" at bounding box center [422, 87] width 64 height 9
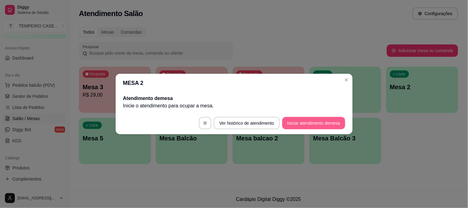
click at [307, 123] on button "Iniciar atendimento de mesa" at bounding box center [313, 123] width 63 height 12
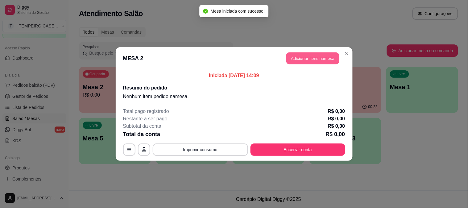
click at [318, 53] on button "Adicionar itens na mesa" at bounding box center [312, 58] width 53 height 12
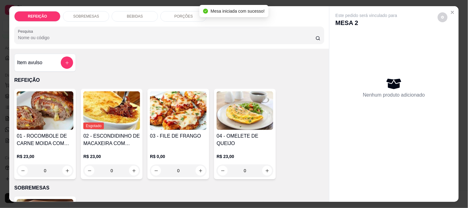
click at [169, 110] on img at bounding box center [178, 110] width 57 height 39
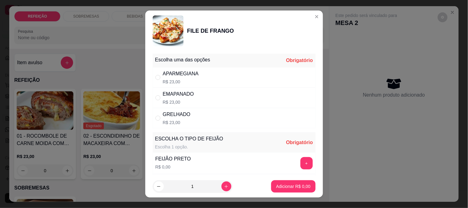
click at [248, 73] on div "APARMEGIANA R$ 23,00" at bounding box center [234, 77] width 163 height 20
radio input "true"
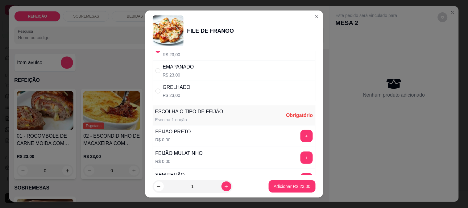
scroll to position [69, 0]
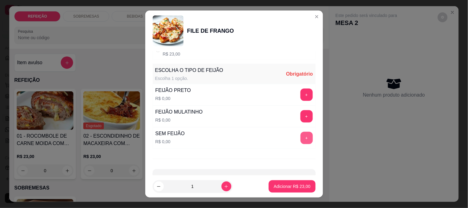
click at [301, 139] on button "+" at bounding box center [307, 138] width 12 height 12
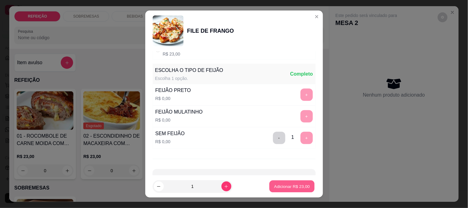
click at [287, 188] on p "Adicionar R$ 23,00" at bounding box center [292, 187] width 36 height 6
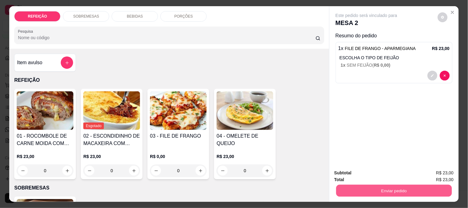
click at [386, 185] on button "Enviar pedido" at bounding box center [394, 191] width 116 height 12
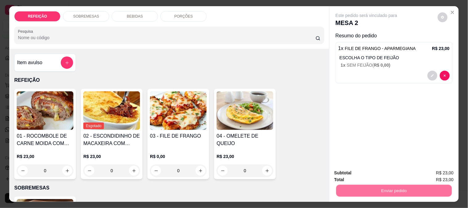
click at [362, 170] on button "Não registrar e enviar pedido" at bounding box center [374, 173] width 64 height 12
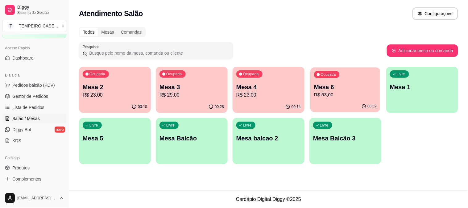
click at [342, 89] on p "Mesa 6" at bounding box center [345, 87] width 63 height 8
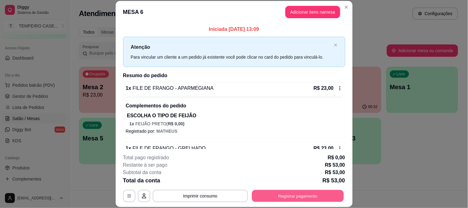
click at [303, 194] on button "Registrar pagamento" at bounding box center [298, 196] width 92 height 12
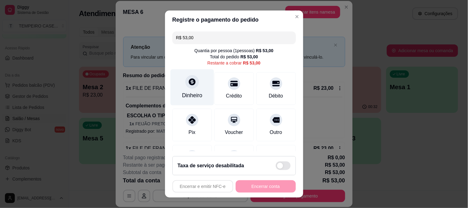
click at [188, 78] on icon at bounding box center [192, 82] width 8 height 8
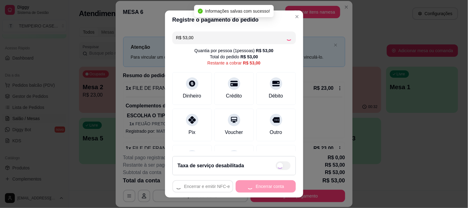
type input "R$ 0,00"
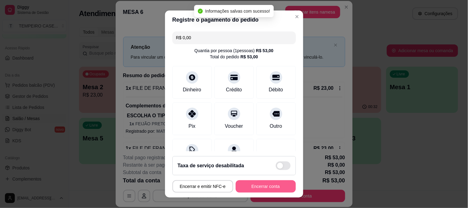
click at [267, 189] on button "Encerrar conta" at bounding box center [266, 186] width 60 height 12
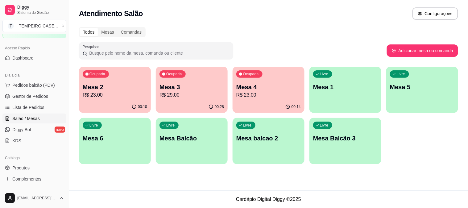
click at [181, 184] on div "Atendimento Salão Configurações Todos Mesas Comandas Pesquisar Adicionar mesa o…" at bounding box center [268, 95] width 399 height 190
click at [193, 84] on p "Mesa 3" at bounding box center [191, 87] width 63 height 8
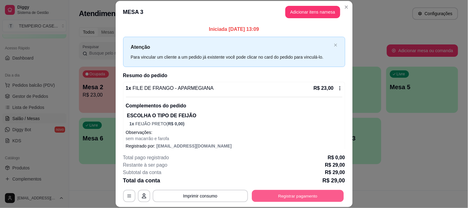
click at [303, 197] on button "Registrar pagamento" at bounding box center [298, 196] width 92 height 12
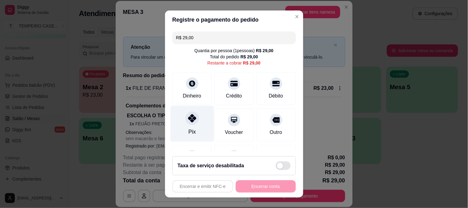
click at [189, 125] on div at bounding box center [192, 118] width 14 height 14
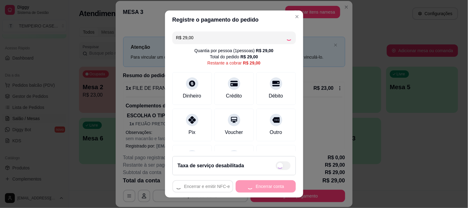
type input "R$ 0,00"
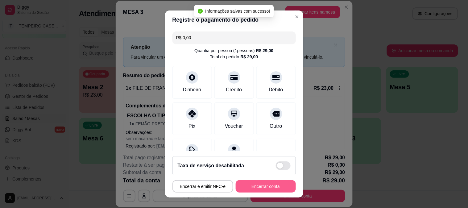
click at [253, 189] on button "Encerrar conta" at bounding box center [266, 186] width 60 height 12
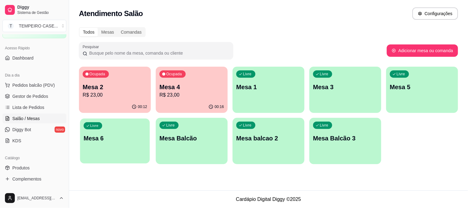
click at [120, 135] on p "Mesa 6" at bounding box center [115, 138] width 63 height 8
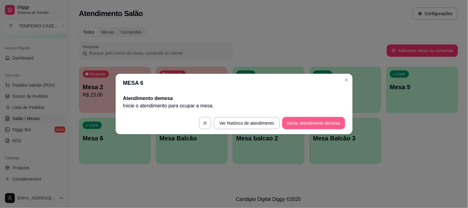
click at [314, 121] on button "Iniciar atendimento de mesa" at bounding box center [313, 123] width 63 height 12
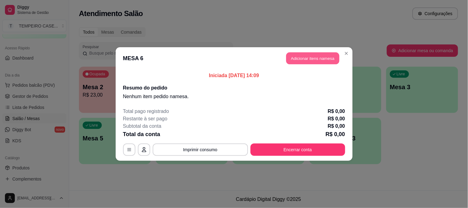
click at [314, 60] on button "Adicionar itens na mesa" at bounding box center [312, 58] width 53 height 12
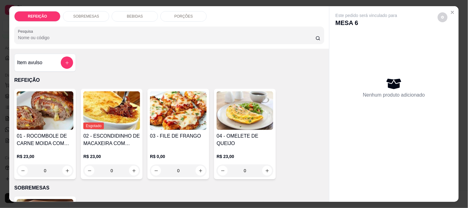
click at [165, 113] on img at bounding box center [178, 110] width 57 height 39
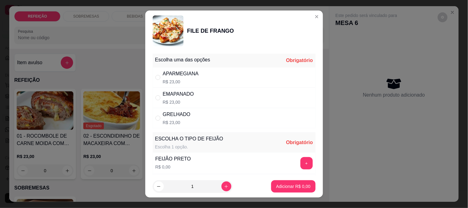
click at [183, 79] on p "R$ 23,00" at bounding box center [181, 82] width 36 height 6
radio input "true"
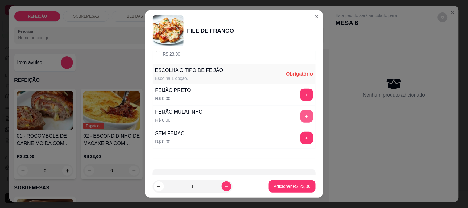
click at [301, 116] on button "+" at bounding box center [307, 116] width 12 height 12
click at [290, 181] on button "Adicionar R$ 23,00" at bounding box center [292, 186] width 47 height 12
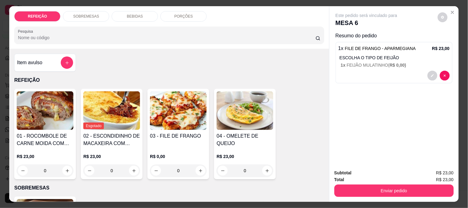
click at [187, 141] on div "03 - FILE DE FRANGO" at bounding box center [178, 139] width 57 height 15
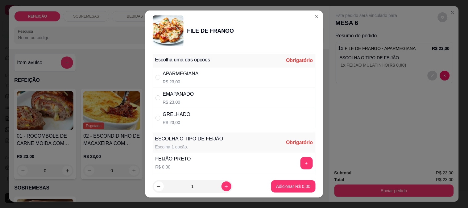
click at [257, 119] on div "GRELHADO R$ 23,00" at bounding box center [234, 118] width 163 height 20
radio input "true"
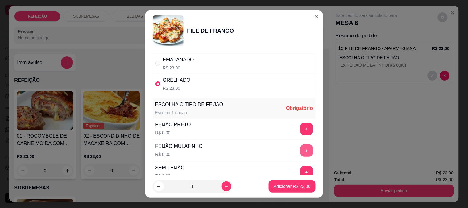
click at [301, 152] on button "+" at bounding box center [307, 150] width 12 height 12
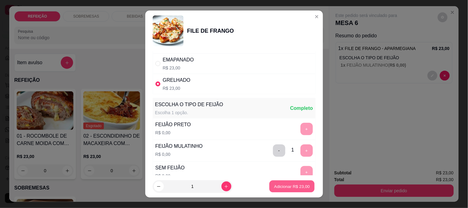
click at [288, 185] on p "Adicionar R$ 23,00" at bounding box center [292, 187] width 36 height 6
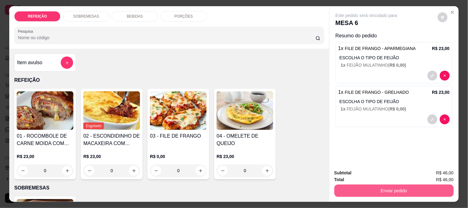
click at [375, 189] on button "Enviar pedido" at bounding box center [394, 191] width 119 height 12
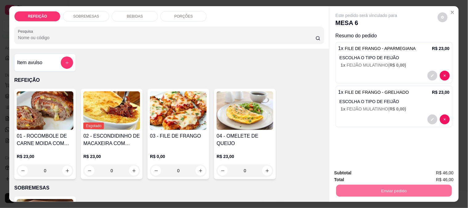
click at [377, 173] on button "Não registrar e enviar pedido" at bounding box center [374, 172] width 62 height 11
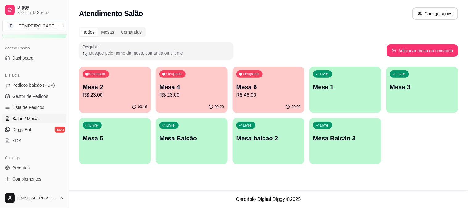
click at [183, 89] on p "Mesa 4" at bounding box center [192, 87] width 64 height 9
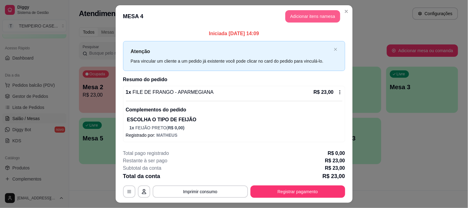
click at [309, 18] on button "Adicionar itens na mesa" at bounding box center [312, 16] width 55 height 12
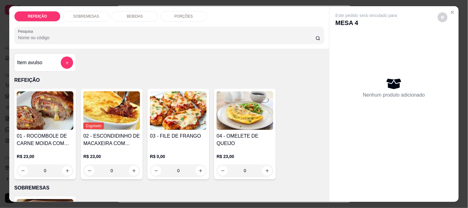
click at [139, 17] on div "BEBIDAS" at bounding box center [135, 16] width 46 height 10
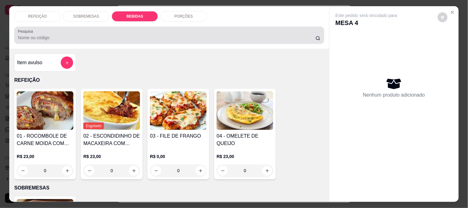
scroll to position [16, 0]
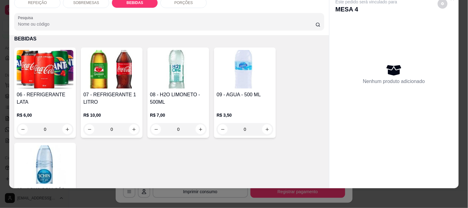
click at [42, 91] on h4 "06 - REFRIGERANTE LATA" at bounding box center [45, 98] width 57 height 15
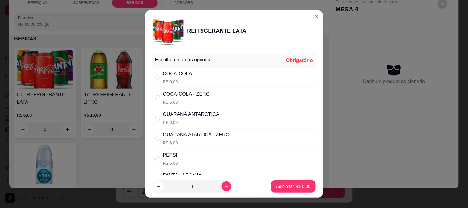
click at [220, 73] on div "COCA-COLA R$ 6,00" at bounding box center [234, 77] width 163 height 20
radio input "true"
click at [297, 187] on p "Adicionar R$ 6,00" at bounding box center [293, 186] width 34 height 6
type input "1"
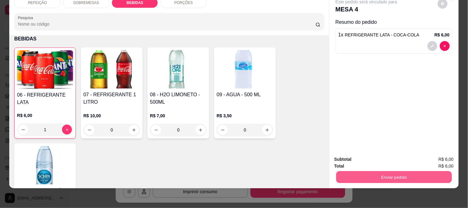
click at [376, 172] on button "Enviar pedido" at bounding box center [394, 177] width 116 height 12
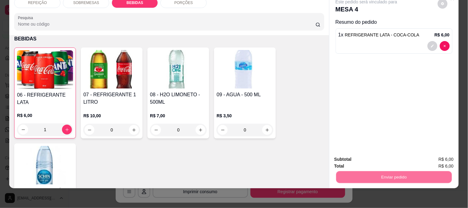
click at [375, 158] on button "Não registrar e enviar pedido" at bounding box center [374, 156] width 62 height 11
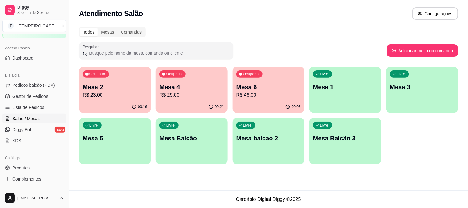
click at [103, 79] on div "Ocupada Mesa 2 R$ 23,00" at bounding box center [115, 84] width 72 height 34
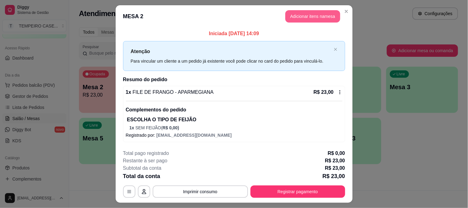
click at [304, 15] on button "Adicionar itens na mesa" at bounding box center [312, 16] width 55 height 12
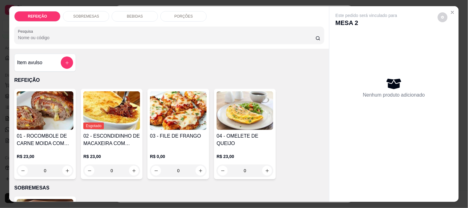
click at [136, 14] on p "BEBIDAS" at bounding box center [135, 16] width 16 height 5
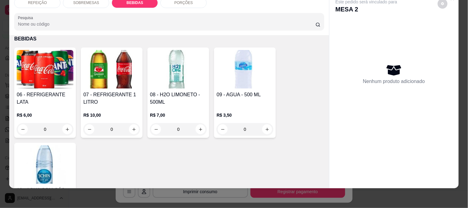
click at [180, 74] on img at bounding box center [178, 69] width 57 height 39
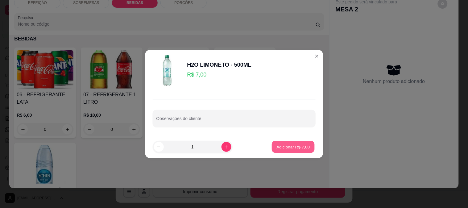
click at [292, 146] on p "Adicionar R$ 7,00" at bounding box center [293, 147] width 33 height 6
type input "1"
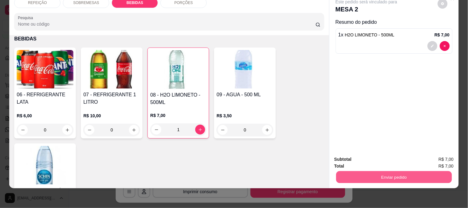
click at [393, 175] on button "Enviar pedido" at bounding box center [394, 177] width 116 height 12
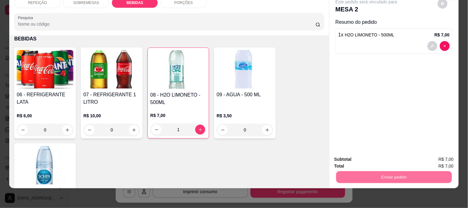
click at [383, 159] on button "Não registrar e enviar pedido" at bounding box center [374, 157] width 64 height 12
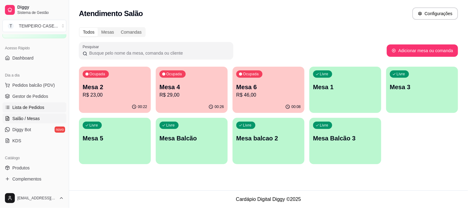
click at [16, 109] on span "Lista de Pedidos" at bounding box center [28, 107] width 32 height 6
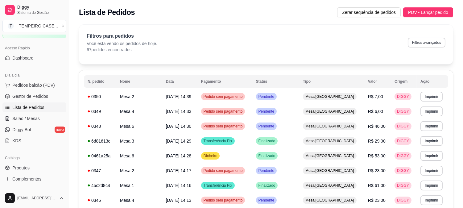
click at [423, 44] on button "Filtros avançados" at bounding box center [427, 43] width 38 height 10
select select "0"
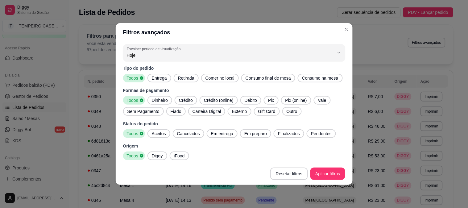
click at [160, 80] on span "Entrega" at bounding box center [159, 78] width 20 height 6
click at [156, 131] on span "Aceitos" at bounding box center [158, 134] width 19 height 6
drag, startPoint x: 214, startPoint y: 137, endPoint x: 263, endPoint y: 132, distance: 49.4
click at [218, 137] on div "Em entrega" at bounding box center [222, 133] width 31 height 9
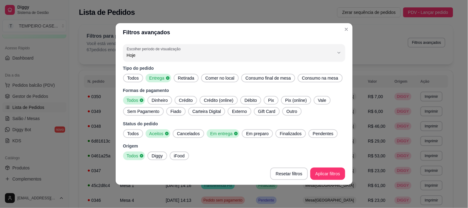
click at [264, 132] on span "Em preparo" at bounding box center [257, 134] width 27 height 6
click at [289, 131] on span "Finalizados" at bounding box center [292, 134] width 27 height 6
click at [321, 138] on div "Tipo do pedido Todos Entrega Retirada Comer no local Consumo final de mesa Cons…" at bounding box center [234, 112] width 222 height 95
click at [321, 134] on span "Pendentes" at bounding box center [327, 134] width 26 height 6
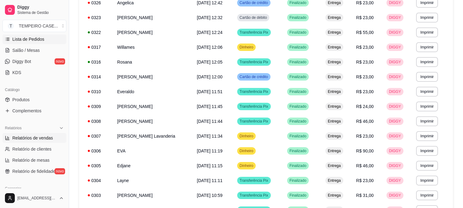
scroll to position [103, 0]
click at [24, 49] on span "Salão / Mesas" at bounding box center [25, 50] width 27 height 6
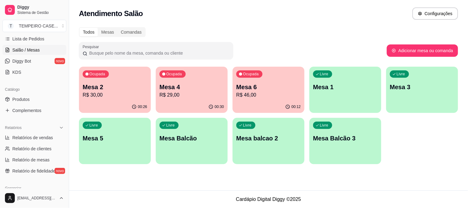
click at [94, 85] on p "Mesa 2" at bounding box center [115, 87] width 64 height 9
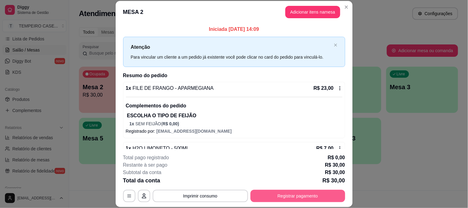
click at [270, 201] on button "Registrar pagamento" at bounding box center [298, 196] width 95 height 12
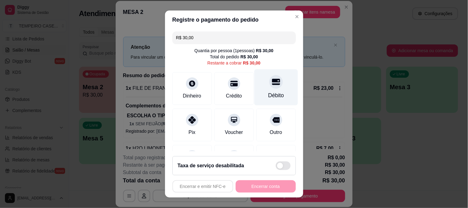
click at [274, 77] on div "Débito" at bounding box center [276, 87] width 44 height 36
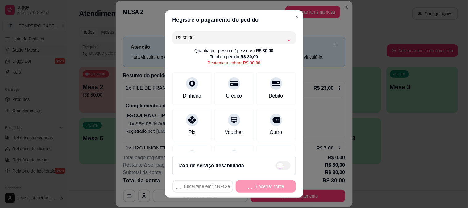
type input "R$ 0,00"
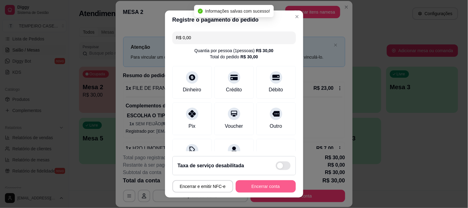
click at [256, 185] on button "Encerrar conta" at bounding box center [266, 186] width 60 height 12
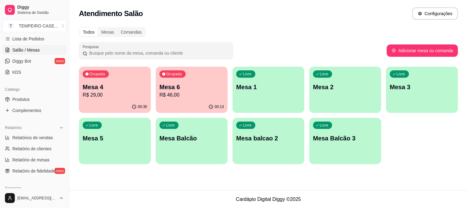
click at [116, 86] on p "Mesa 4" at bounding box center [115, 87] width 64 height 9
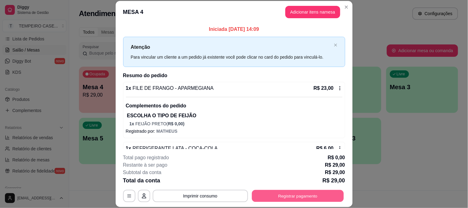
click at [292, 198] on button "Registrar pagamento" at bounding box center [298, 196] width 92 height 12
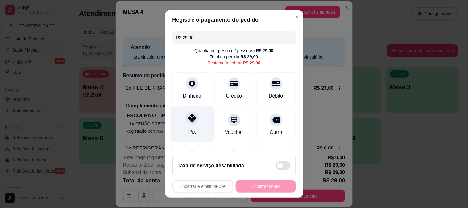
click at [176, 119] on div "Pix" at bounding box center [192, 124] width 44 height 36
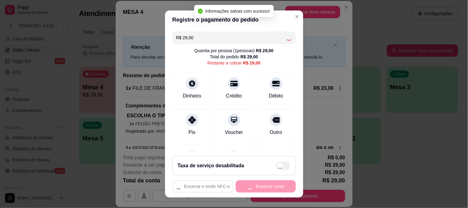
type input "R$ 0,00"
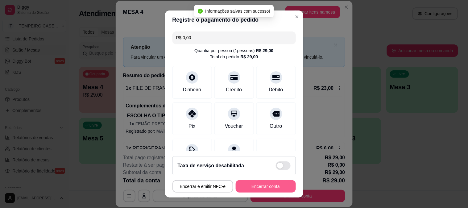
click at [266, 188] on button "Encerrar conta" at bounding box center [266, 186] width 60 height 12
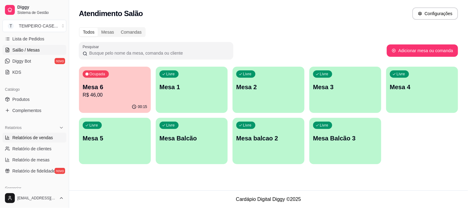
click at [29, 138] on span "Relatórios de vendas" at bounding box center [32, 138] width 41 height 6
select select "ALL"
select select "0"
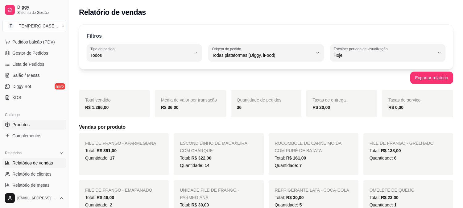
scroll to position [34, 0]
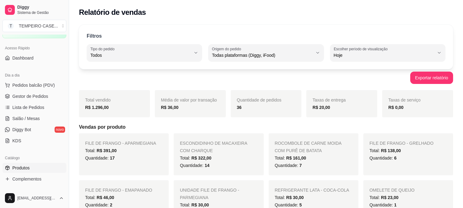
click at [29, 170] on span "Produtos" at bounding box center [20, 168] width 17 height 6
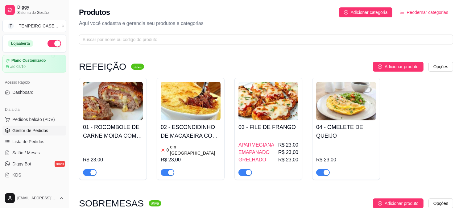
click at [28, 127] on span "Gestor de Pedidos" at bounding box center [30, 130] width 36 height 6
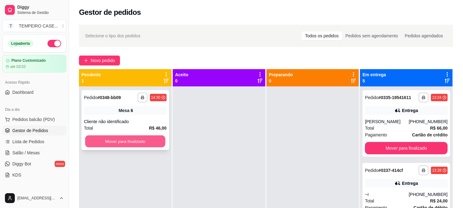
click at [131, 144] on button "Mover para finalizado" at bounding box center [125, 141] width 80 height 12
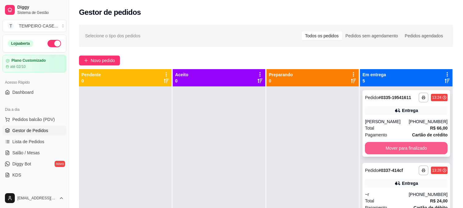
click at [406, 149] on button "Mover para finalizado" at bounding box center [406, 148] width 83 height 12
click at [400, 149] on button "Mover para finalizado" at bounding box center [406, 148] width 83 height 12
click at [399, 148] on button "Mover para finalizado" at bounding box center [406, 148] width 80 height 12
click at [402, 148] on button "Mover para finalizado" at bounding box center [406, 148] width 80 height 12
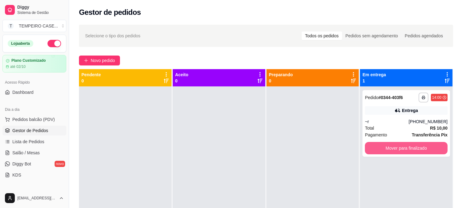
click at [402, 148] on button "Mover para finalizado" at bounding box center [406, 148] width 83 height 12
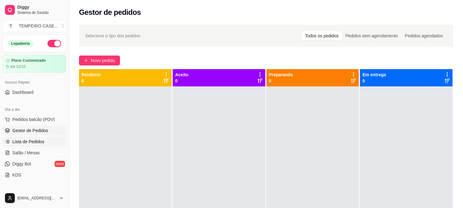
click at [36, 142] on span "Lista de Pedidos" at bounding box center [28, 142] width 32 height 6
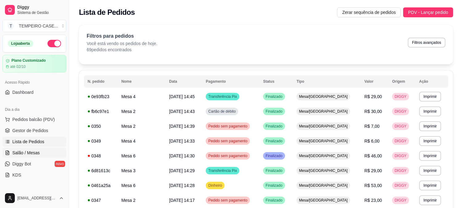
click at [37, 148] on link "Salão / Mesas" at bounding box center [34, 153] width 64 height 10
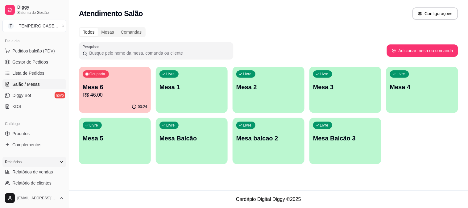
scroll to position [103, 0]
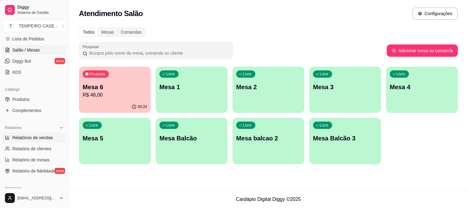
click at [33, 135] on span "Relatórios de vendas" at bounding box center [32, 138] width 41 height 6
select select "ALL"
select select "0"
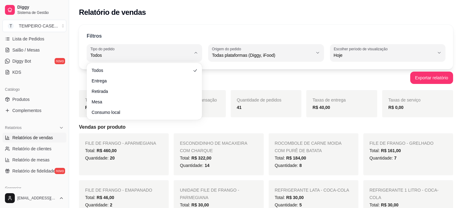
click at [173, 63] on body "Diggy Sistema de Gestão T TEMPEIRO CASE ... Loja aberta Plano Customizado até 0…" at bounding box center [231, 104] width 463 height 208
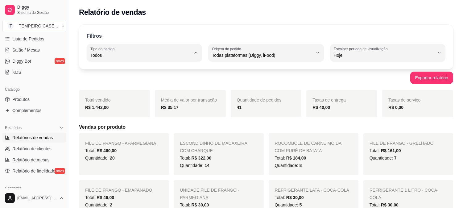
drag, startPoint x: 233, startPoint y: 18, endPoint x: 229, endPoint y: 2, distance: 15.9
click at [243, 9] on div "Relatório de vendas" at bounding box center [266, 10] width 394 height 21
click at [231, 5] on div "Relatório de vendas" at bounding box center [266, 10] width 394 height 21
click at [229, 2] on div "Relatório de vendas" at bounding box center [266, 10] width 394 height 21
click at [31, 49] on span "Salão / Mesas" at bounding box center [25, 50] width 27 height 6
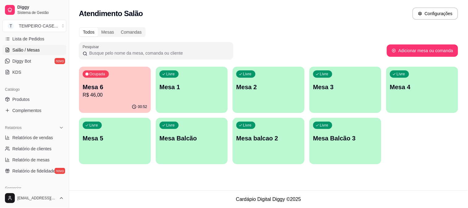
click at [107, 93] on p "R$ 46,00" at bounding box center [115, 94] width 64 height 7
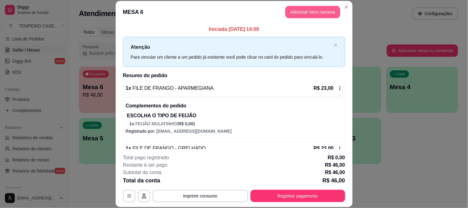
click at [304, 15] on button "Adicionar itens na mesa" at bounding box center [312, 12] width 55 height 12
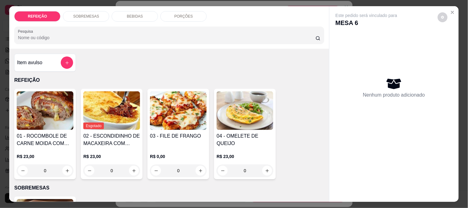
click at [139, 14] on p "BEBIDAS" at bounding box center [135, 16] width 16 height 5
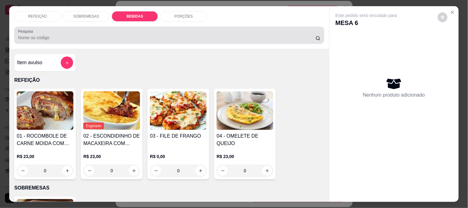
scroll to position [16, 0]
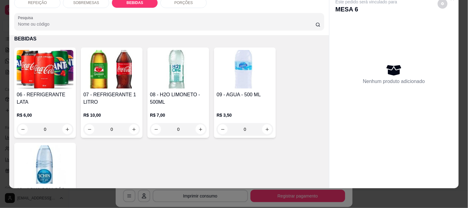
click at [35, 76] on img at bounding box center [45, 69] width 57 height 39
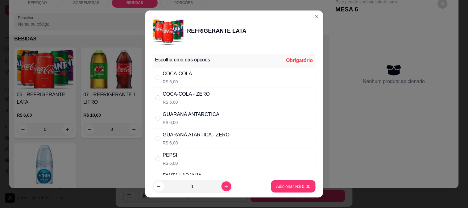
click at [197, 77] on div "COCA-COLA R$ 6,00" at bounding box center [234, 77] width 163 height 20
click at [196, 89] on div "COCA-COLA - ZERO R$ 6,00" at bounding box center [234, 98] width 163 height 20
radio input "false"
radio input "true"
click at [289, 187] on p "Adicionar R$ 6,00" at bounding box center [293, 186] width 34 height 6
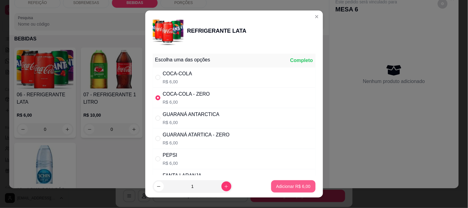
type input "1"
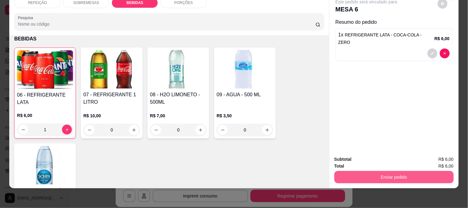
click at [389, 173] on button "Enviar pedido" at bounding box center [394, 177] width 119 height 12
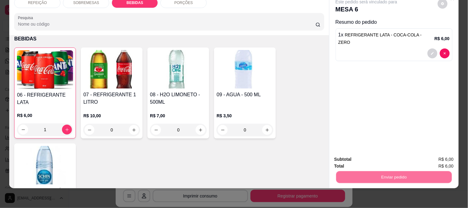
click at [355, 157] on button "Não registrar e enviar pedido" at bounding box center [374, 157] width 64 height 12
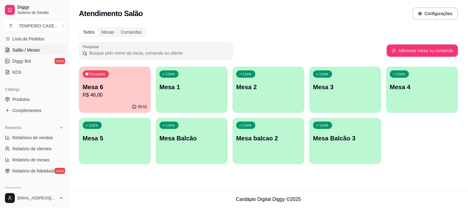
click at [107, 81] on div "Ocupada Mesa 6 R$ 46,00" at bounding box center [115, 84] width 72 height 34
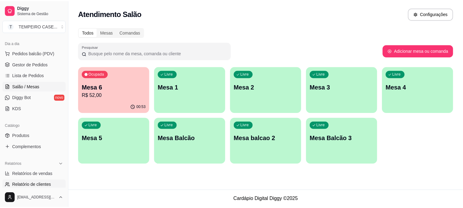
scroll to position [34, 0]
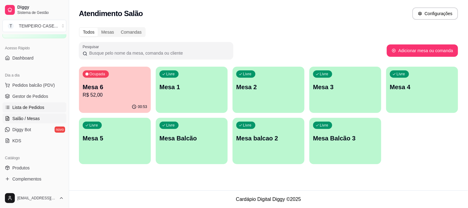
click at [31, 104] on link "Lista de Pedidos" at bounding box center [34, 107] width 64 height 10
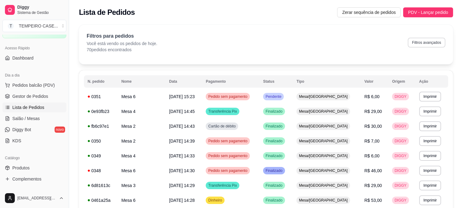
click at [424, 41] on button "Filtros avançados" at bounding box center [427, 43] width 38 height 10
select select "0"
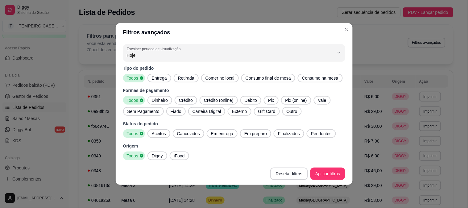
click at [163, 81] on div "Entrega" at bounding box center [160, 78] width 24 height 9
click at [159, 135] on span "Aceitos" at bounding box center [158, 134] width 19 height 6
click at [214, 132] on span "Em entrega" at bounding box center [222, 134] width 27 height 6
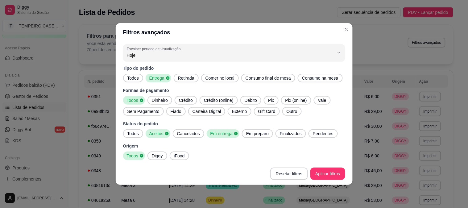
click at [252, 137] on div "Em preparo" at bounding box center [257, 133] width 31 height 9
click at [286, 136] on span "Finalizados" at bounding box center [292, 134] width 27 height 6
click at [314, 133] on span "Pendentes" at bounding box center [327, 134] width 26 height 6
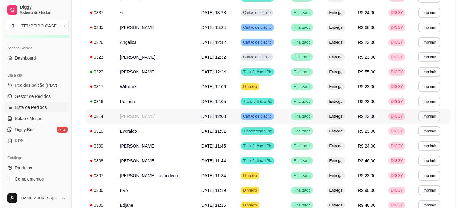
scroll to position [103, 0]
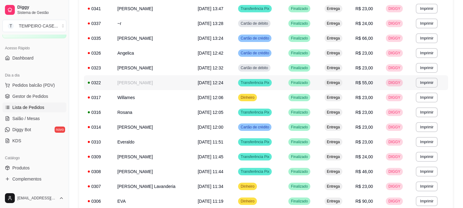
click at [149, 82] on td "[PERSON_NAME]" at bounding box center [154, 82] width 81 height 15
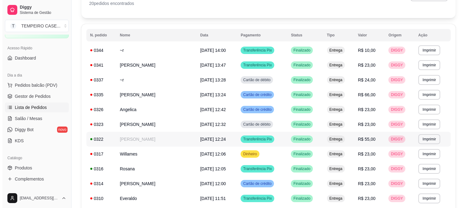
scroll to position [34, 0]
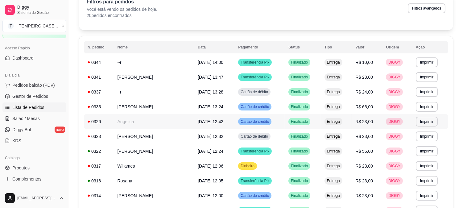
click at [125, 118] on td "Angelica" at bounding box center [154, 121] width 81 height 15
click at [118, 104] on td "[PERSON_NAME]" at bounding box center [154, 106] width 81 height 15
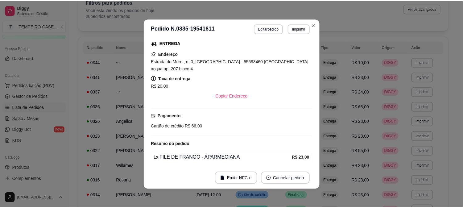
scroll to position [61, 0]
